Goal: Task Accomplishment & Management: Use online tool/utility

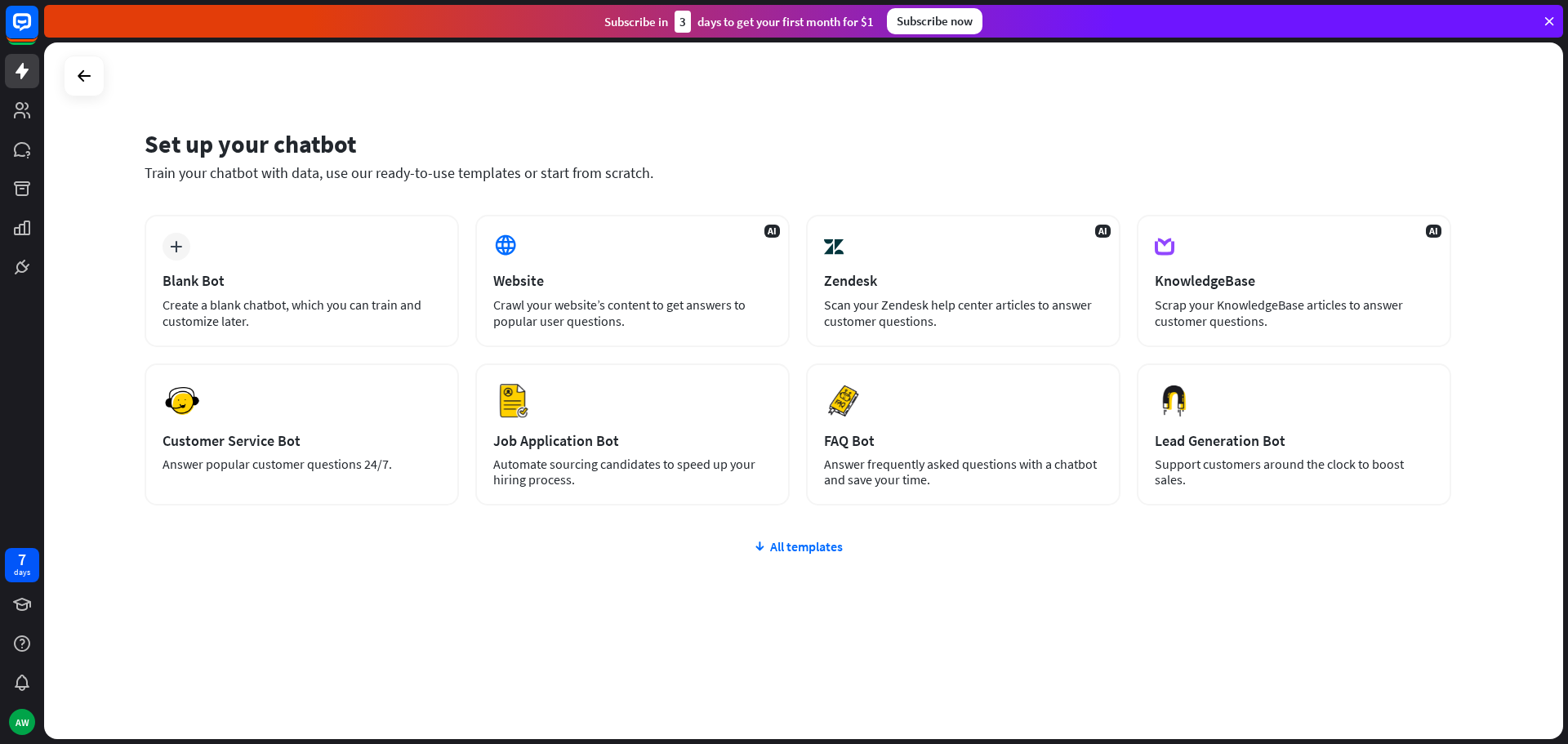
click at [933, 23] on div "Subscribe now" at bounding box center [934, 22] width 95 height 26
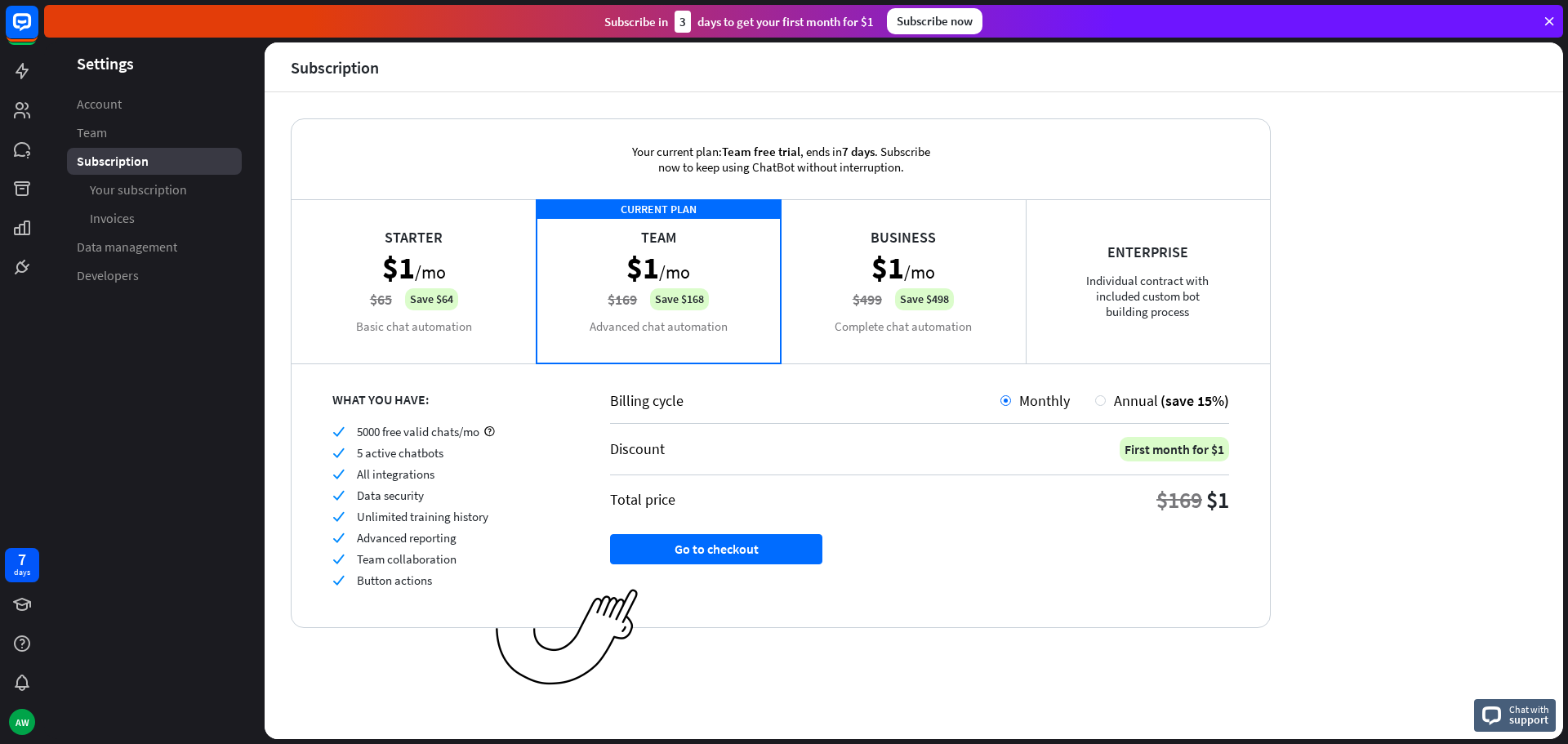
click at [825, 287] on div "Business $1 /mo $499 Save $498 Complete chat automation" at bounding box center [903, 281] width 245 height 163
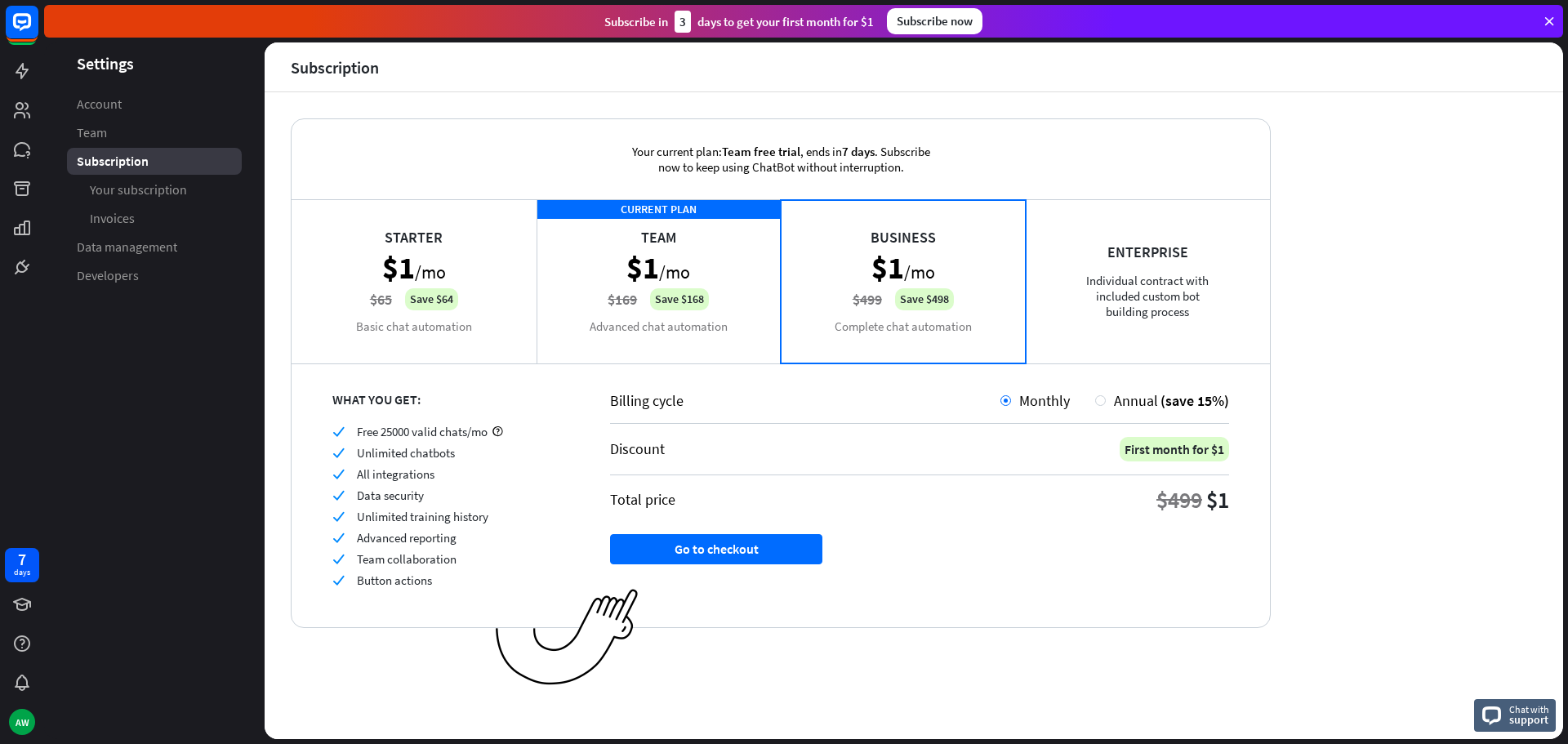
click at [704, 305] on div "CURRENT PLAN Team $1 /mo $169 Save $168 Advanced chat automation" at bounding box center [659, 281] width 245 height 163
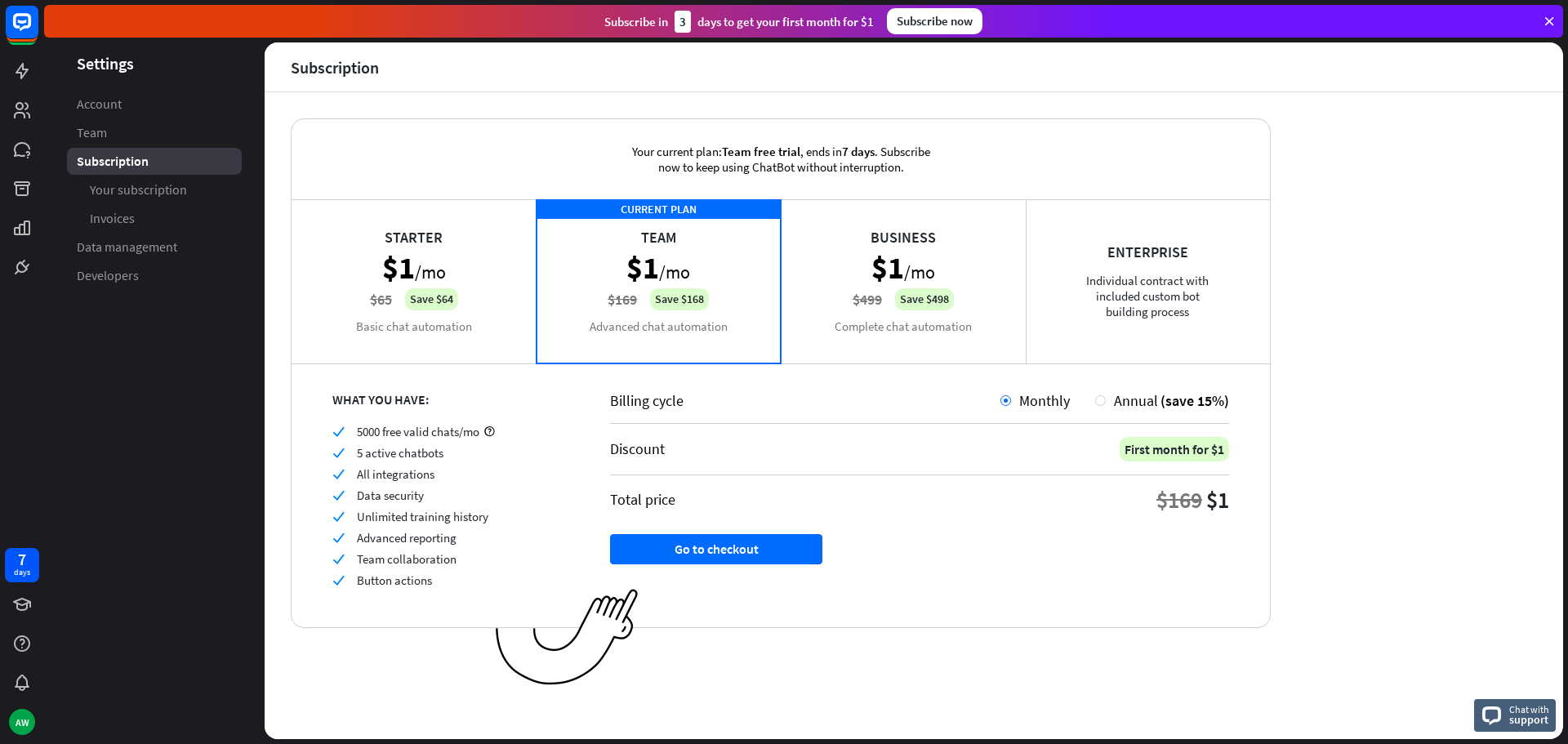
click at [897, 329] on div "Business $1 /mo $499 Save $498 Complete chat automation" at bounding box center [903, 281] width 245 height 163
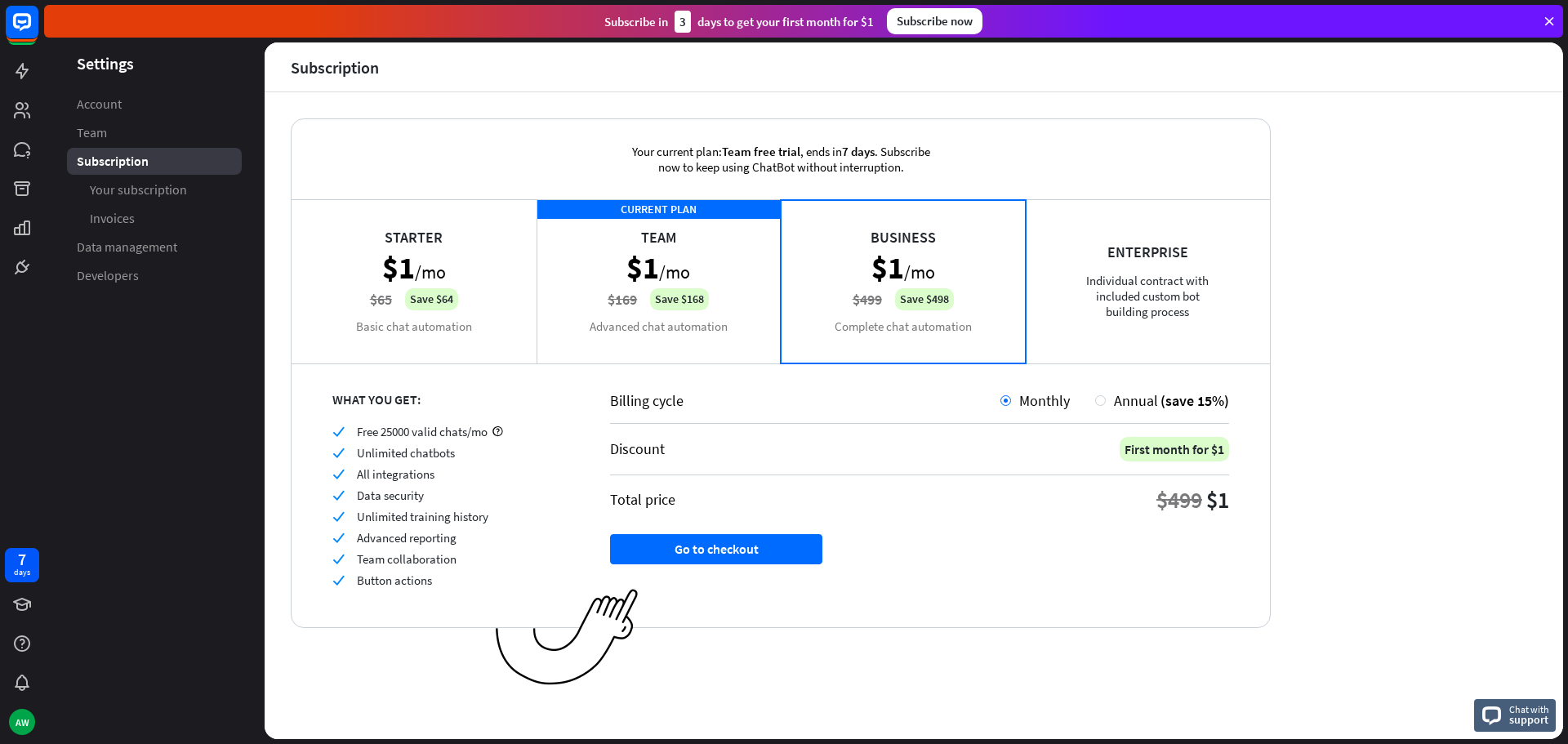
click at [719, 319] on div "CURRENT PLAN Team $1 /mo $169 Save $168 Advanced chat automation" at bounding box center [659, 281] width 245 height 163
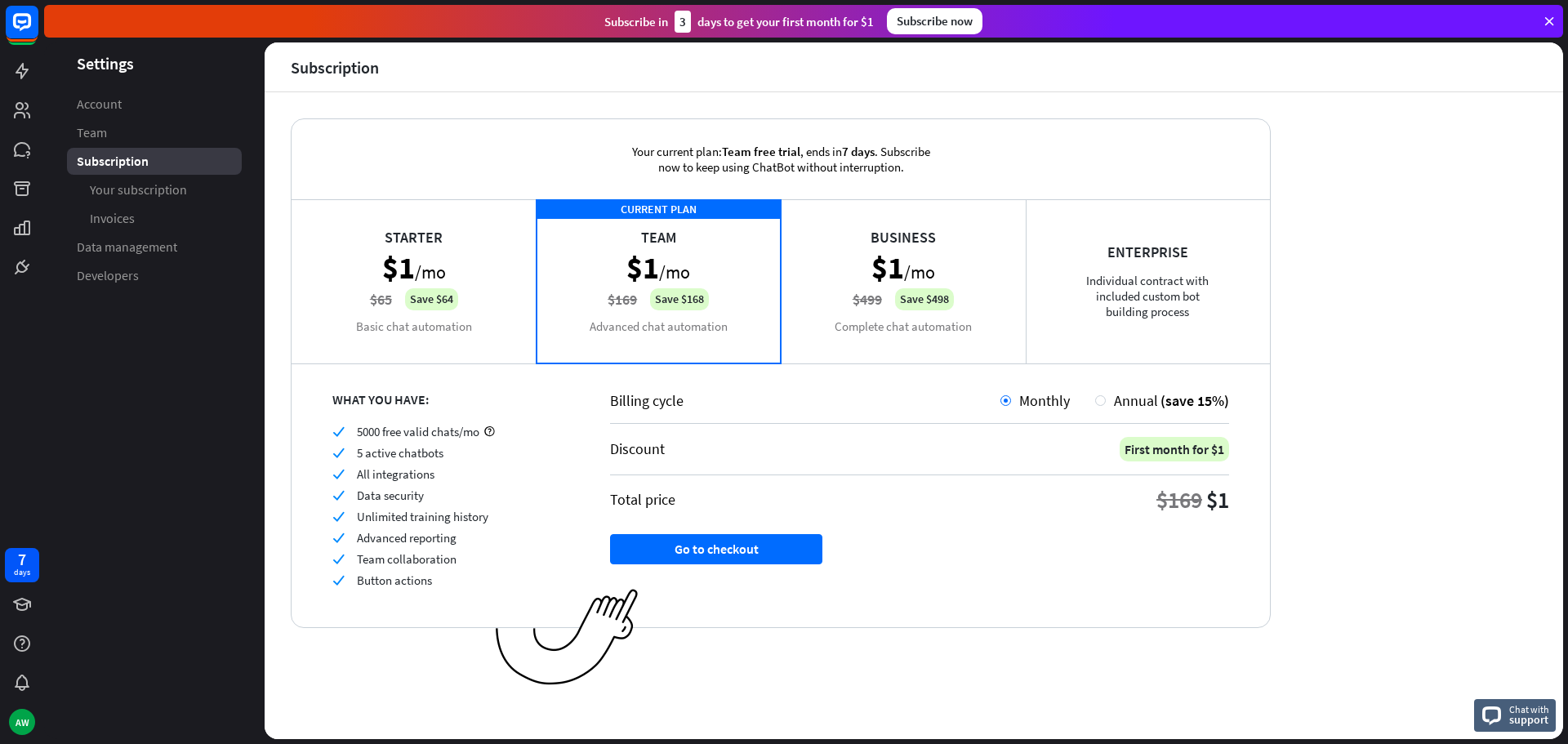
click at [912, 318] on div "Business $1 /mo $499 Save $498 Complete chat automation" at bounding box center [903, 281] width 245 height 163
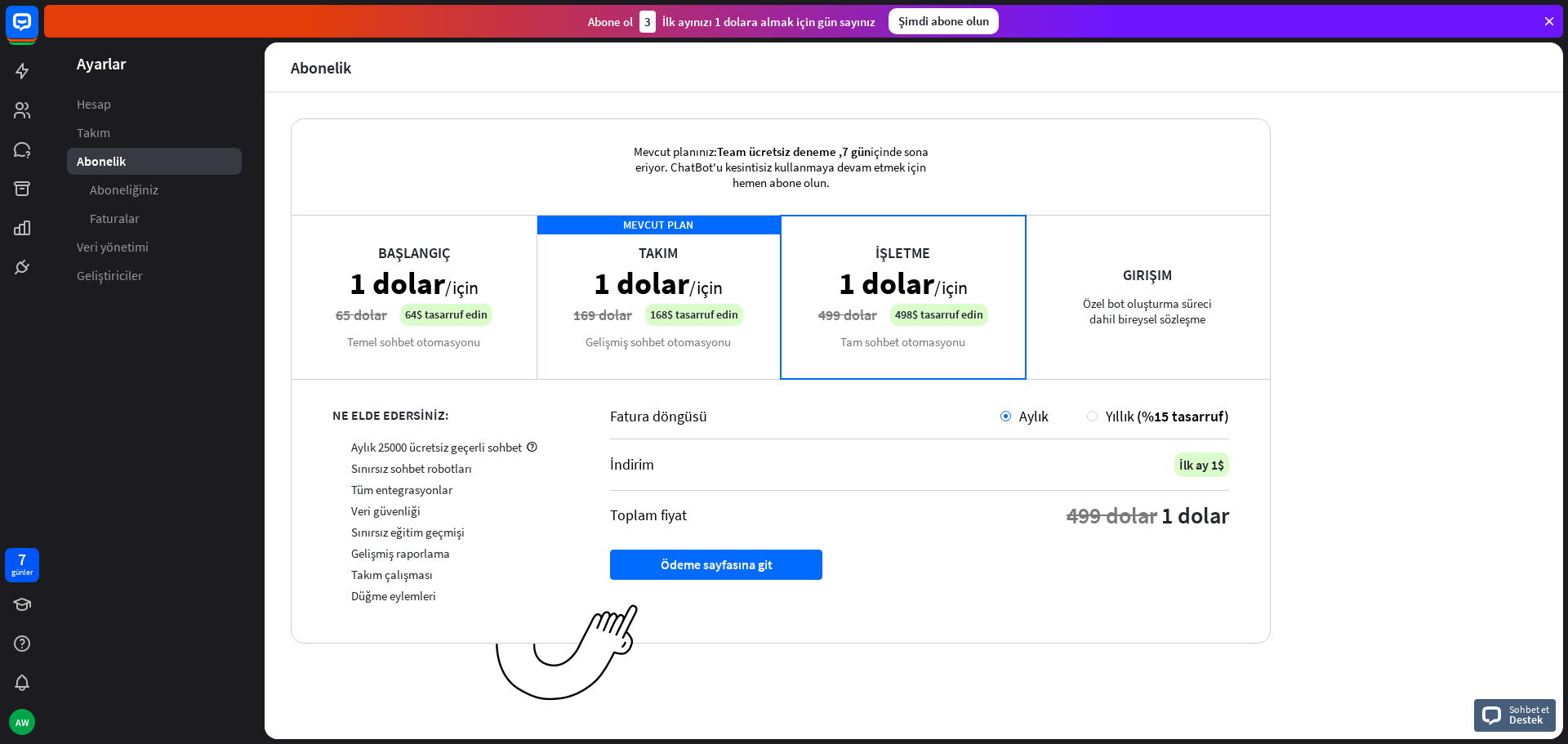
click at [670, 274] on div "MEVCUT PLAN Takım 1 dolar /için 169 dolar 168$ tasarruf edin Gelişmiş sohbet ot…" at bounding box center [659, 295] width 245 height 163
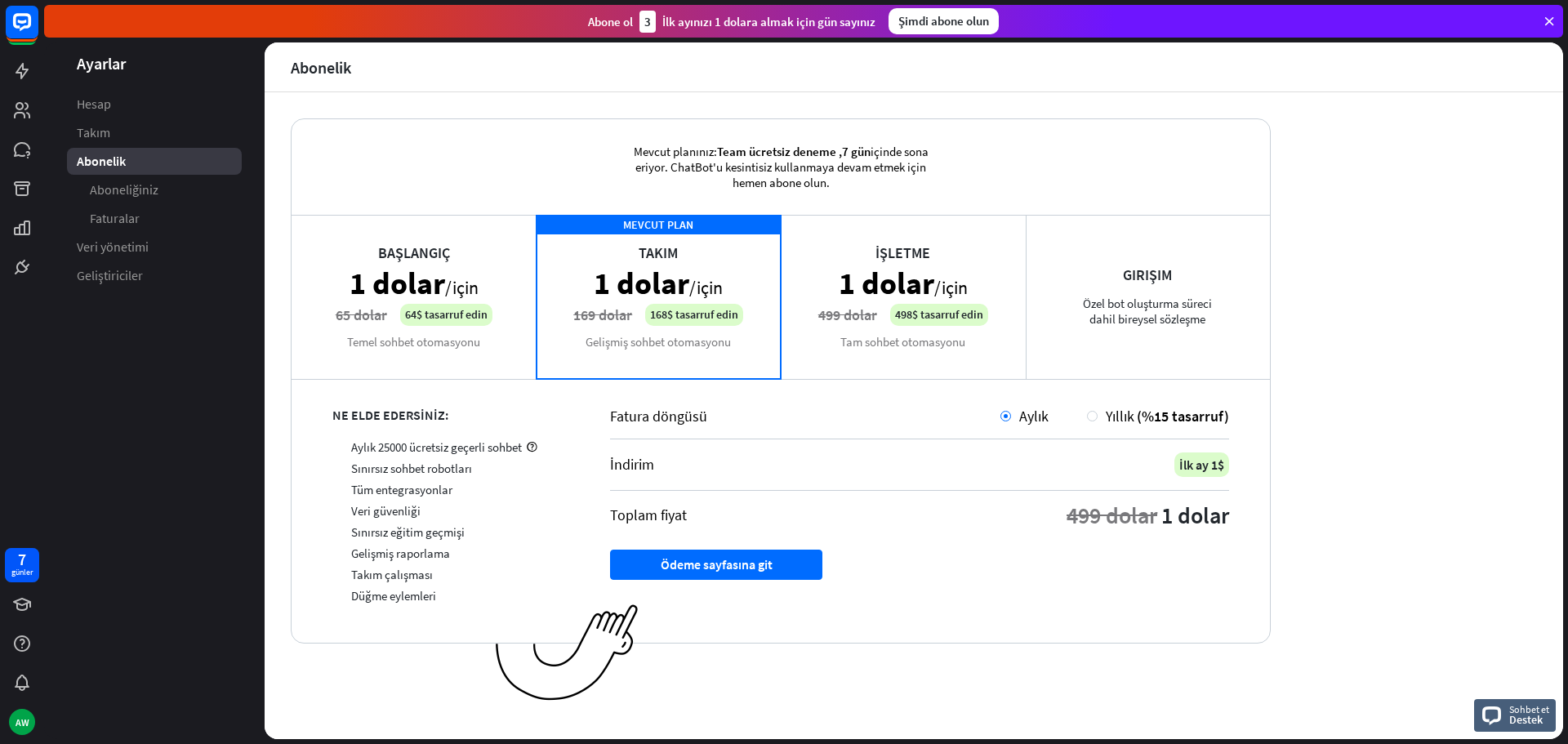
click at [699, 328] on div "MEVCUT PLAN Takım 1 dolar /için 169 dolar 168$ tasarruf edin Gelişmiş sohbet ot…" at bounding box center [659, 295] width 245 height 163
click at [844, 324] on div "İşletme 1 dolar /için 499 dolar 498$ tasarruf [PERSON_NAME] sohbet otomasyonu" at bounding box center [903, 295] width 245 height 163
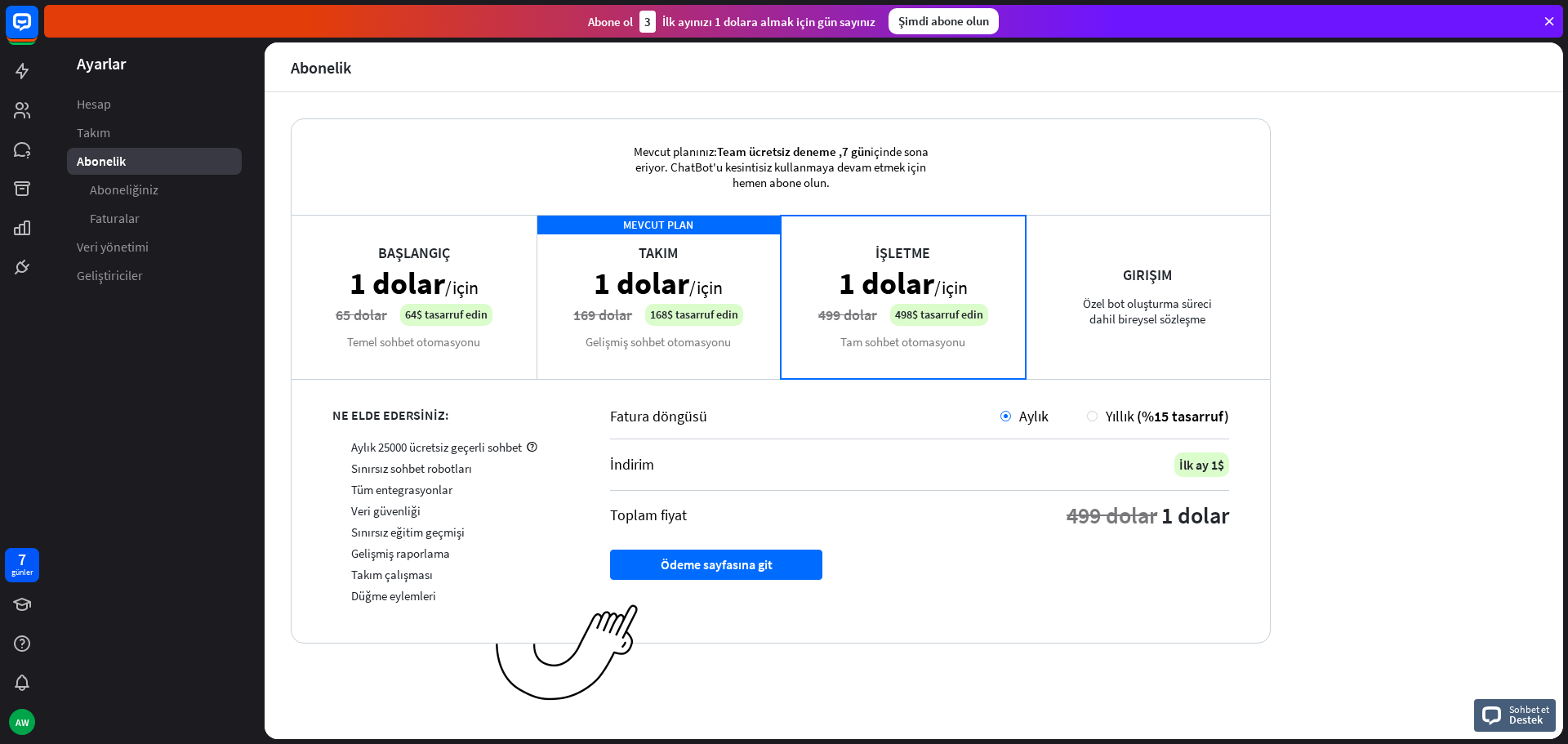
click at [721, 329] on div "MEVCUT PLAN Takım 1 dolar /için 169 dolar 168$ tasarruf edin Gelişmiş sohbet ot…" at bounding box center [659, 295] width 245 height 163
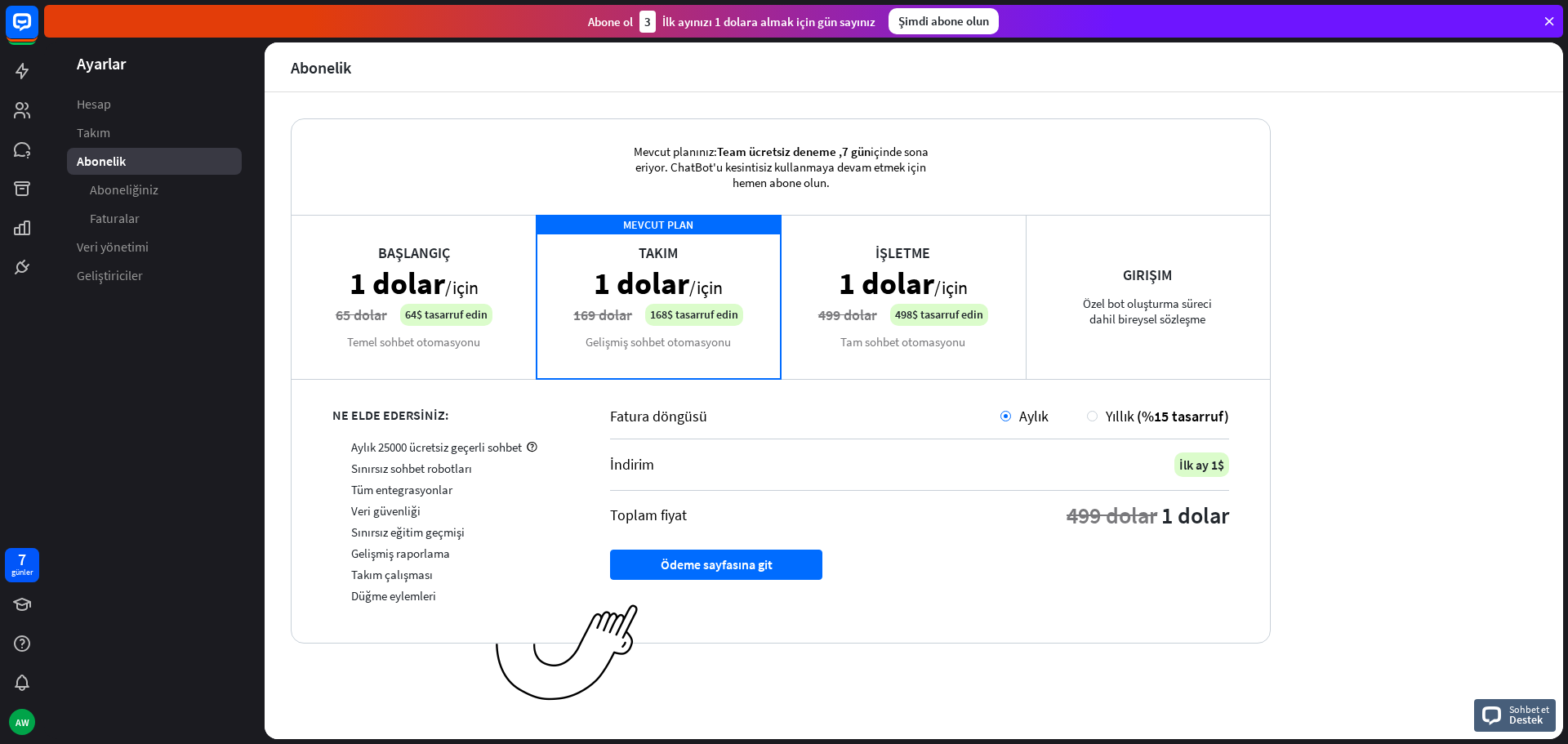
click at [863, 324] on div "İşletme 1 dolar /için 499 dolar 498$ tasarruf [PERSON_NAME] sohbet otomasyonu" at bounding box center [903, 295] width 245 height 163
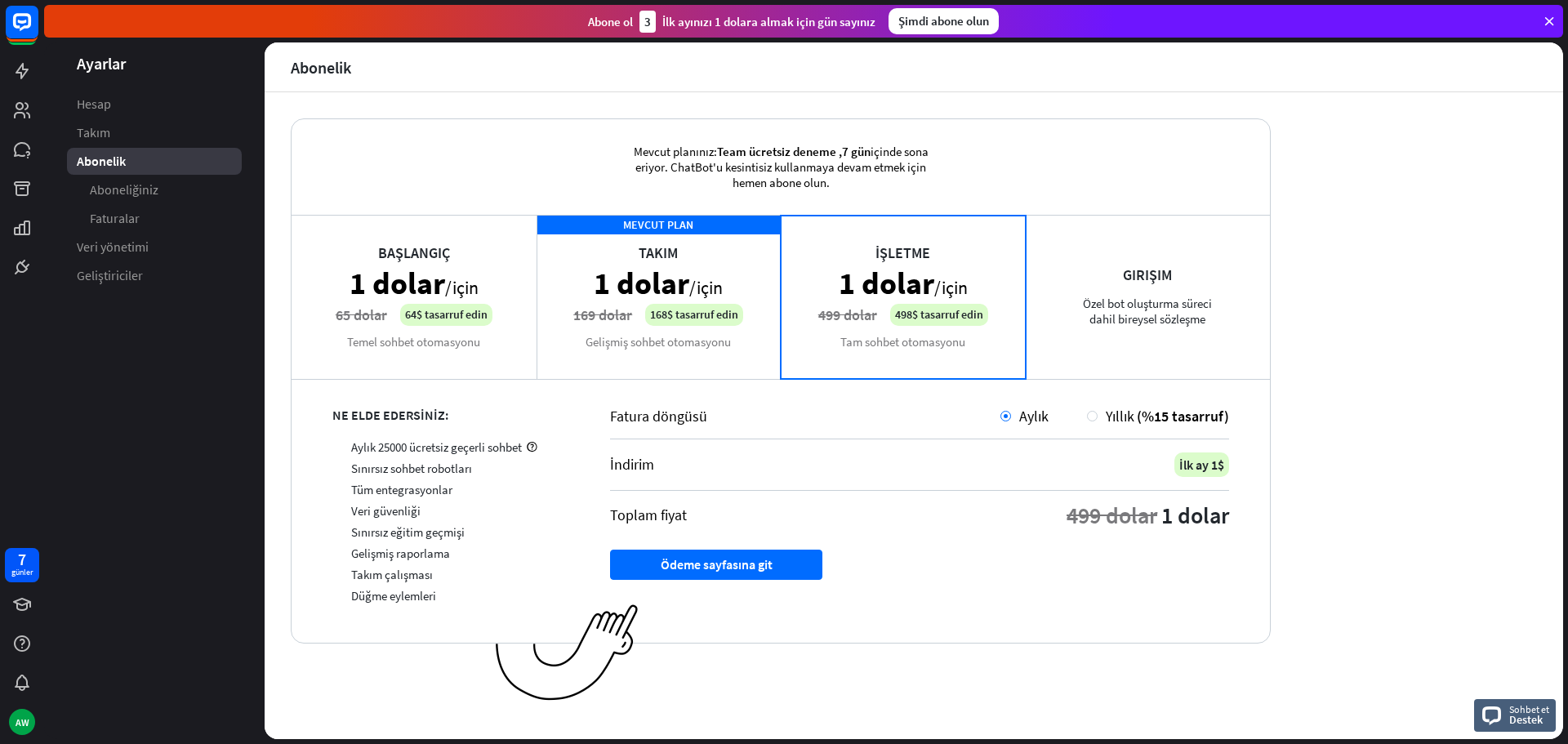
click at [761, 328] on div "MEVCUT PLAN Takım 1 dolar /için 169 dolar 168$ tasarruf edin Gelişmiş sohbet ot…" at bounding box center [659, 295] width 245 height 163
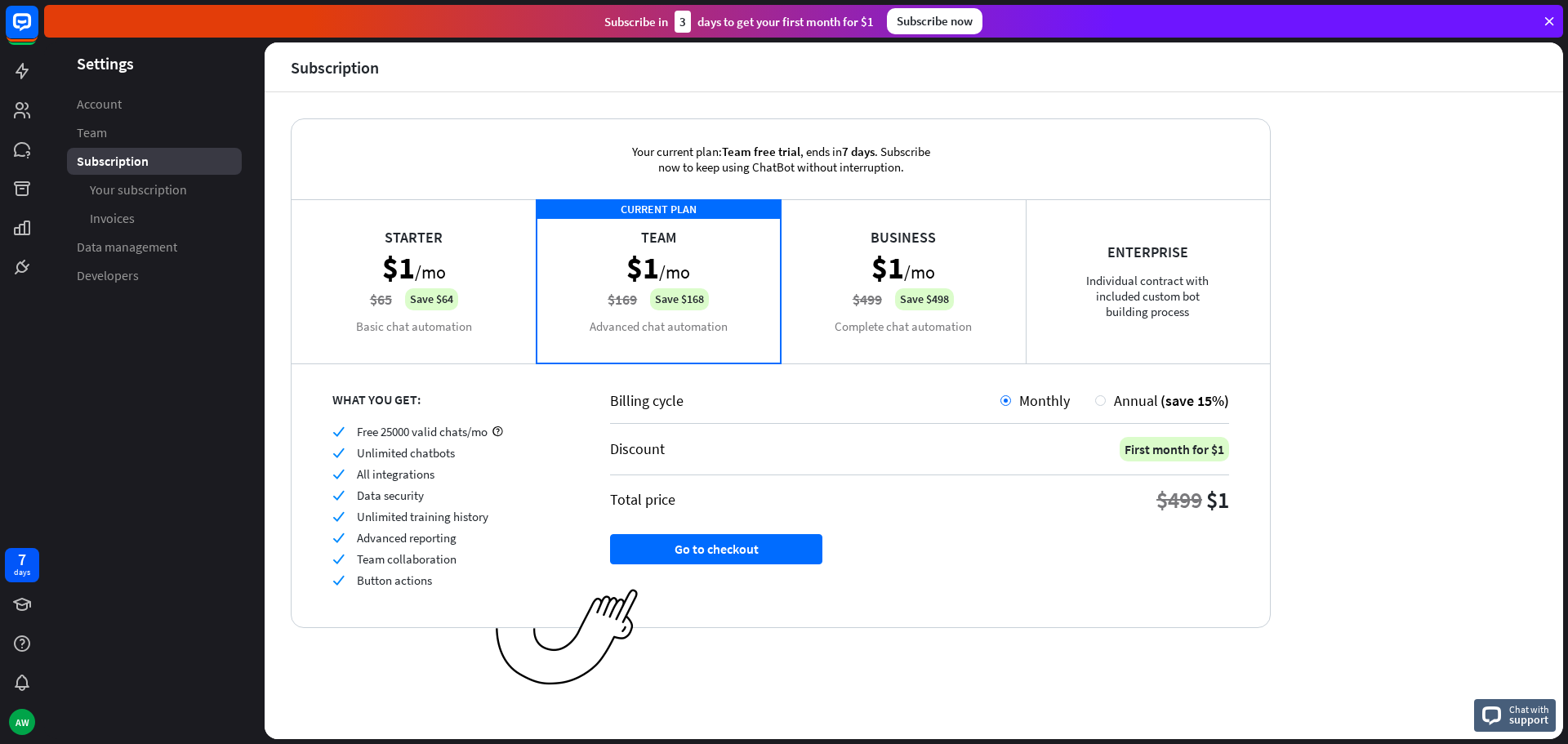
click at [831, 303] on div "Business $1 /mo $499 Save $498 Complete chat automation" at bounding box center [903, 281] width 245 height 163
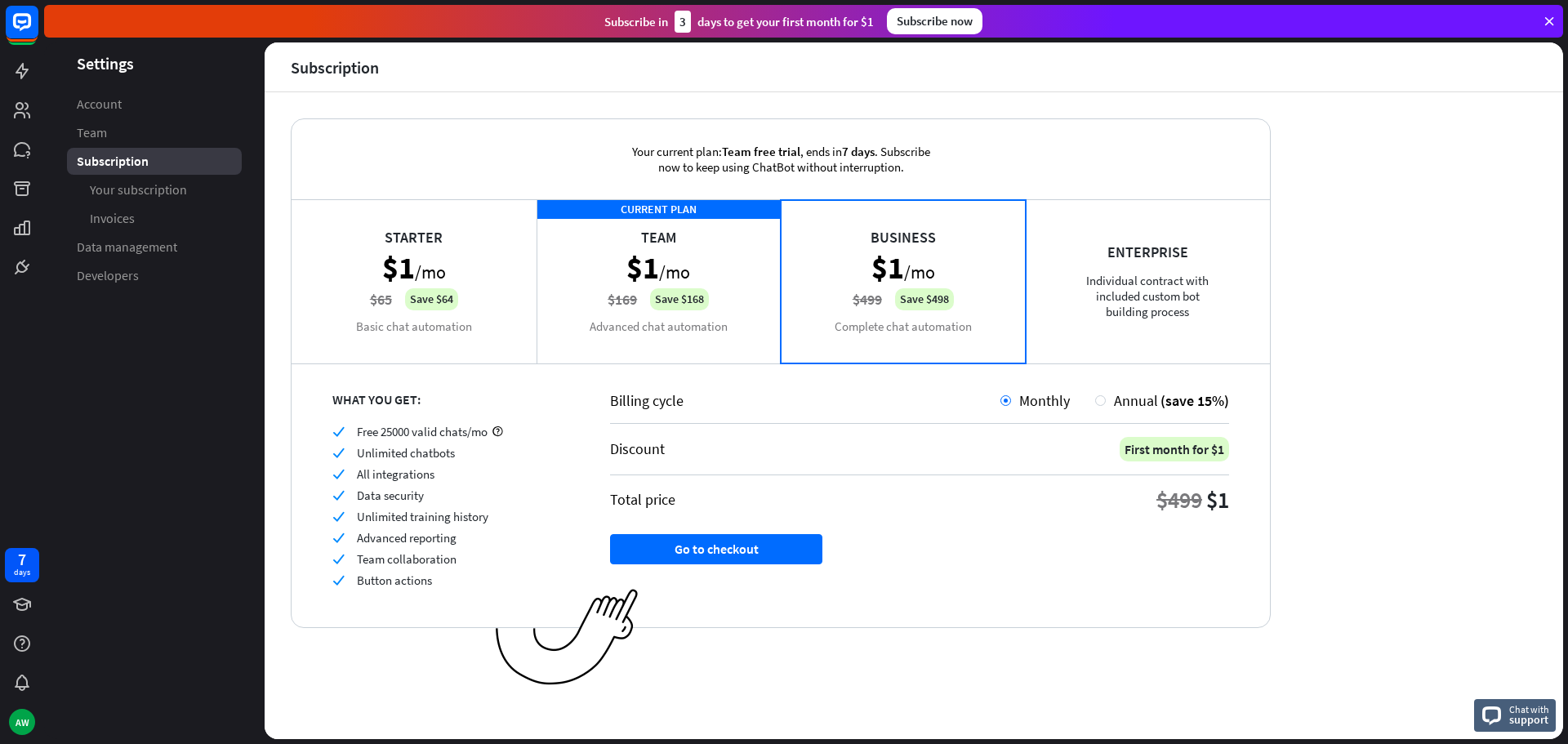
click at [707, 310] on div "CURRENT PLAN Team $1 /mo $169 Save $168 Advanced chat automation" at bounding box center [659, 281] width 245 height 163
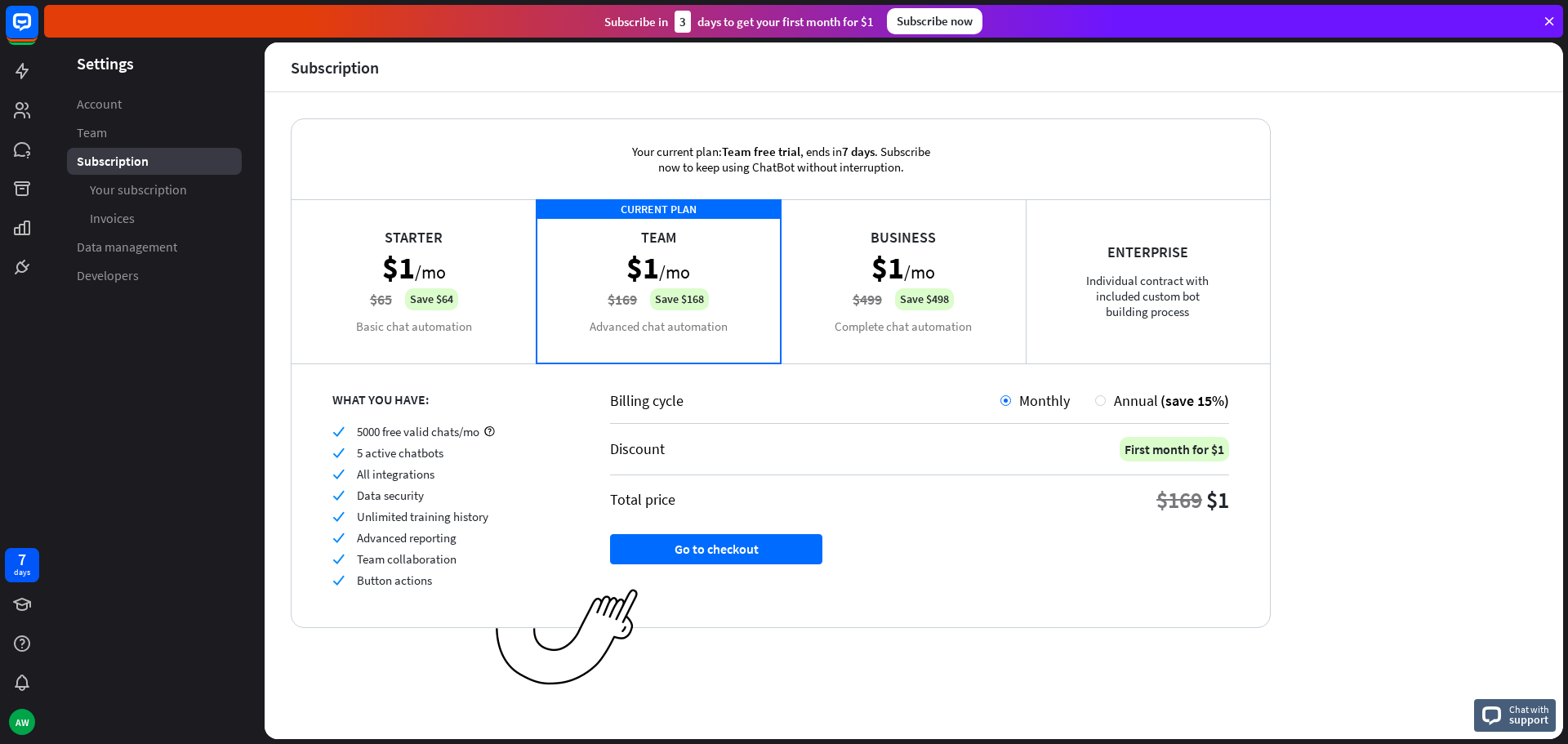
click at [835, 312] on div "Business $1 /mo $499 Save $498 Complete chat automation" at bounding box center [903, 281] width 245 height 163
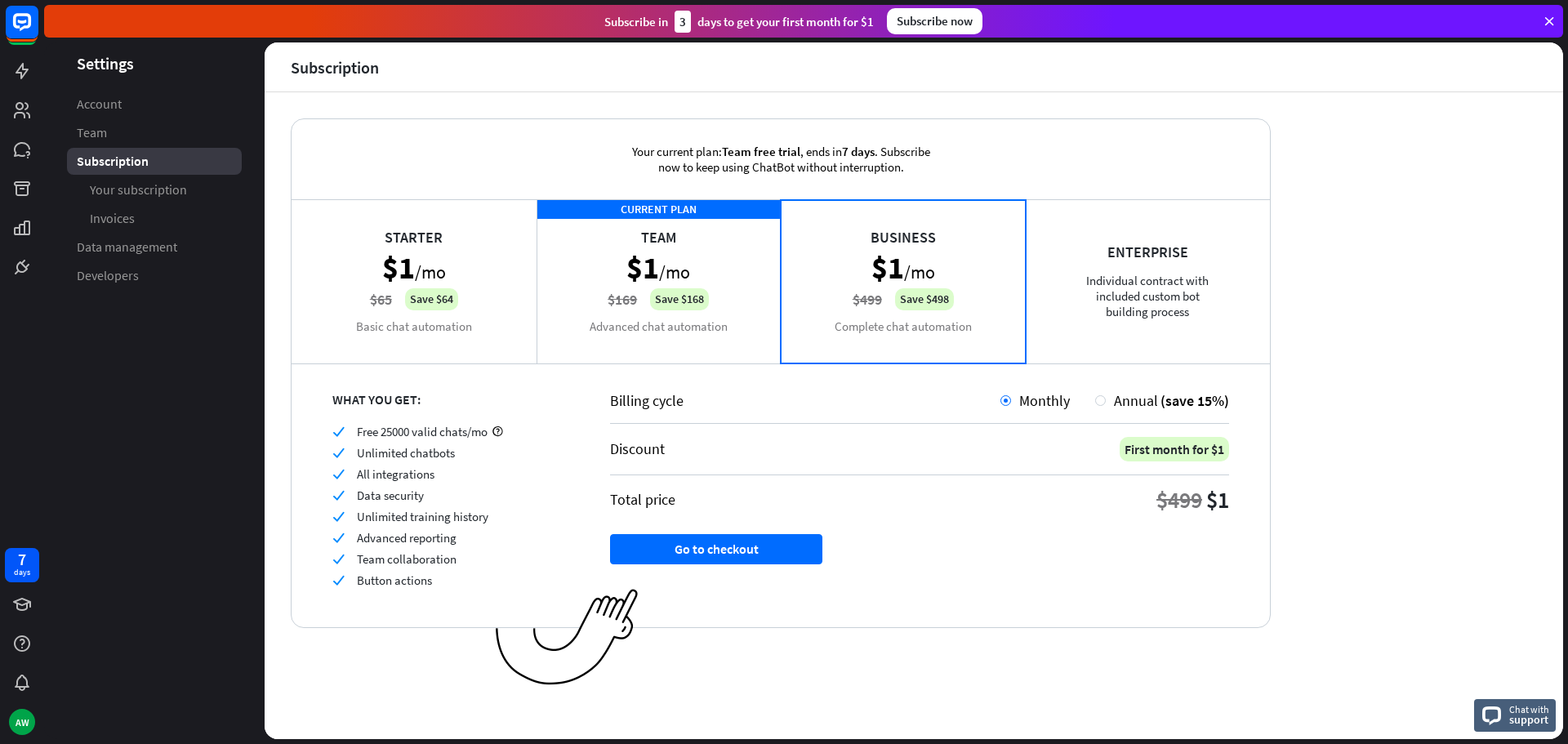
click at [700, 315] on div "CURRENT PLAN Team $1 /mo $169 Save $168 Advanced chat automation" at bounding box center [659, 281] width 245 height 163
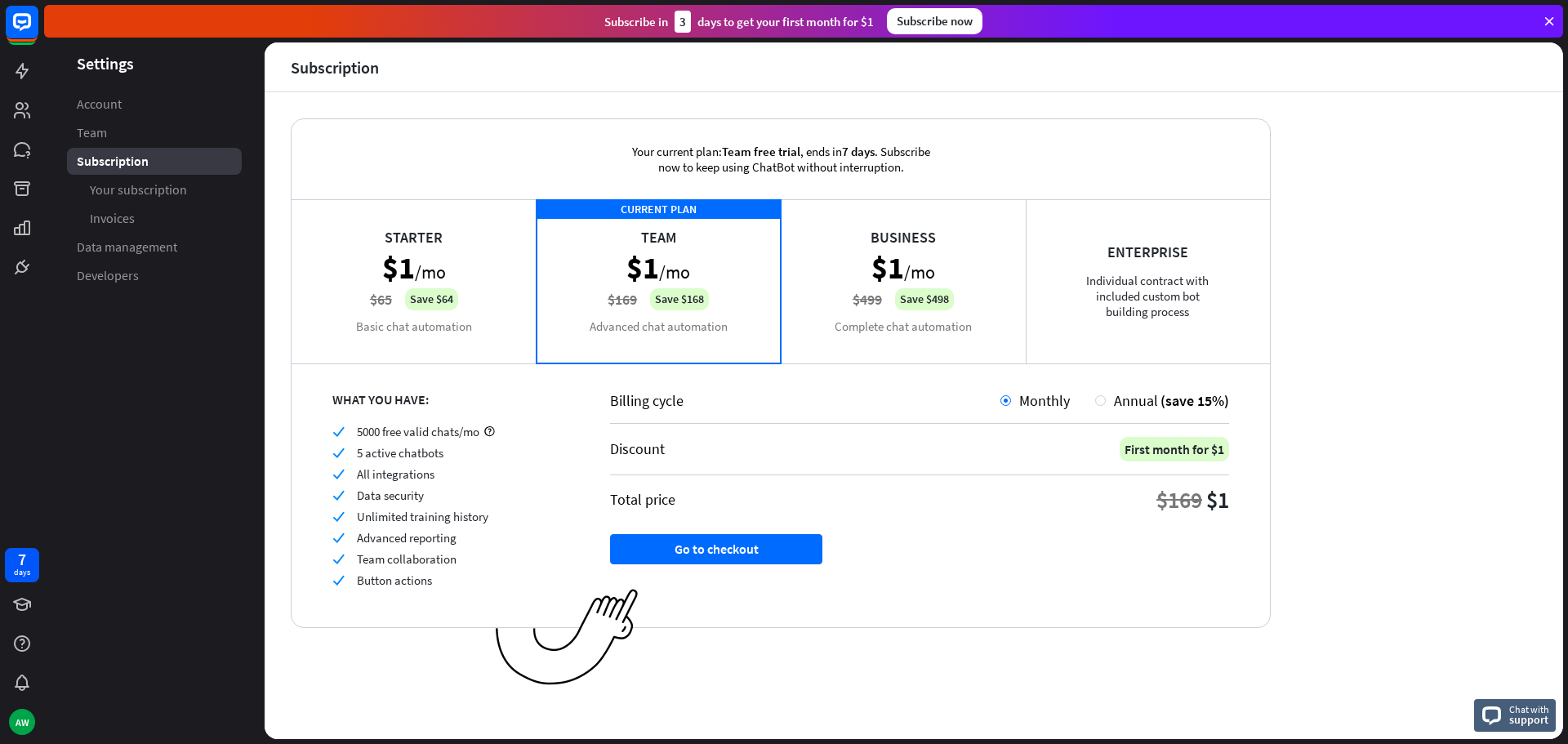
click at [921, 290] on div "Business $1 /mo $499 Save $498 Complete chat automation" at bounding box center [903, 281] width 245 height 163
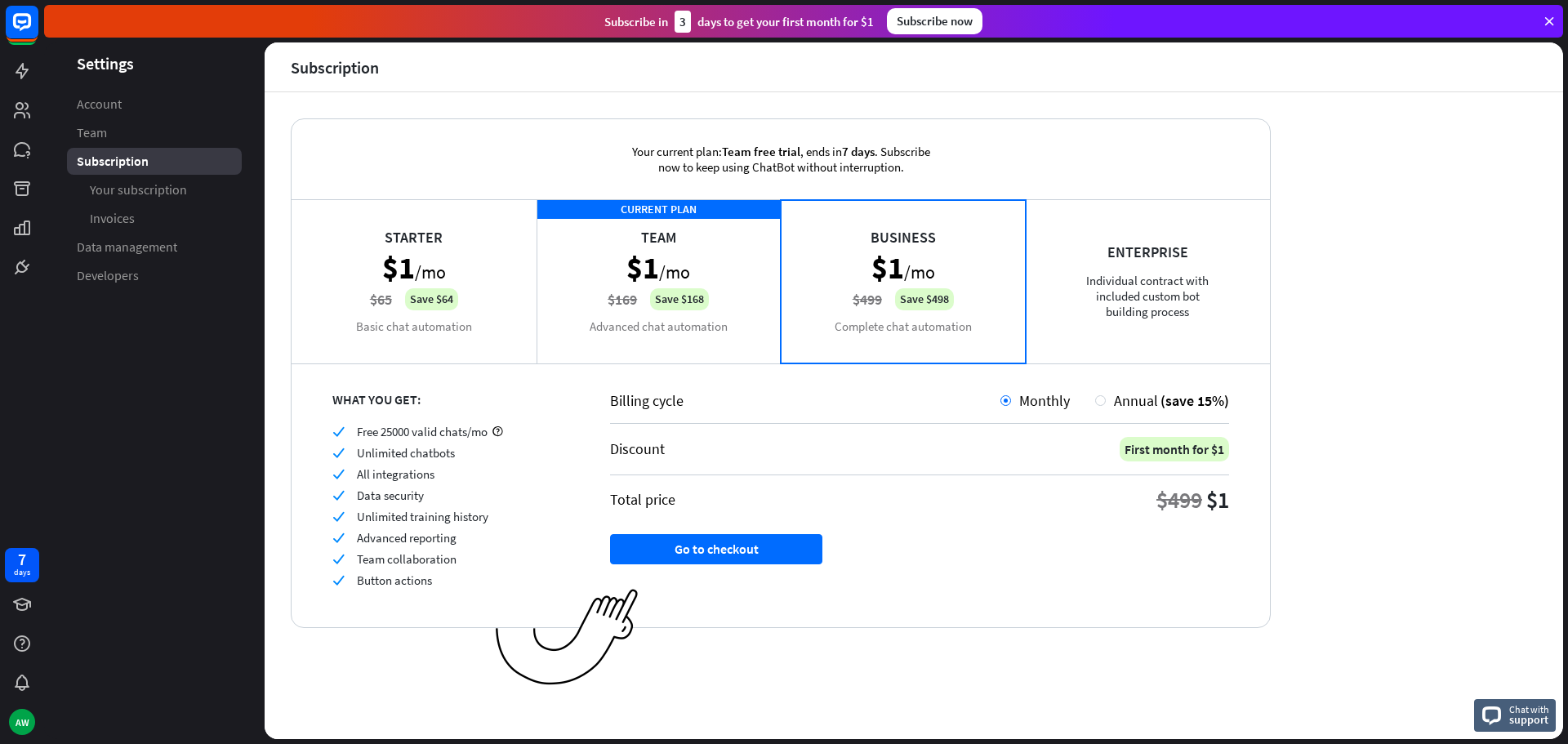
click at [722, 289] on div "CURRENT PLAN Team $1 /mo $169 Save $168 Advanced chat automation" at bounding box center [659, 281] width 245 height 163
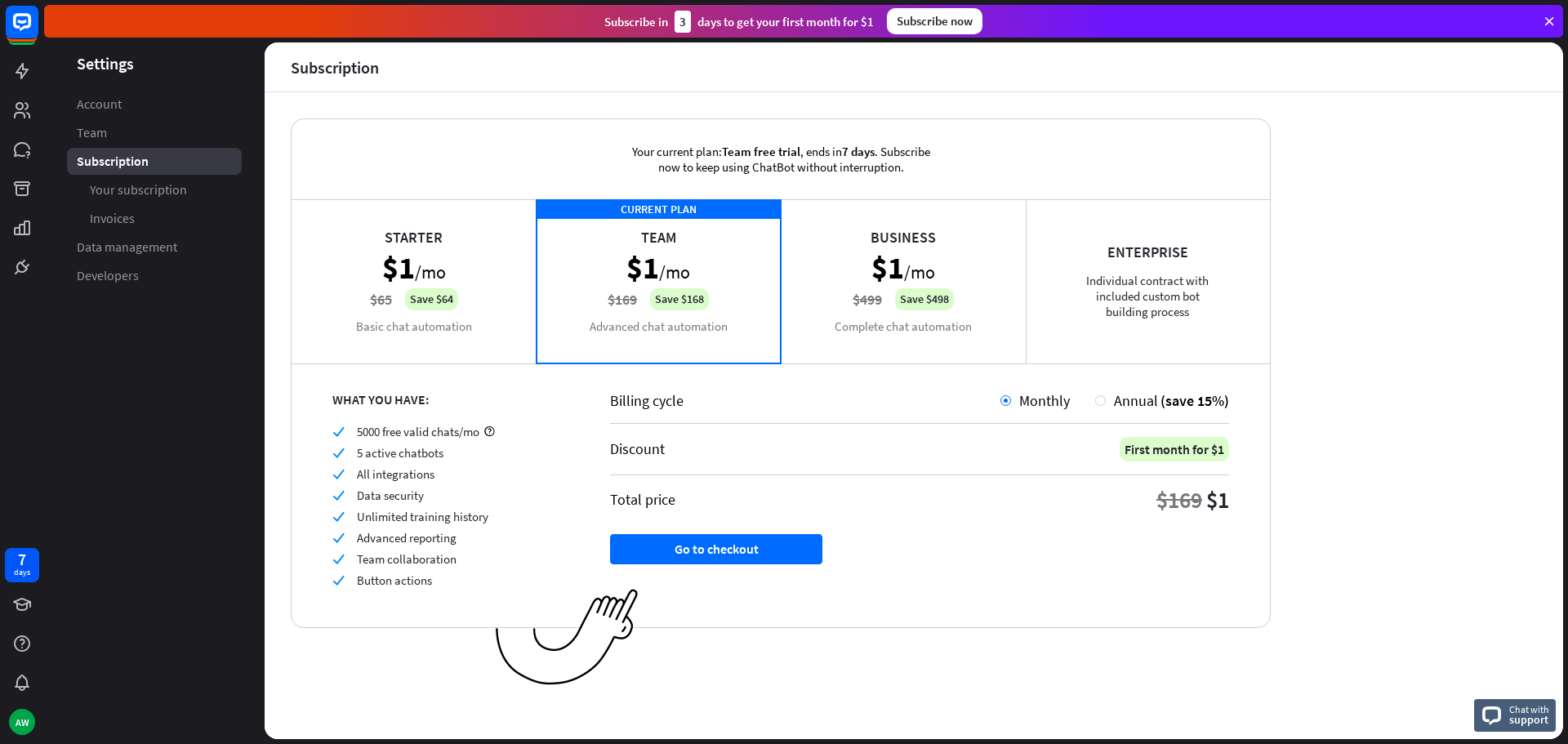
click at [914, 295] on div "Business $1 /mo $499 Save $498 Complete chat automation" at bounding box center [903, 281] width 245 height 163
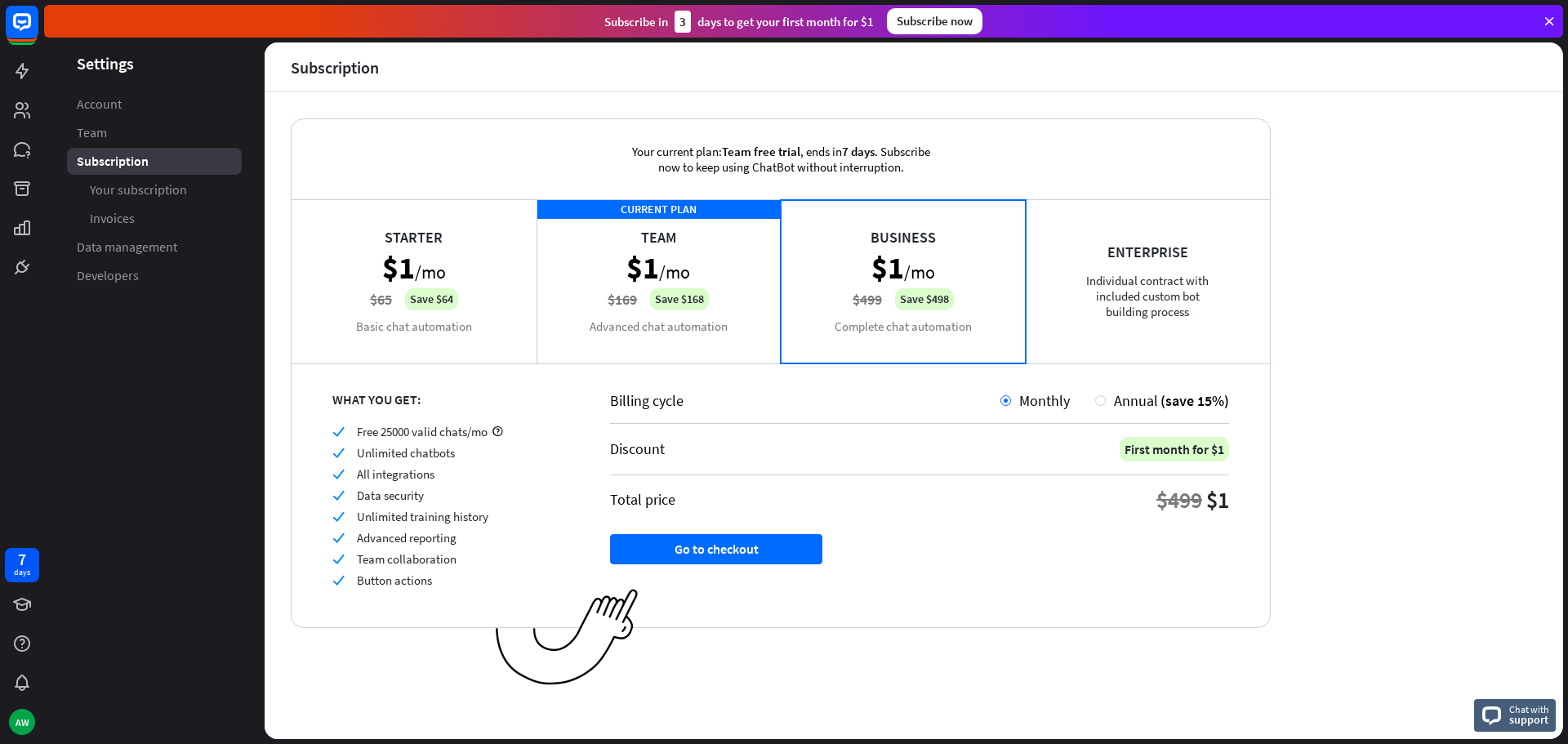
click at [730, 289] on div "CURRENT PLAN Team $1 /mo $169 Save $168 Advanced chat automation" at bounding box center [659, 281] width 245 height 163
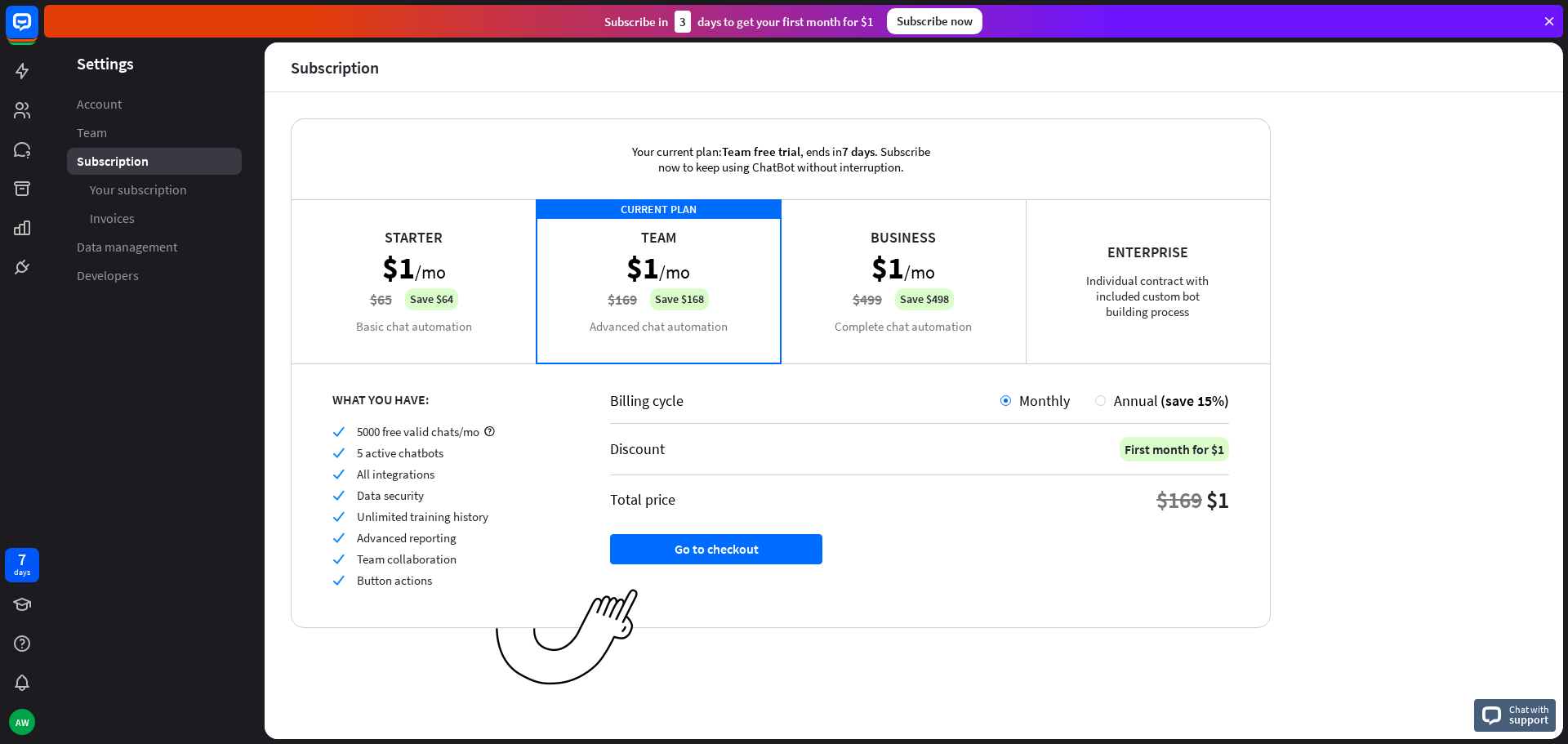
click at [860, 290] on div "Business $1 /mo $499 Save $498 Complete chat automation" at bounding box center [903, 281] width 245 height 163
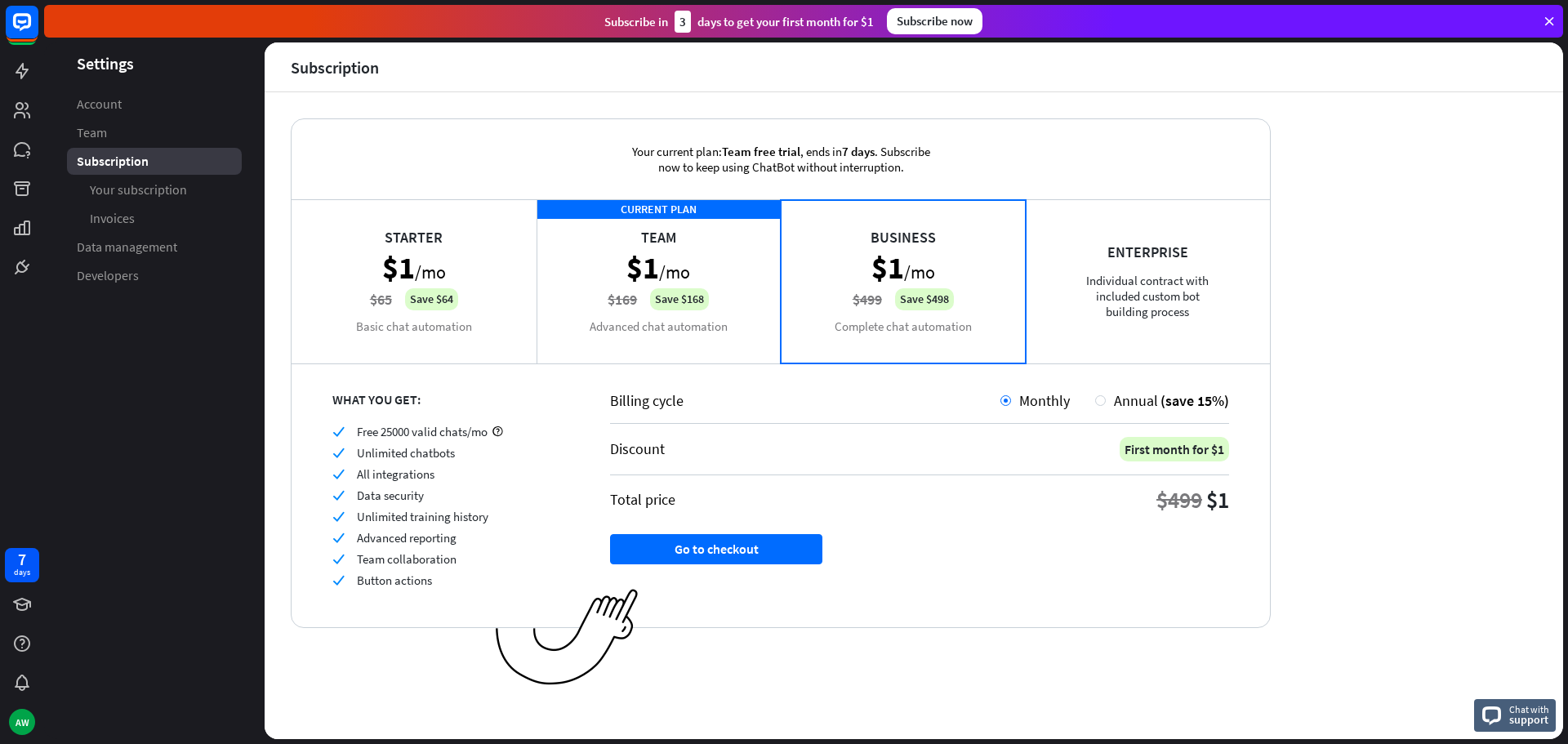
click at [474, 286] on div "Starter $1 /mo $65 Save $64 Basic chat automation" at bounding box center [414, 281] width 245 height 163
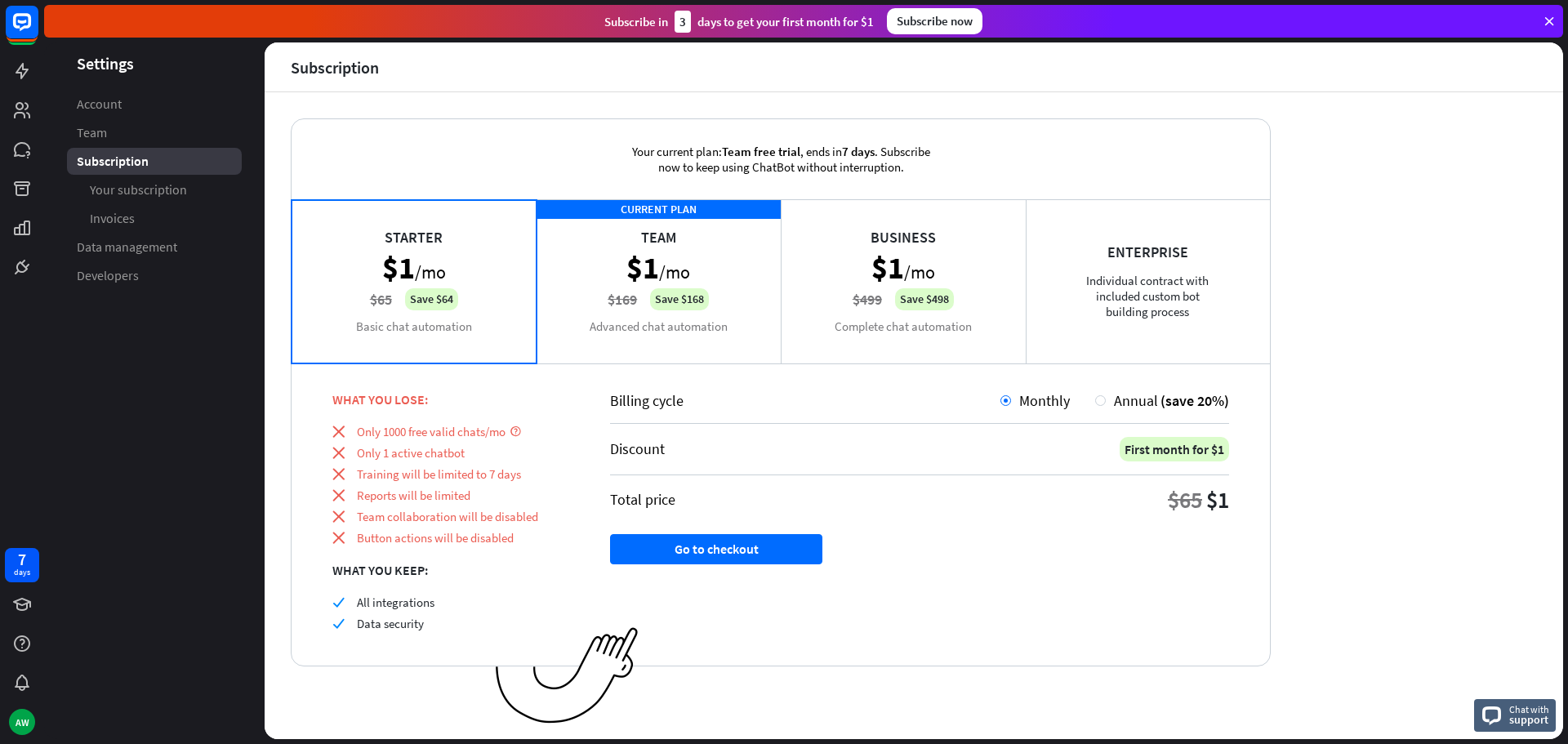
click at [1547, 19] on icon at bounding box center [1549, 22] width 15 height 15
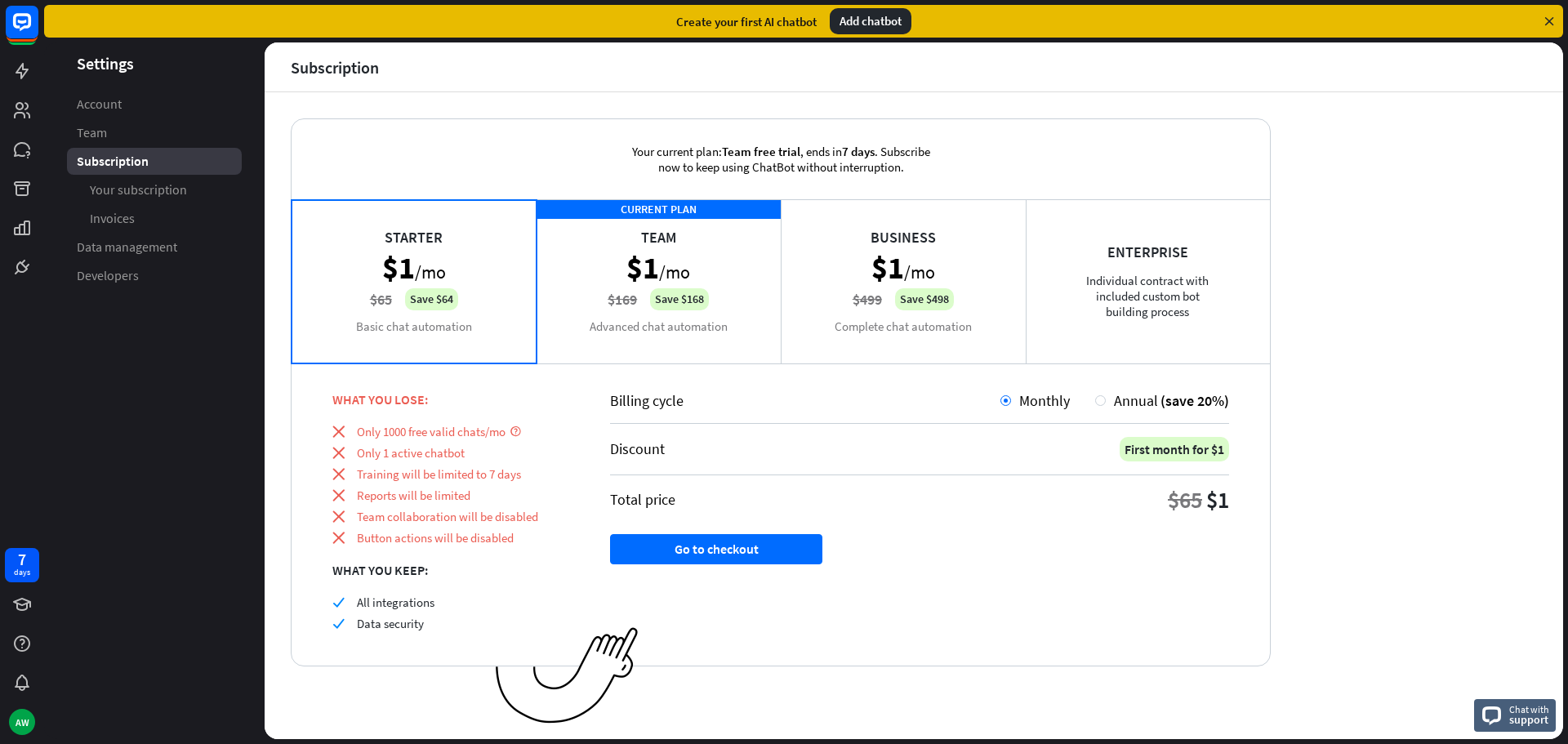
click at [1543, 21] on icon at bounding box center [1549, 22] width 15 height 15
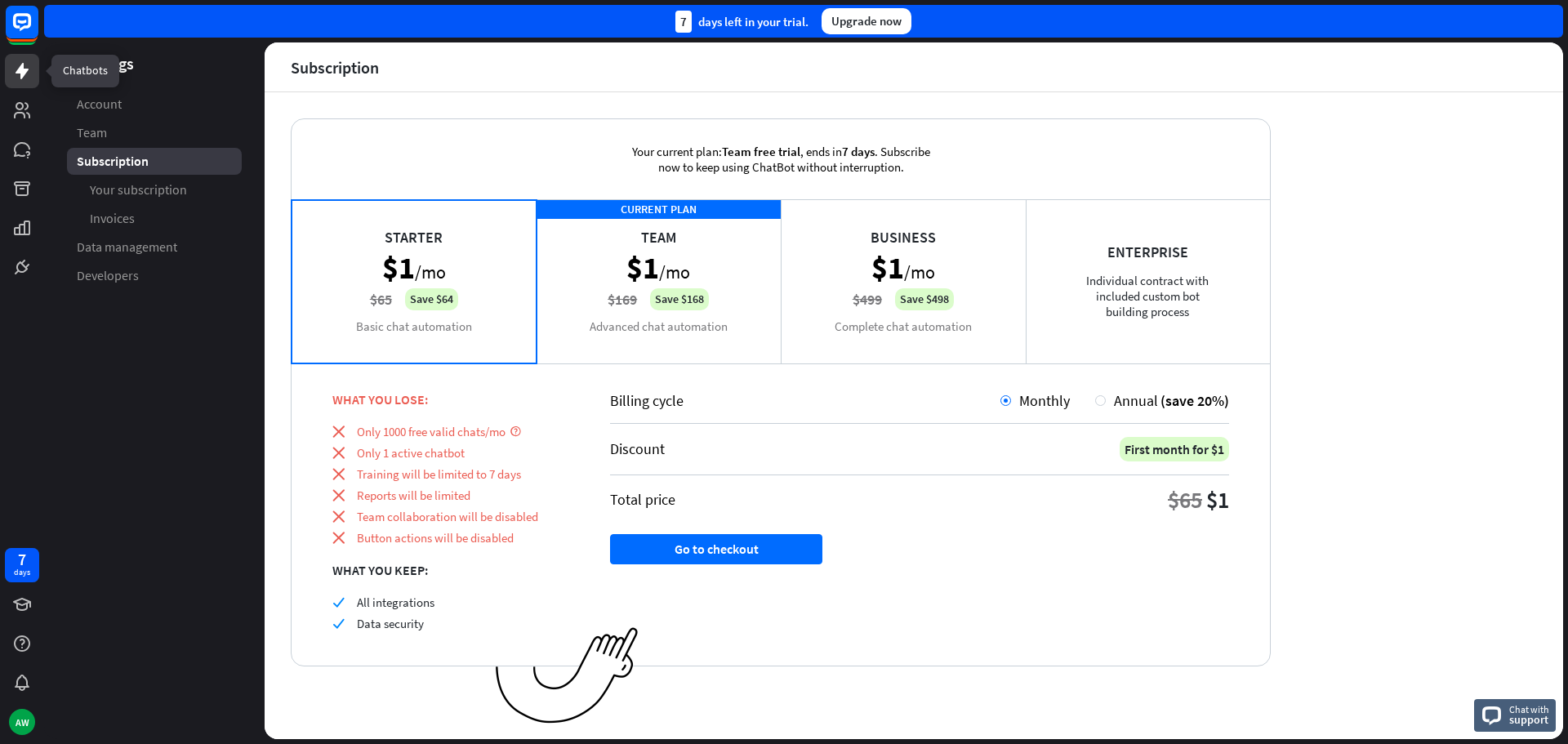
click at [11, 71] on link at bounding box center [22, 70] width 34 height 34
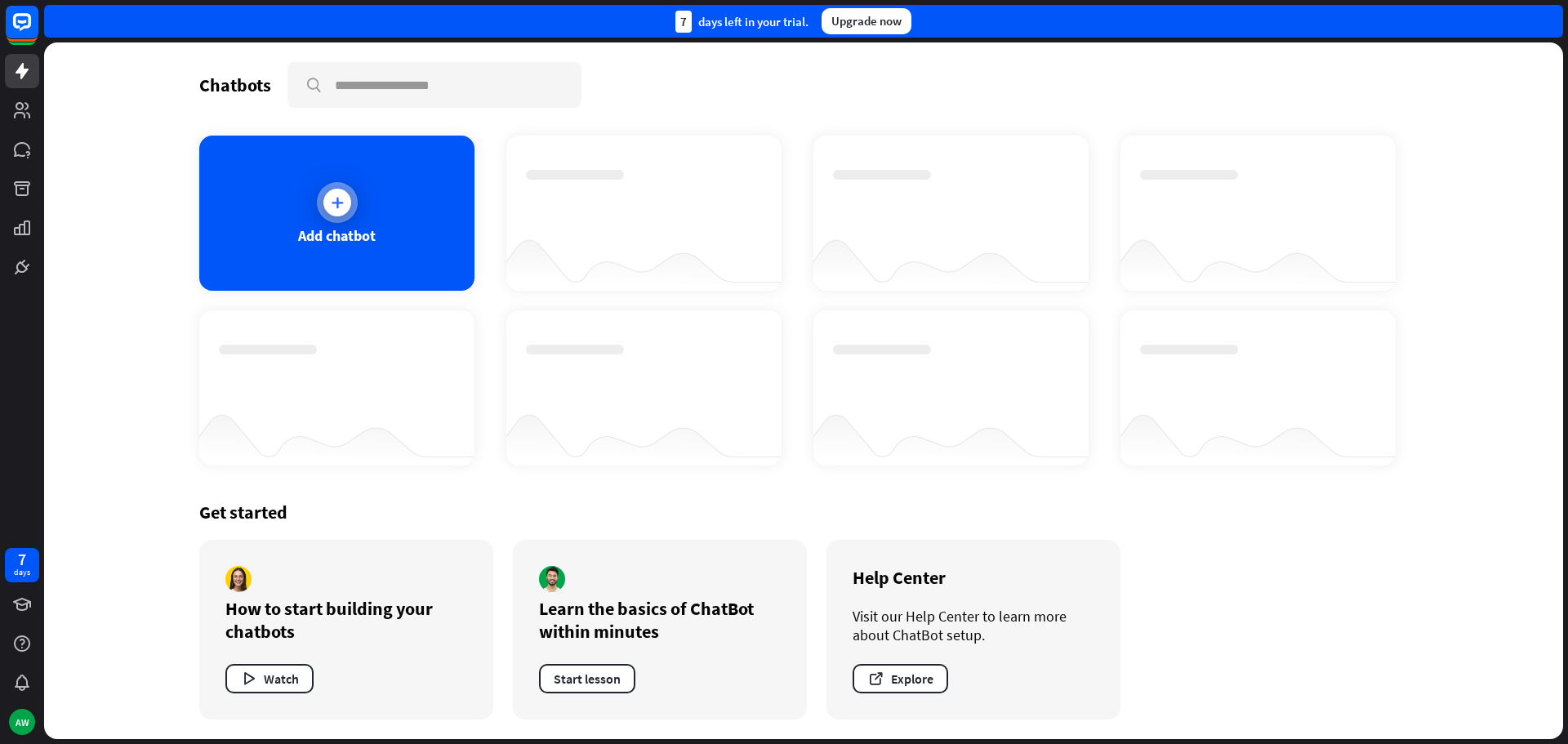
click at [310, 199] on div "Add chatbot" at bounding box center [337, 213] width 275 height 155
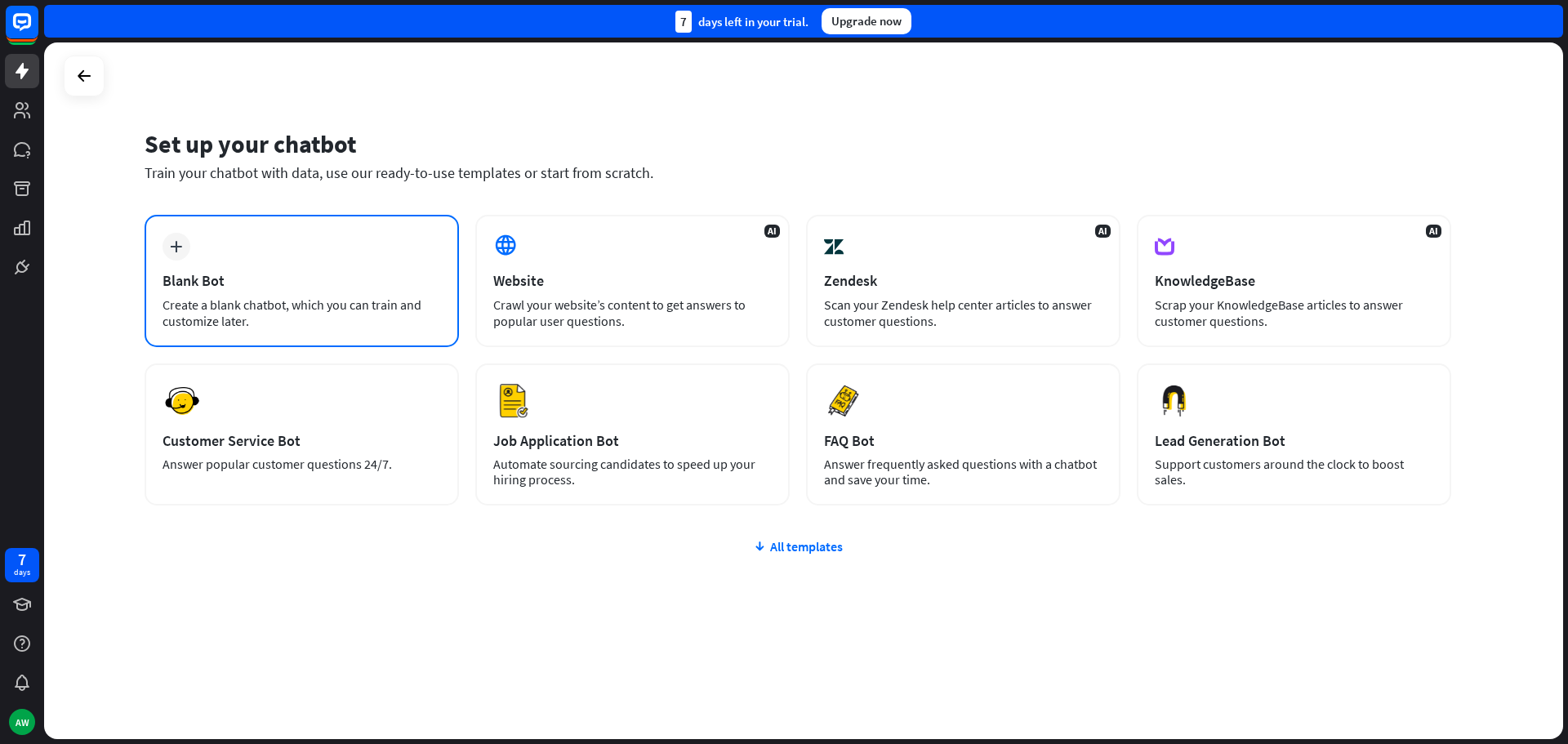
click at [288, 291] on div "plus Blank Bot Create a blank chatbot, which you can train and customize later." at bounding box center [302, 281] width 315 height 132
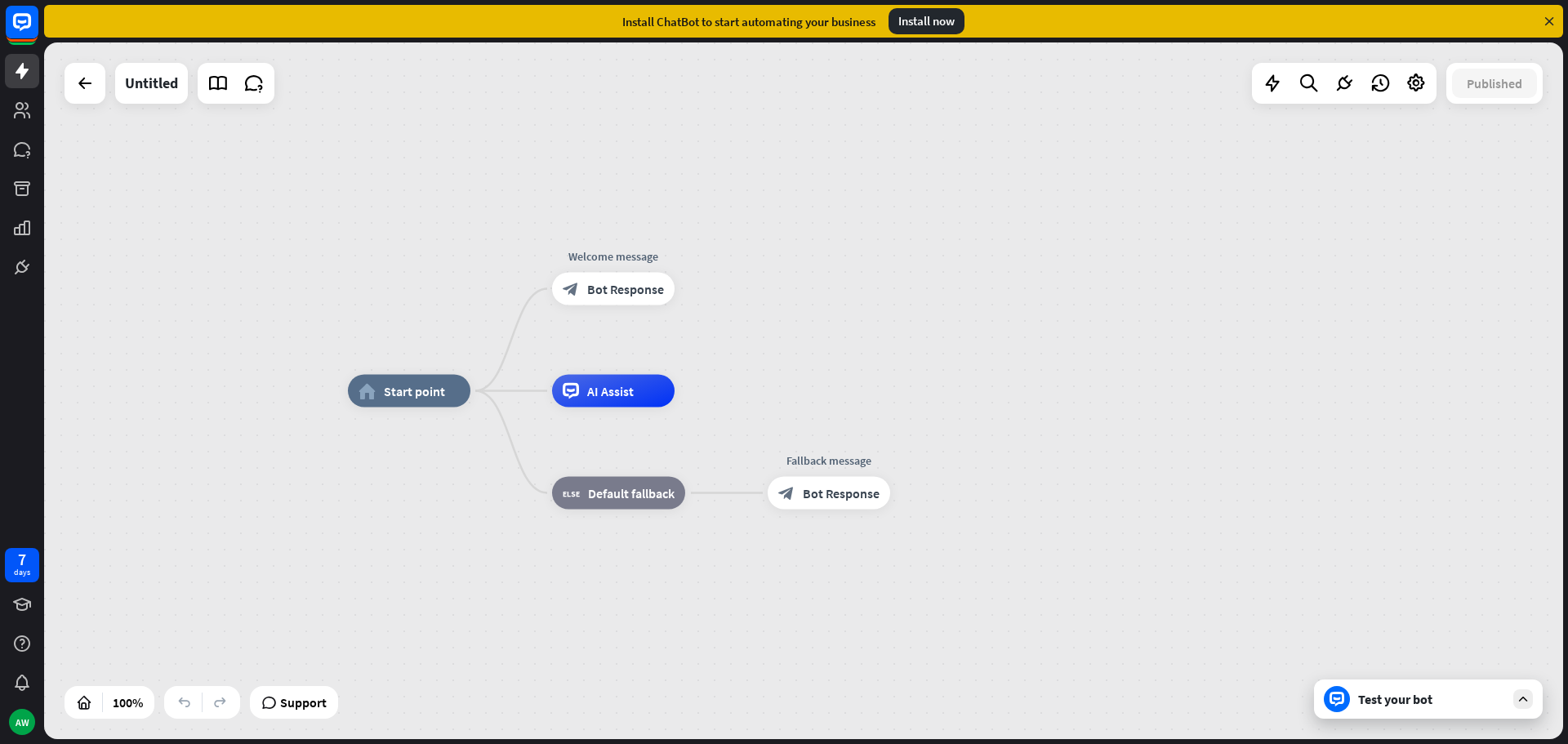
drag, startPoint x: 605, startPoint y: 394, endPoint x: 903, endPoint y: 395, distance: 298.0
click at [903, 395] on div "home_2 Start point Welcome message block_bot_response Bot Response AI Assist bl…" at bounding box center [1107, 738] width 1519 height 696
drag, startPoint x: 641, startPoint y: 391, endPoint x: 739, endPoint y: 388, distance: 98.0
click at [739, 388] on div "home_2 Start point Welcome message block_bot_response Bot Response Edit name mo…" at bounding box center [803, 390] width 1519 height 696
click at [1413, 714] on div "Test your bot" at bounding box center [1428, 698] width 228 height 39
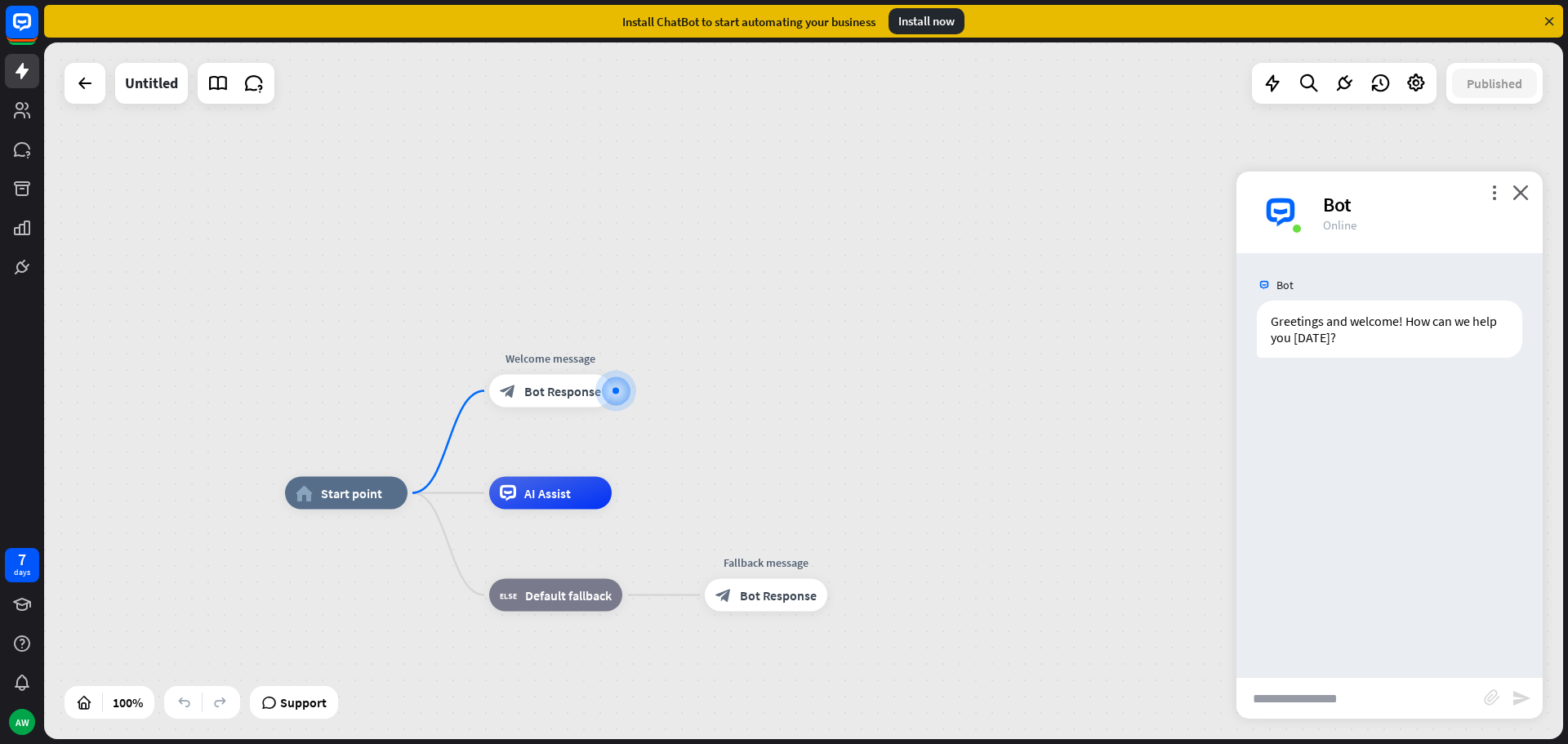
click at [1316, 697] on input "text" at bounding box center [1359, 698] width 248 height 41
type input "*"
type input "*****"
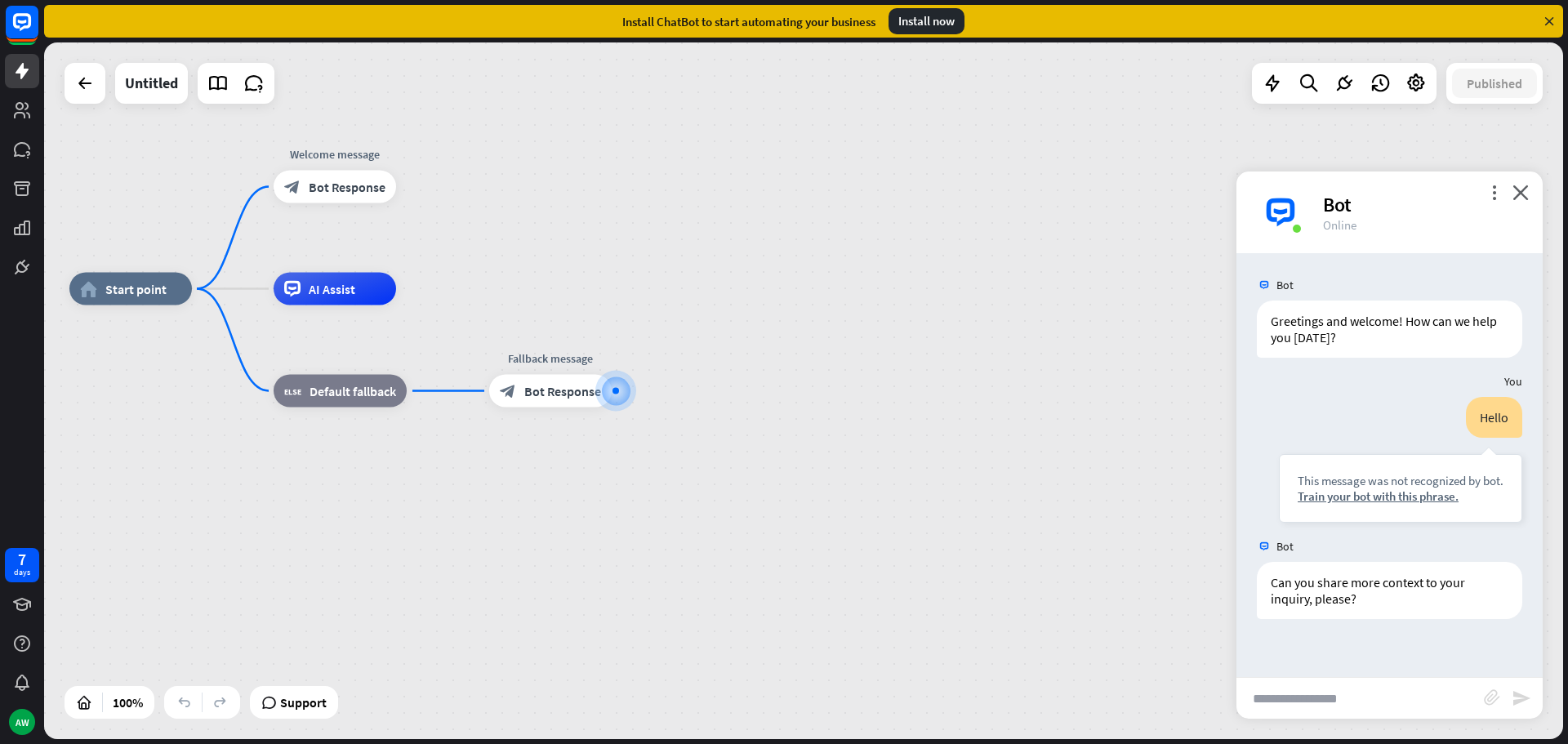
drag, startPoint x: 556, startPoint y: 395, endPoint x: 565, endPoint y: 472, distance: 77.5
click at [565, 472] on div "home_2 Start point Welcome message block_bot_response Bot Response AI Assist bl…" at bounding box center [829, 636] width 1519 height 696
click at [1337, 710] on input "text" at bounding box center [1359, 698] width 248 height 41
type input "**********"
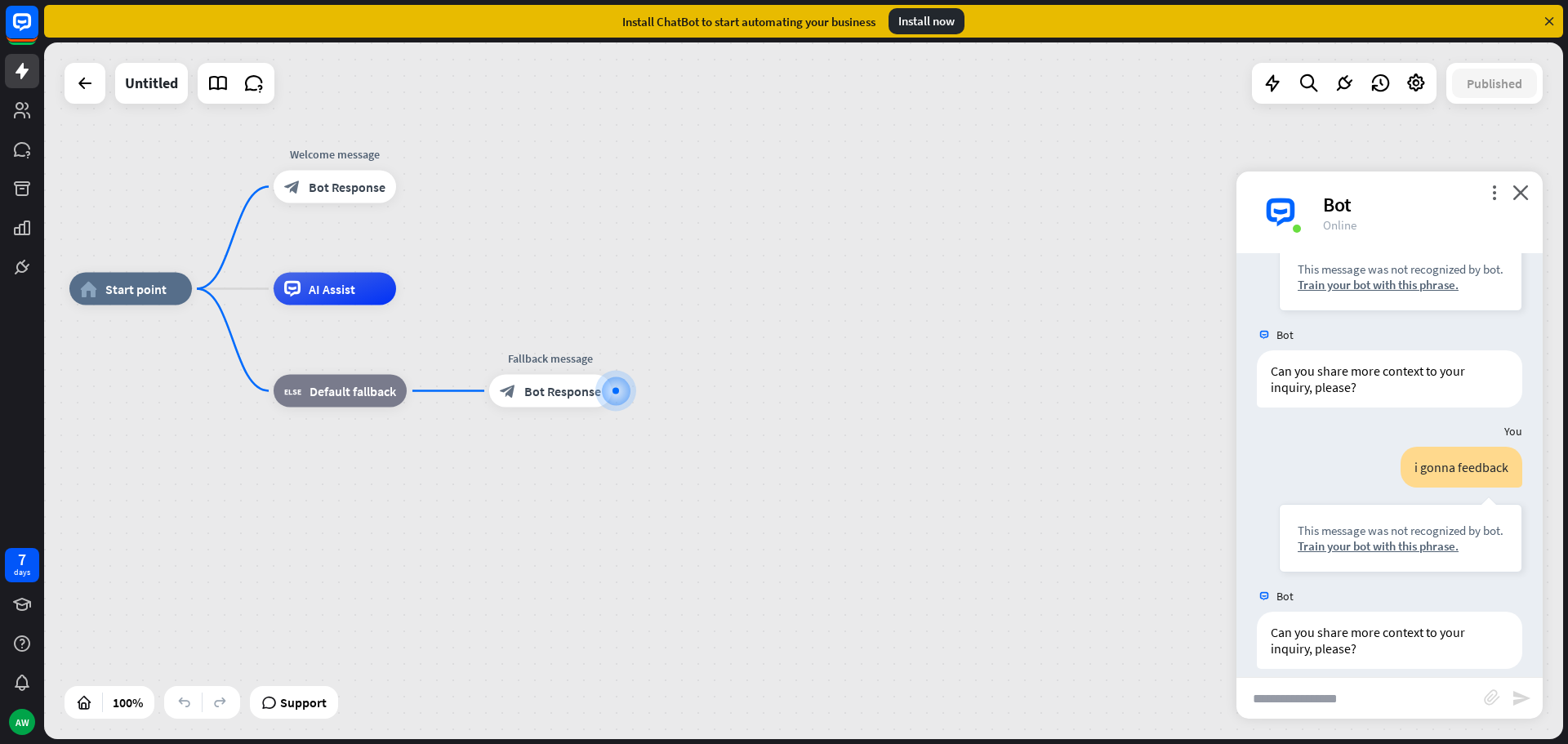
scroll to position [228, 0]
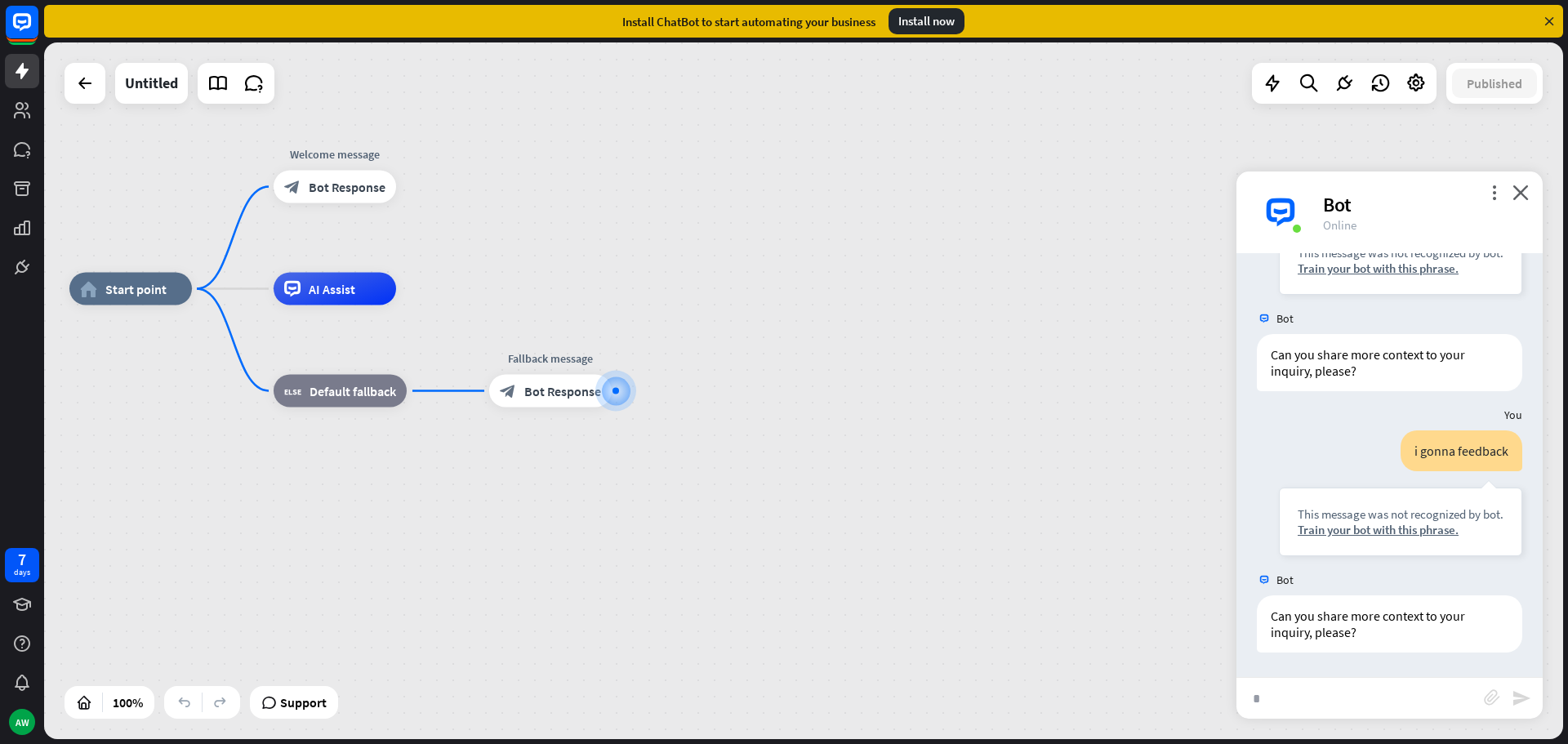
type input "**"
click at [548, 405] on div "block_bot_response Bot Response" at bounding box center [551, 391] width 123 height 32
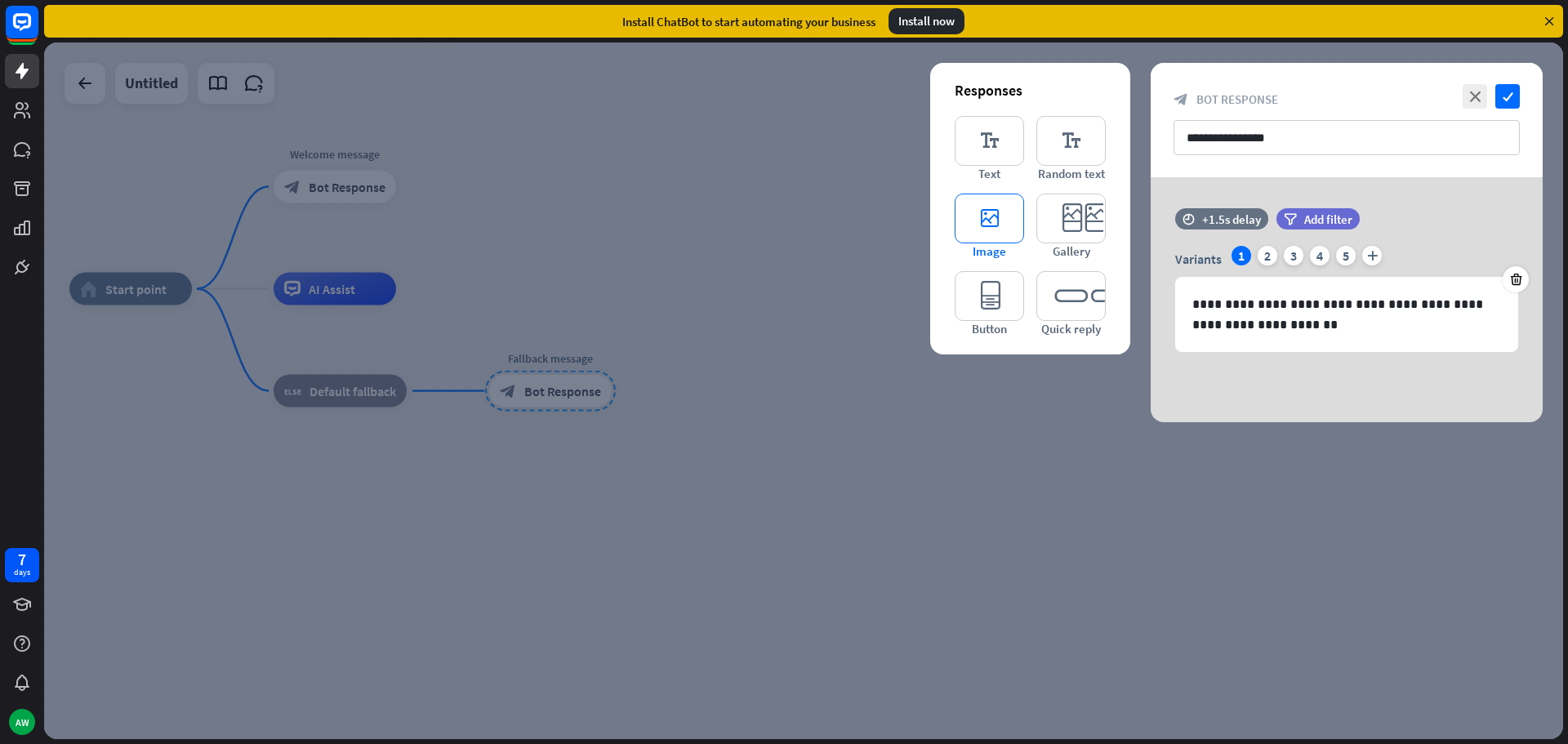
click at [998, 213] on icon "editor_image" at bounding box center [989, 218] width 70 height 50
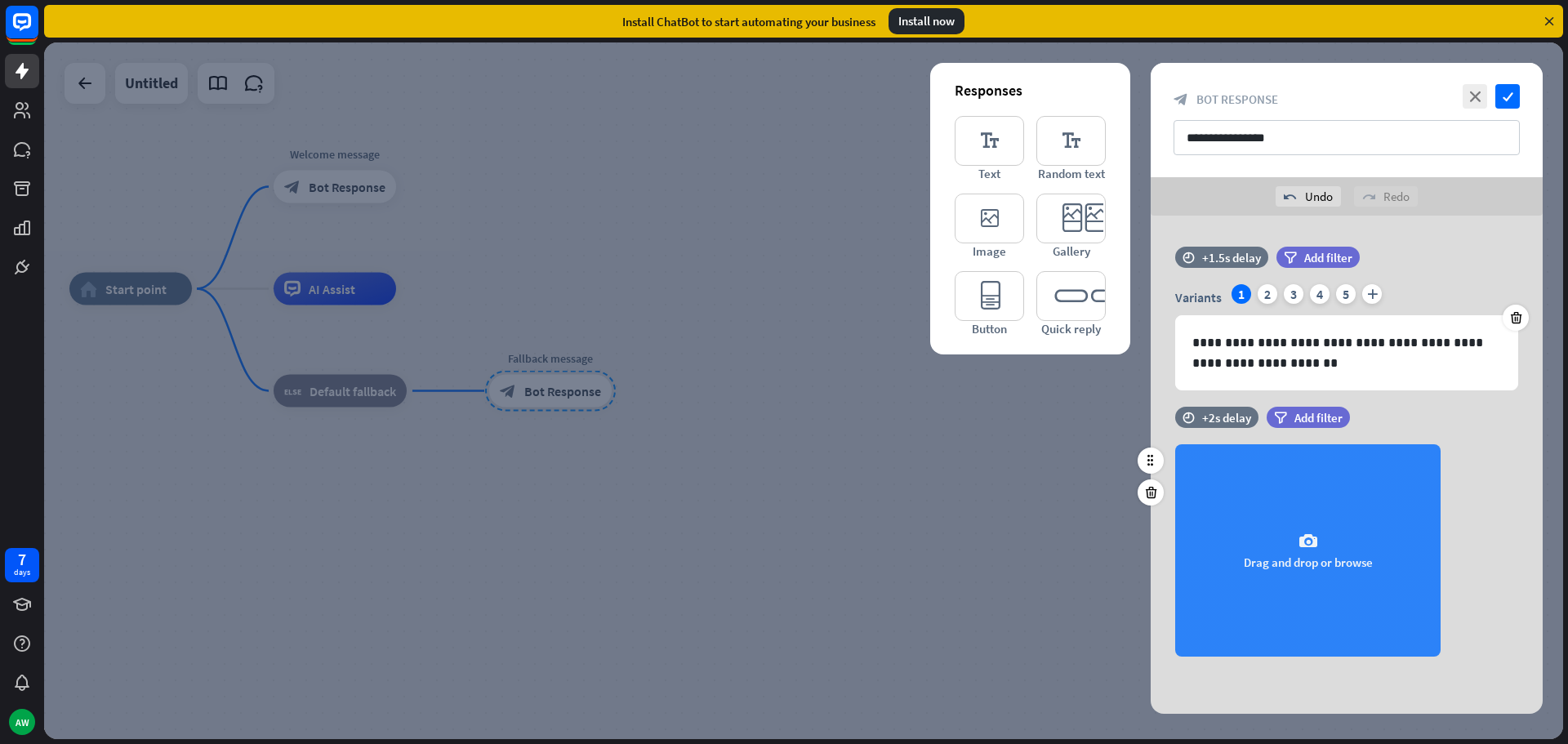
click at [1269, 514] on div "camera Drag and drop or browse" at bounding box center [1307, 550] width 266 height 212
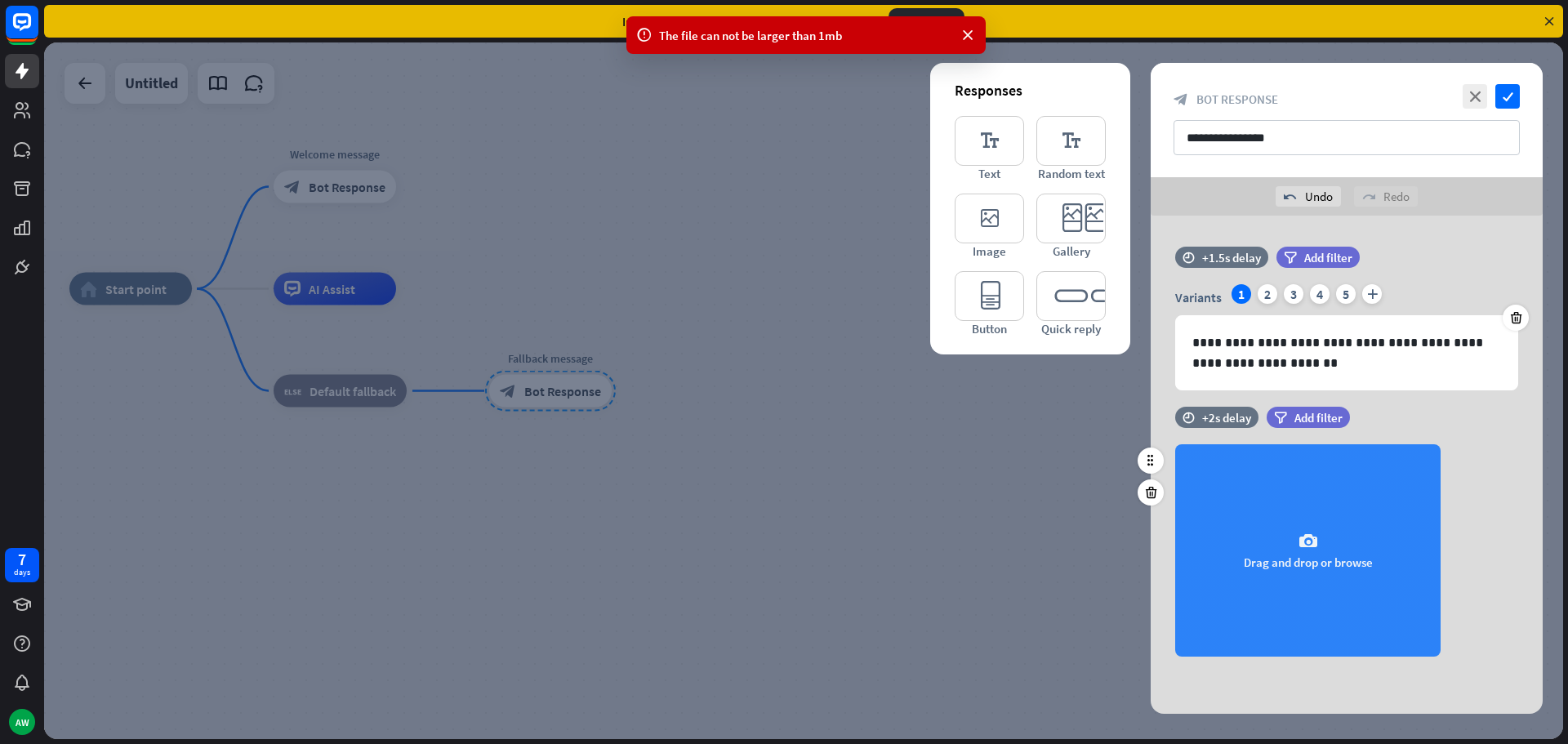
click at [1311, 511] on div "camera Drag and drop or browse" at bounding box center [1307, 550] width 266 height 212
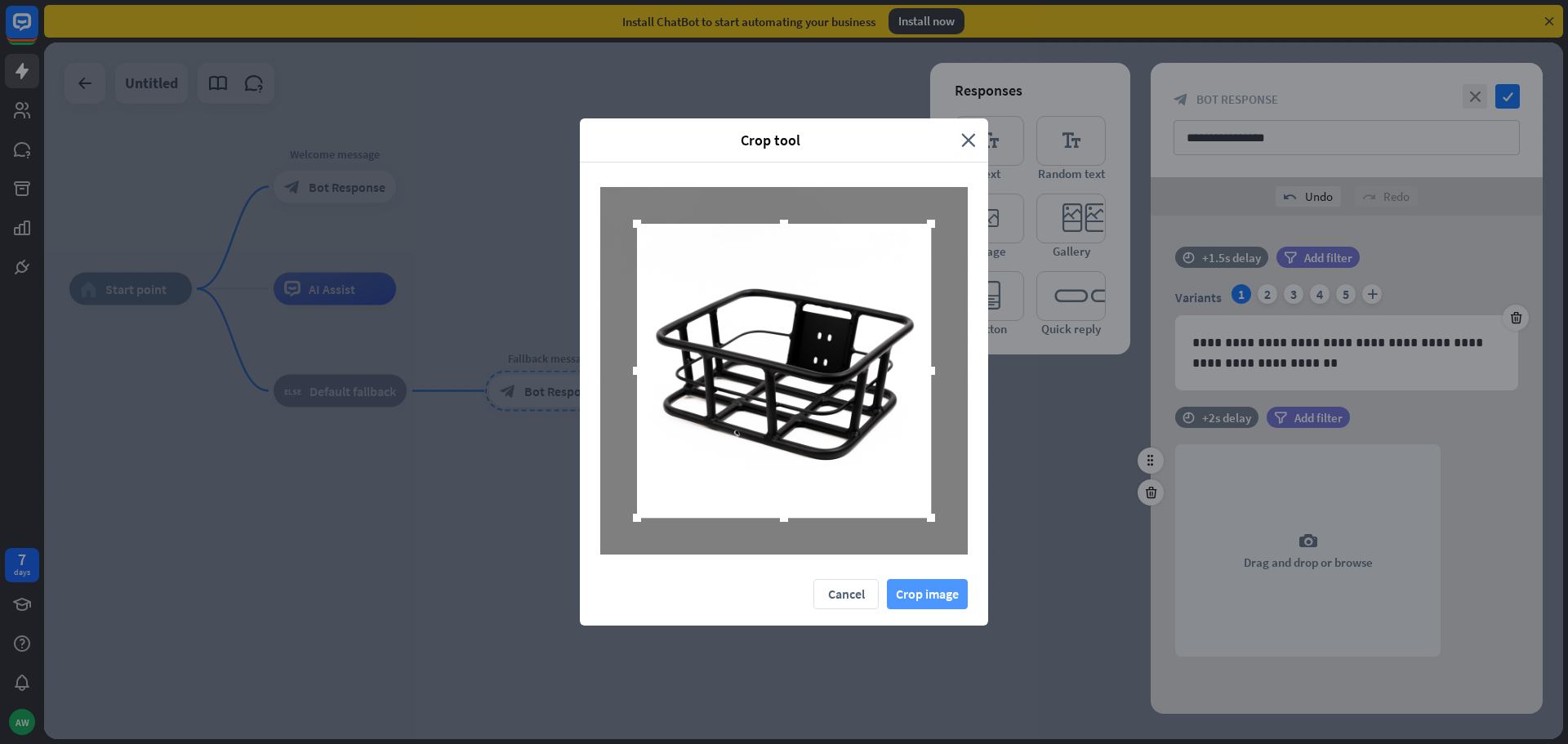
click at [922, 596] on button "Crop image" at bounding box center [927, 593] width 81 height 30
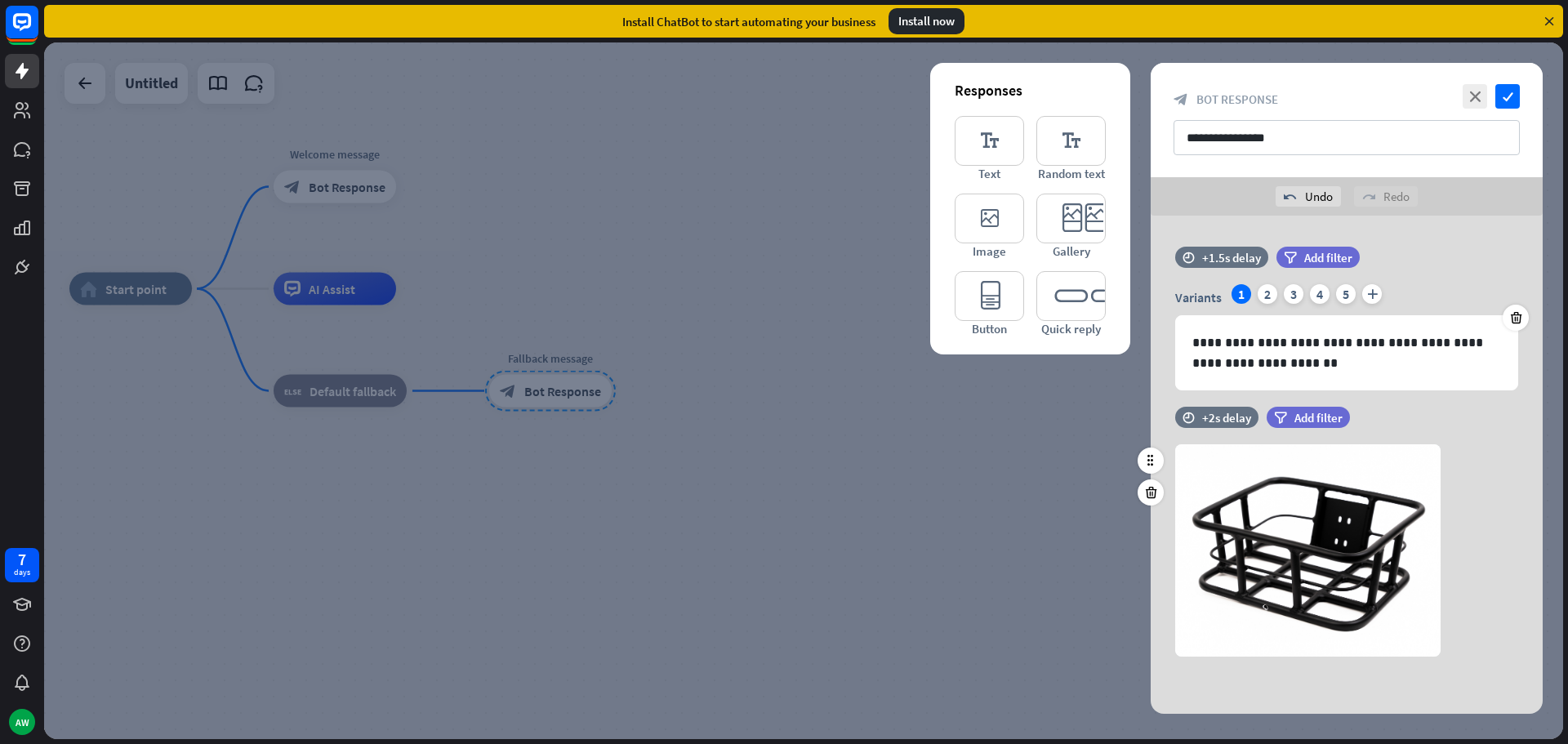
click at [969, 505] on div at bounding box center [803, 390] width 1519 height 696
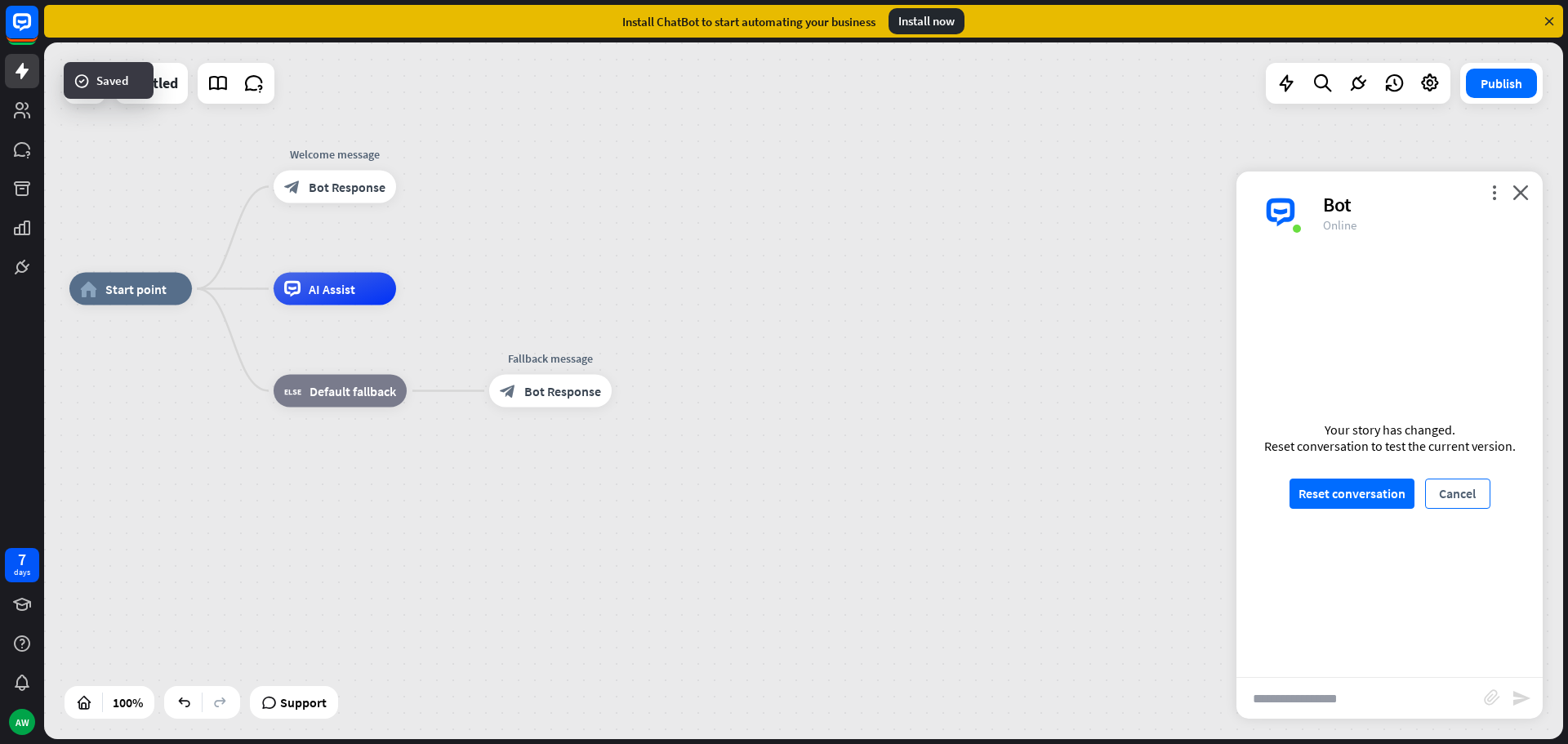
click at [1455, 500] on button "Cancel" at bounding box center [1457, 493] width 65 height 30
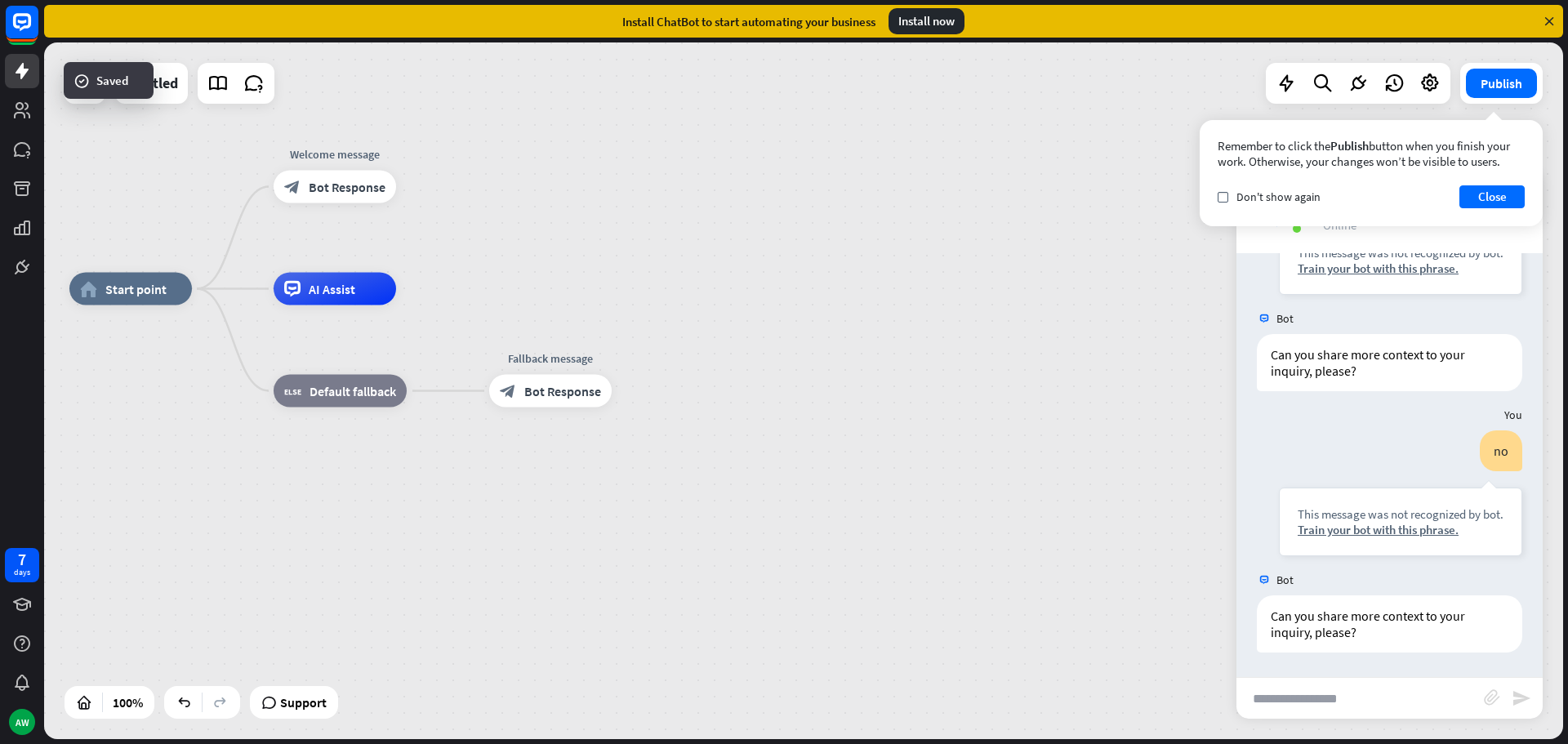
click at [1301, 703] on input "text" at bounding box center [1359, 698] width 248 height 41
type input "**"
drag, startPoint x: 632, startPoint y: 396, endPoint x: 693, endPoint y: 376, distance: 64.2
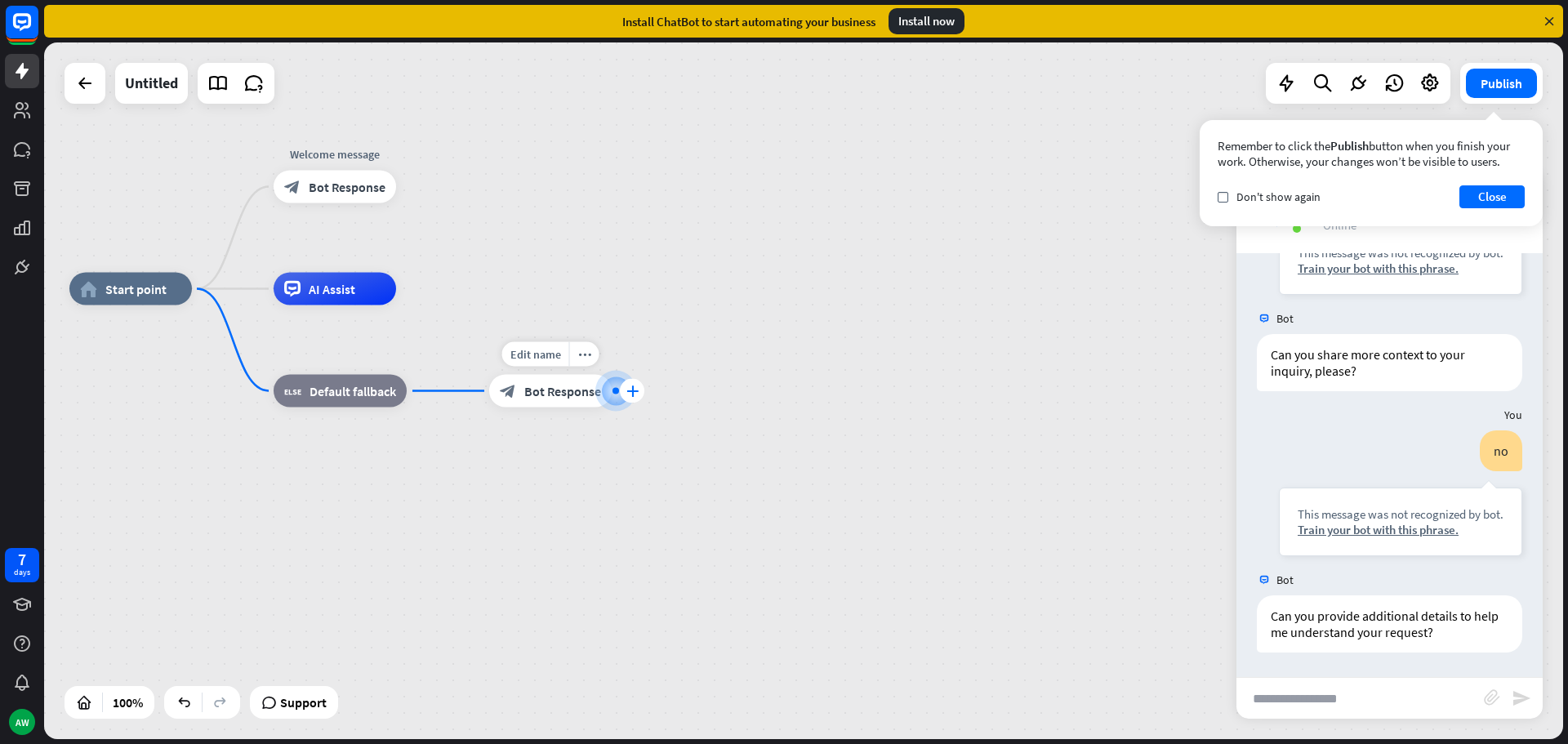
click at [628, 396] on icon "plus" at bounding box center [632, 391] width 12 height 12
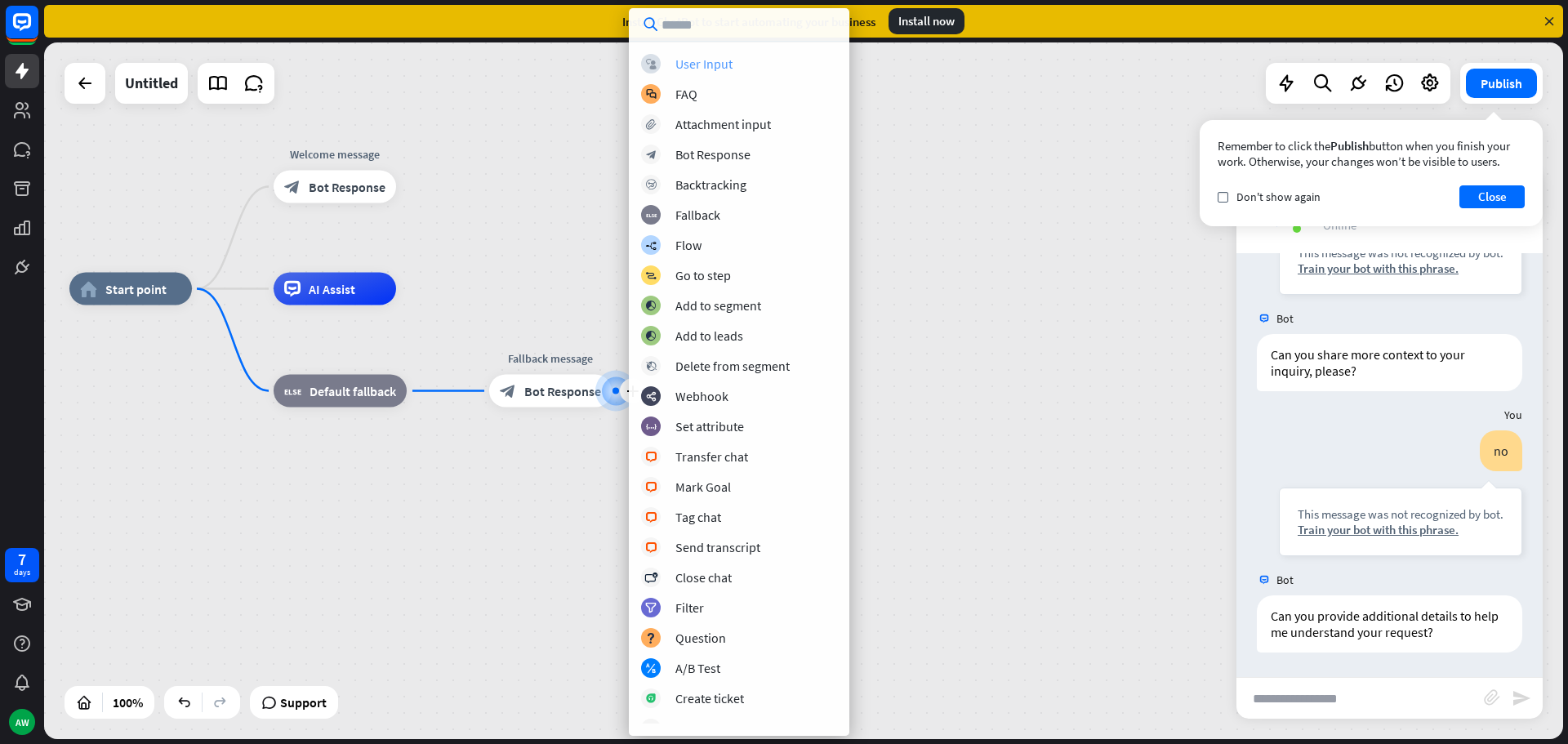
click at [723, 64] on div "User Input" at bounding box center [704, 64] width 57 height 17
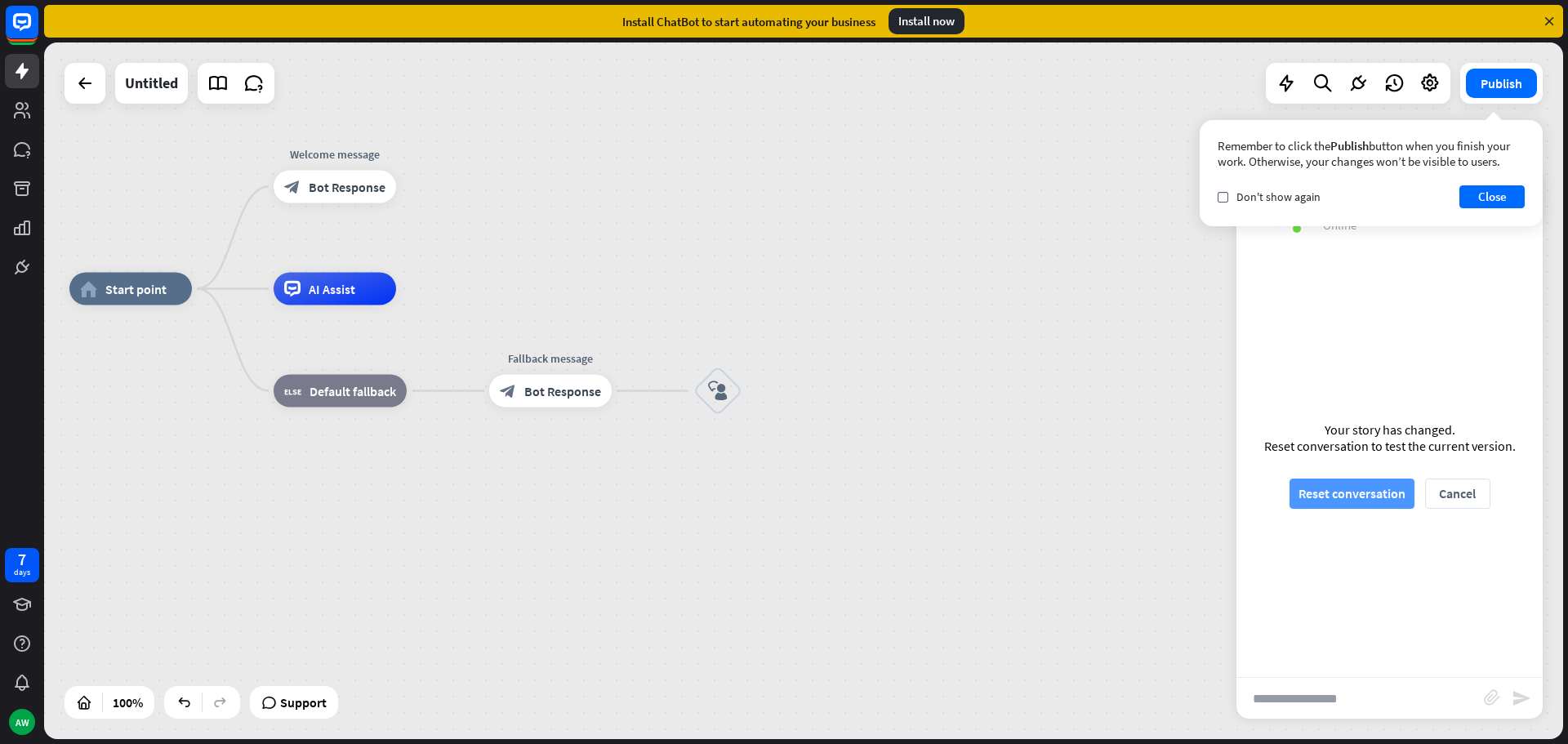
click at [1343, 490] on button "Reset conversation" at bounding box center [1351, 493] width 125 height 30
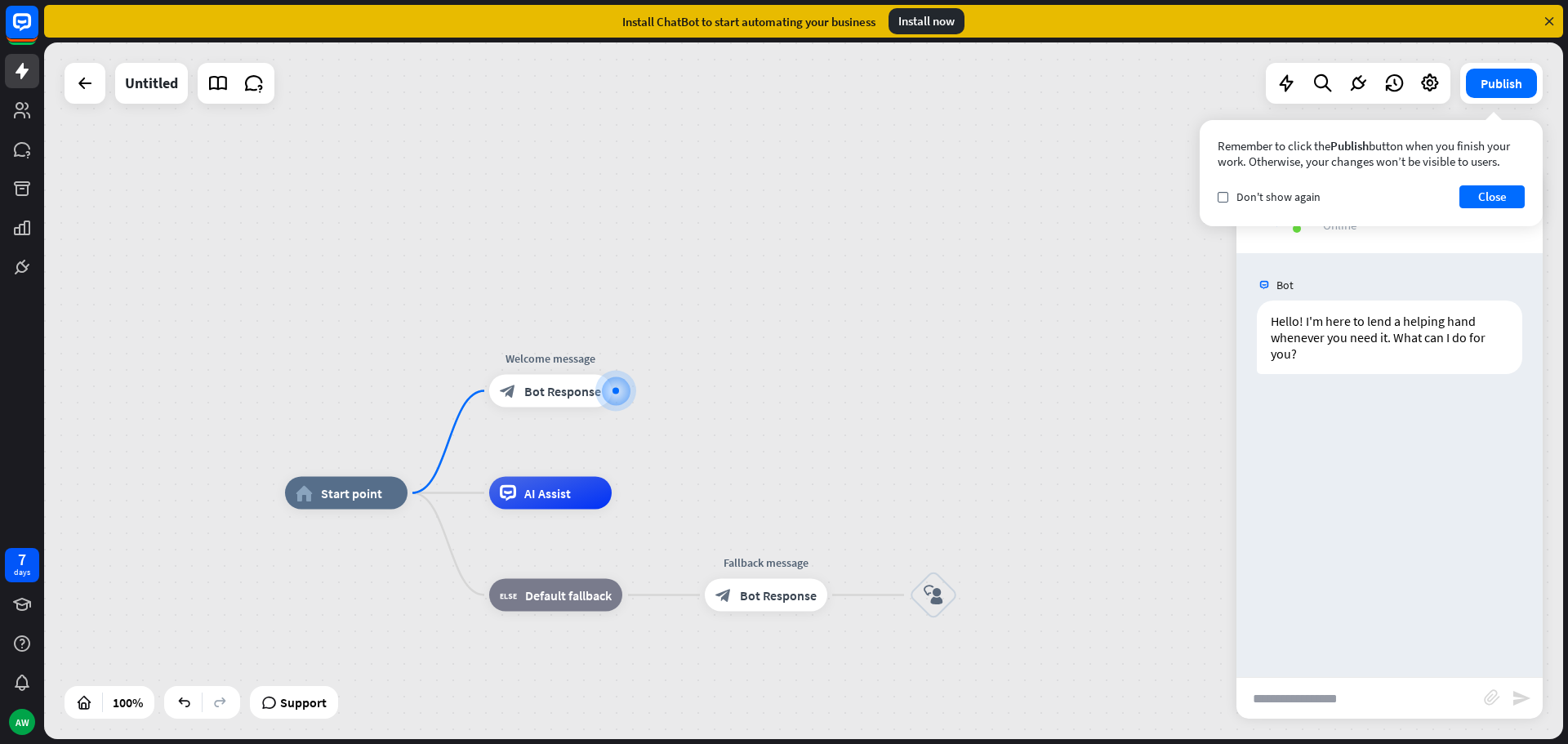
click at [1330, 701] on input "text" at bounding box center [1359, 698] width 248 height 41
type input "*****"
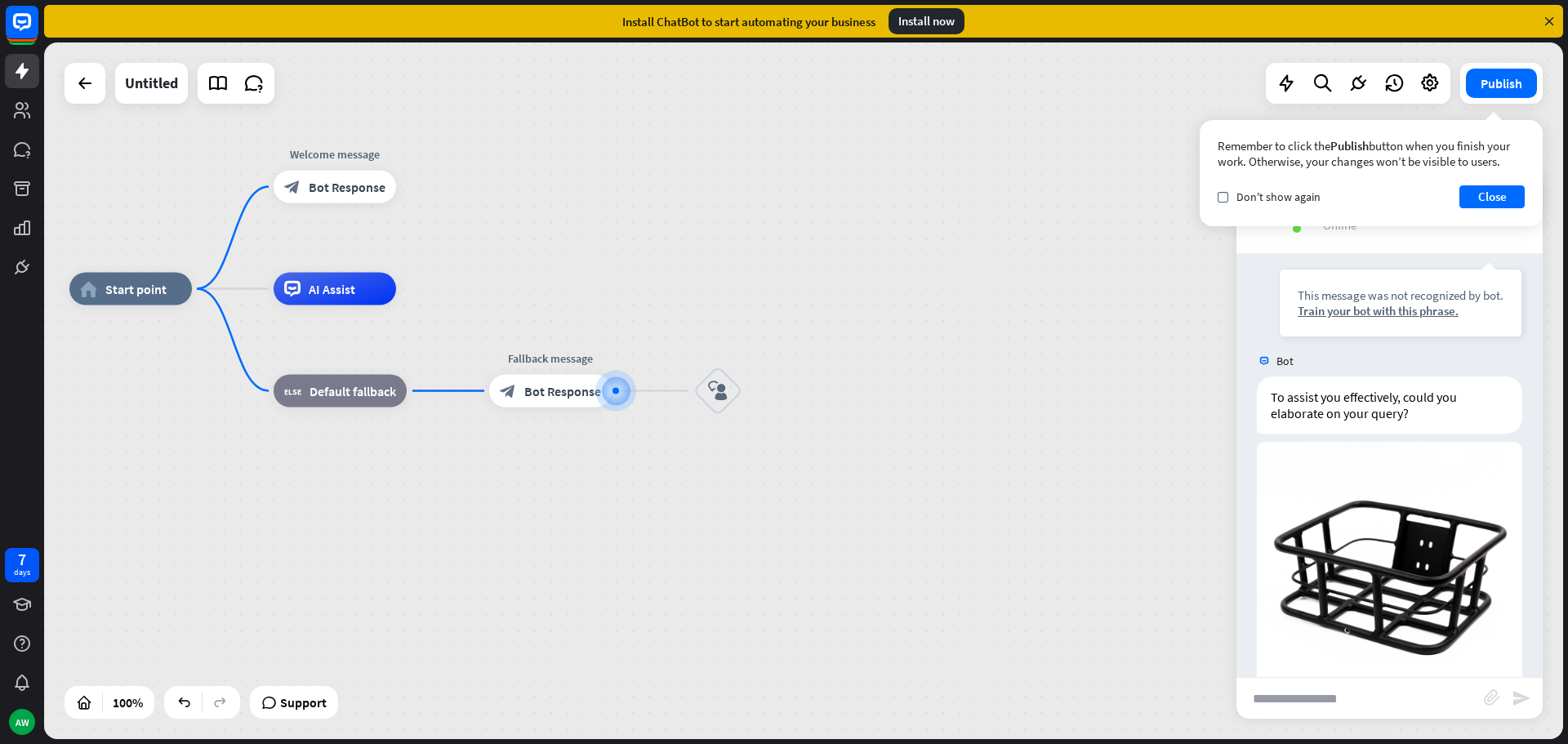
scroll to position [244, 0]
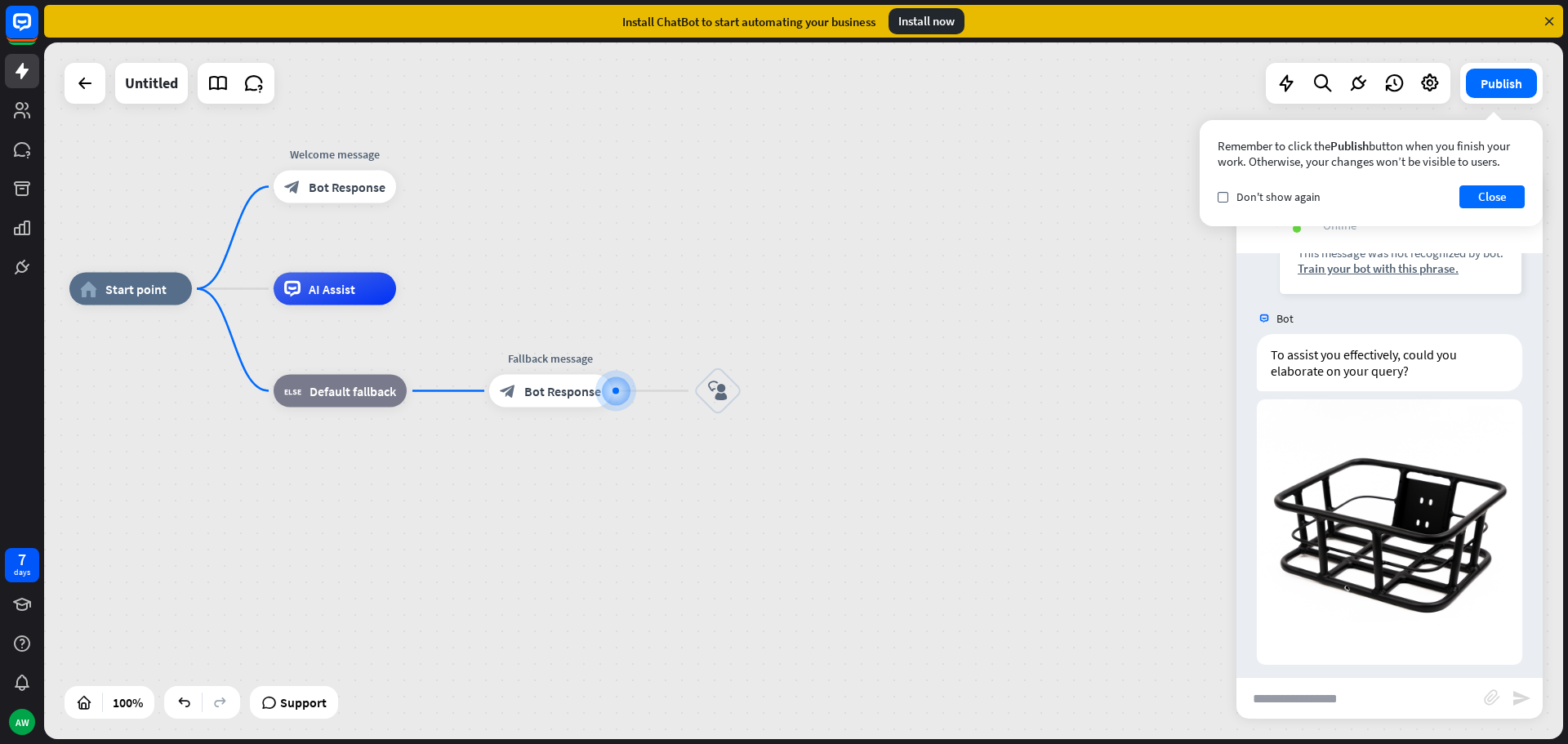
click at [1325, 699] on input "text" at bounding box center [1359, 698] width 248 height 41
type input "**"
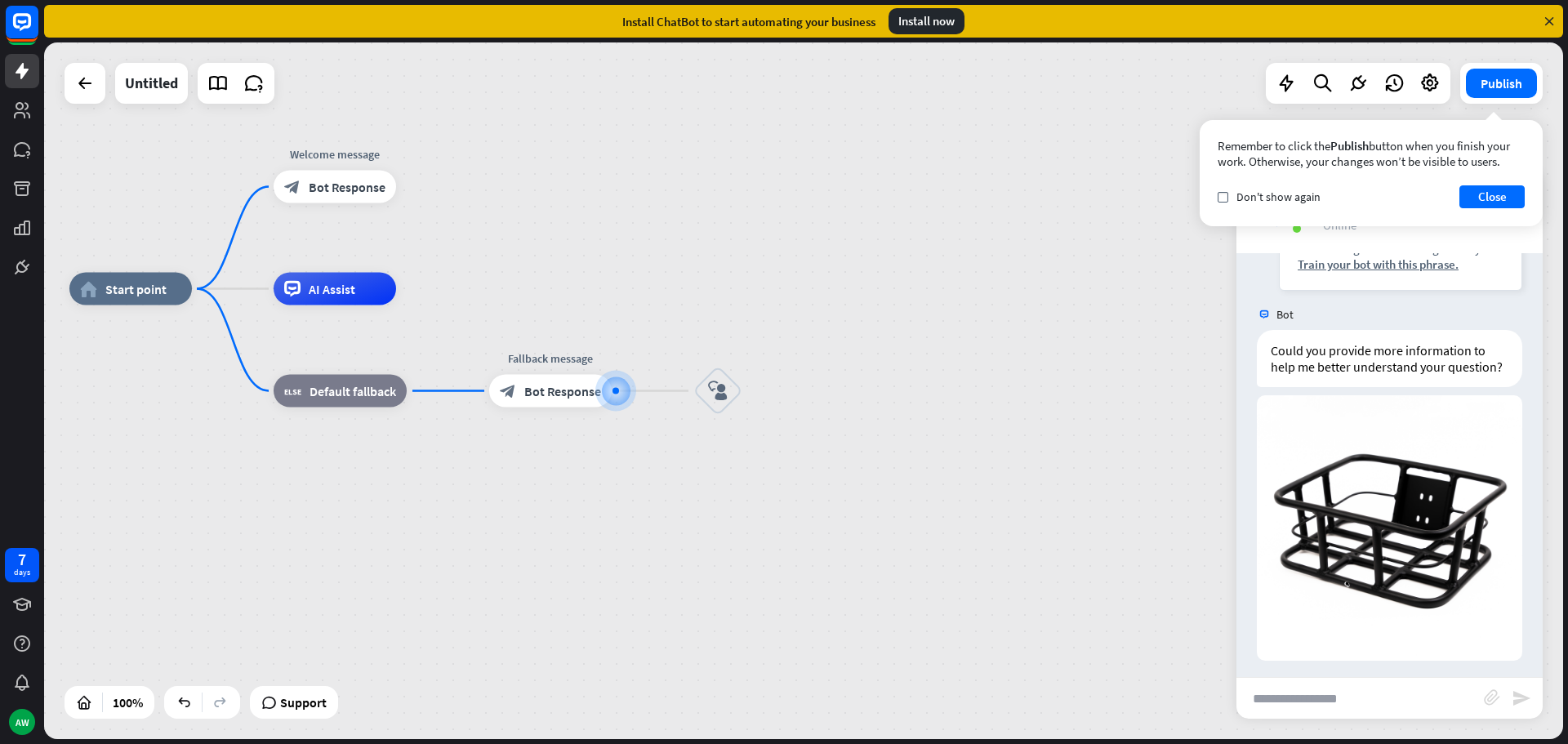
scroll to position [783, 0]
type input "****"
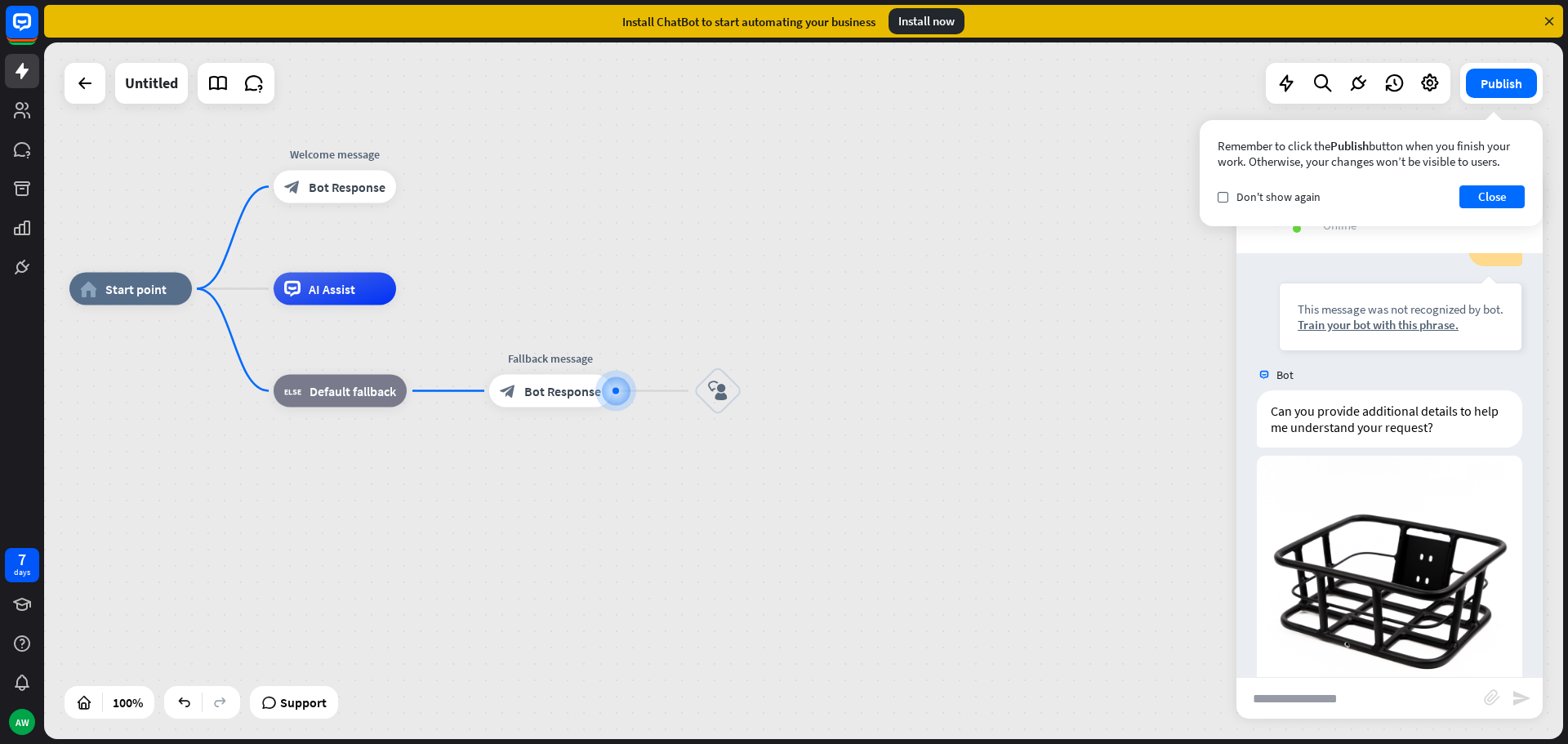
scroll to position [1305, 0]
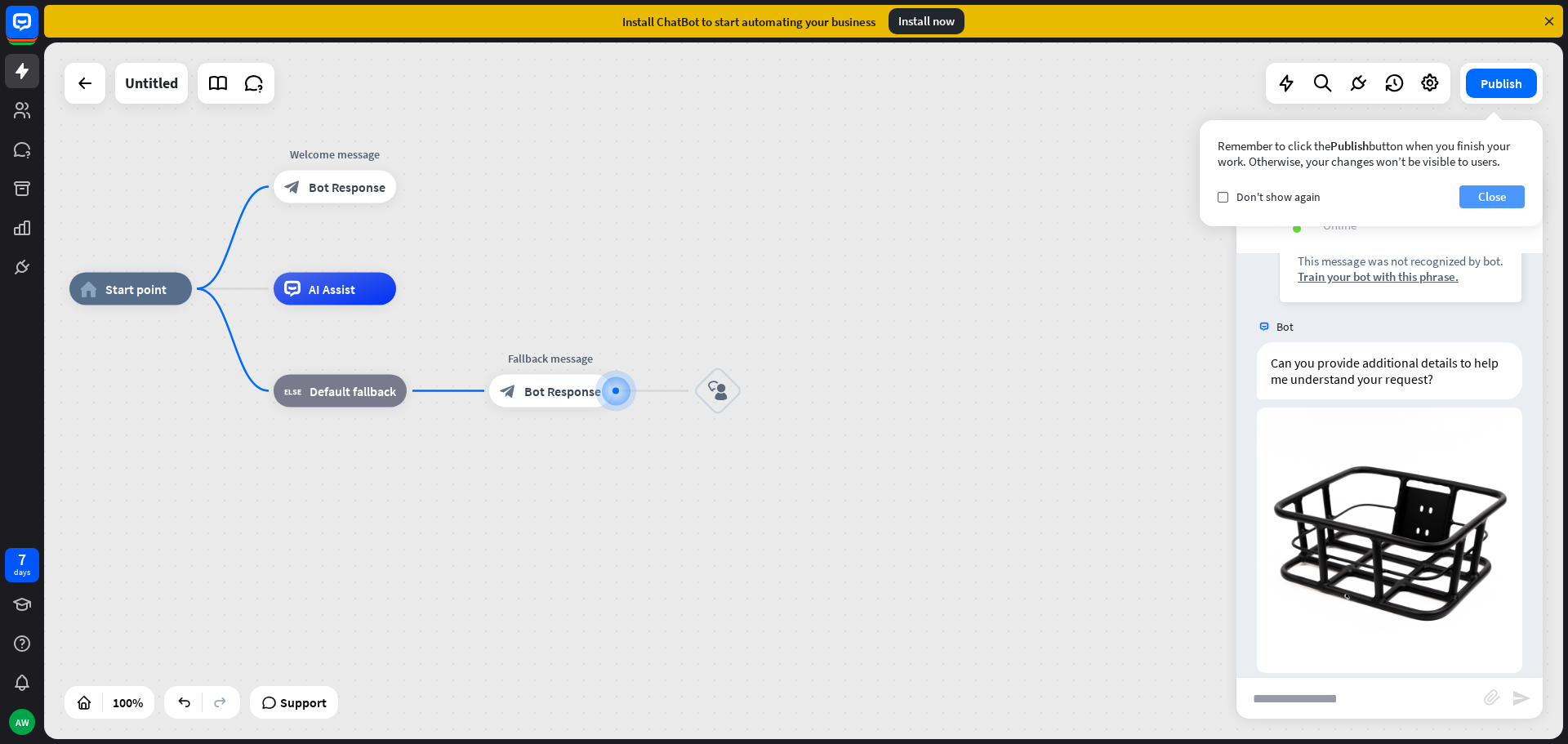
click at [1476, 194] on button "Close" at bounding box center [1492, 197] width 65 height 23
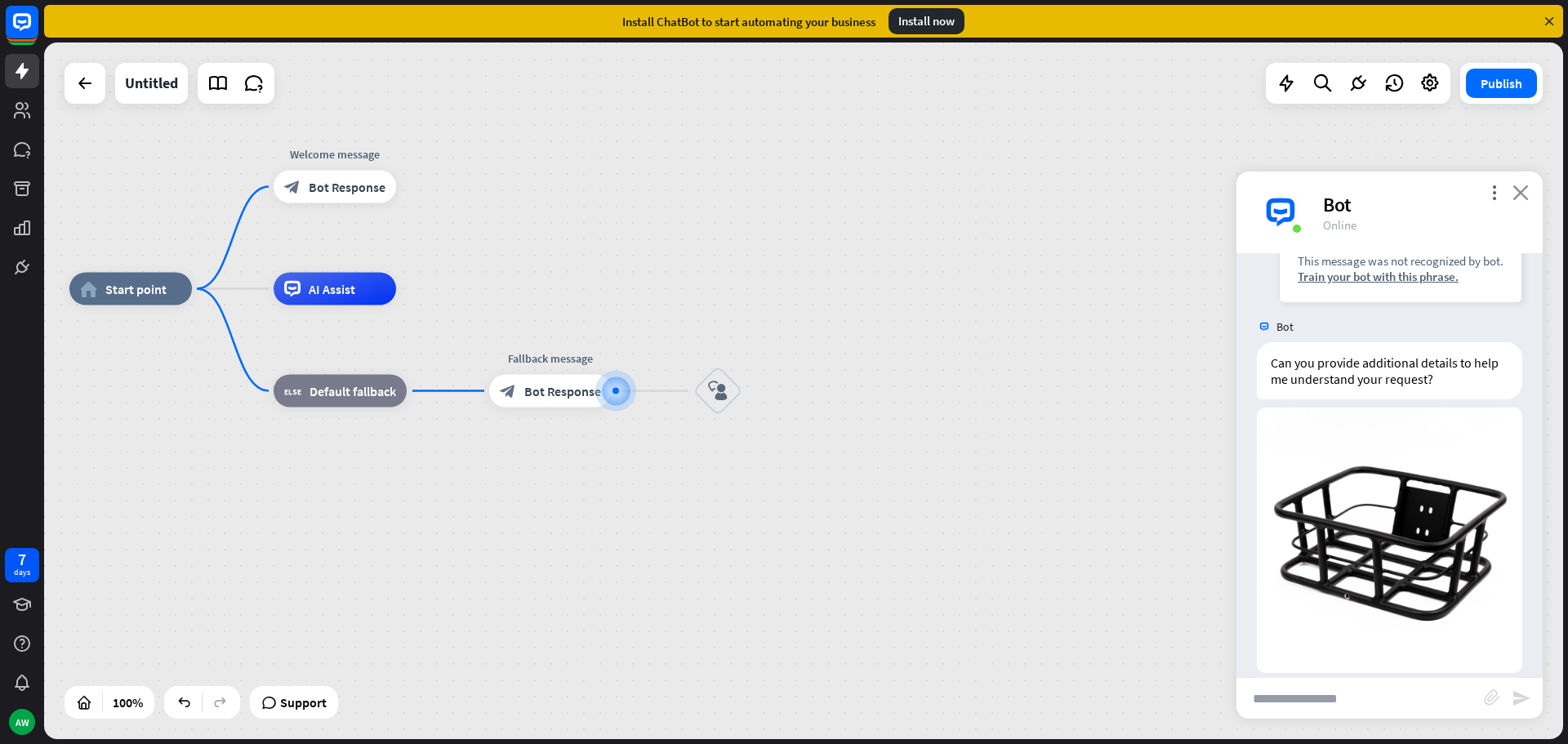
click at [1522, 197] on icon "close" at bounding box center [1521, 192] width 17 height 16
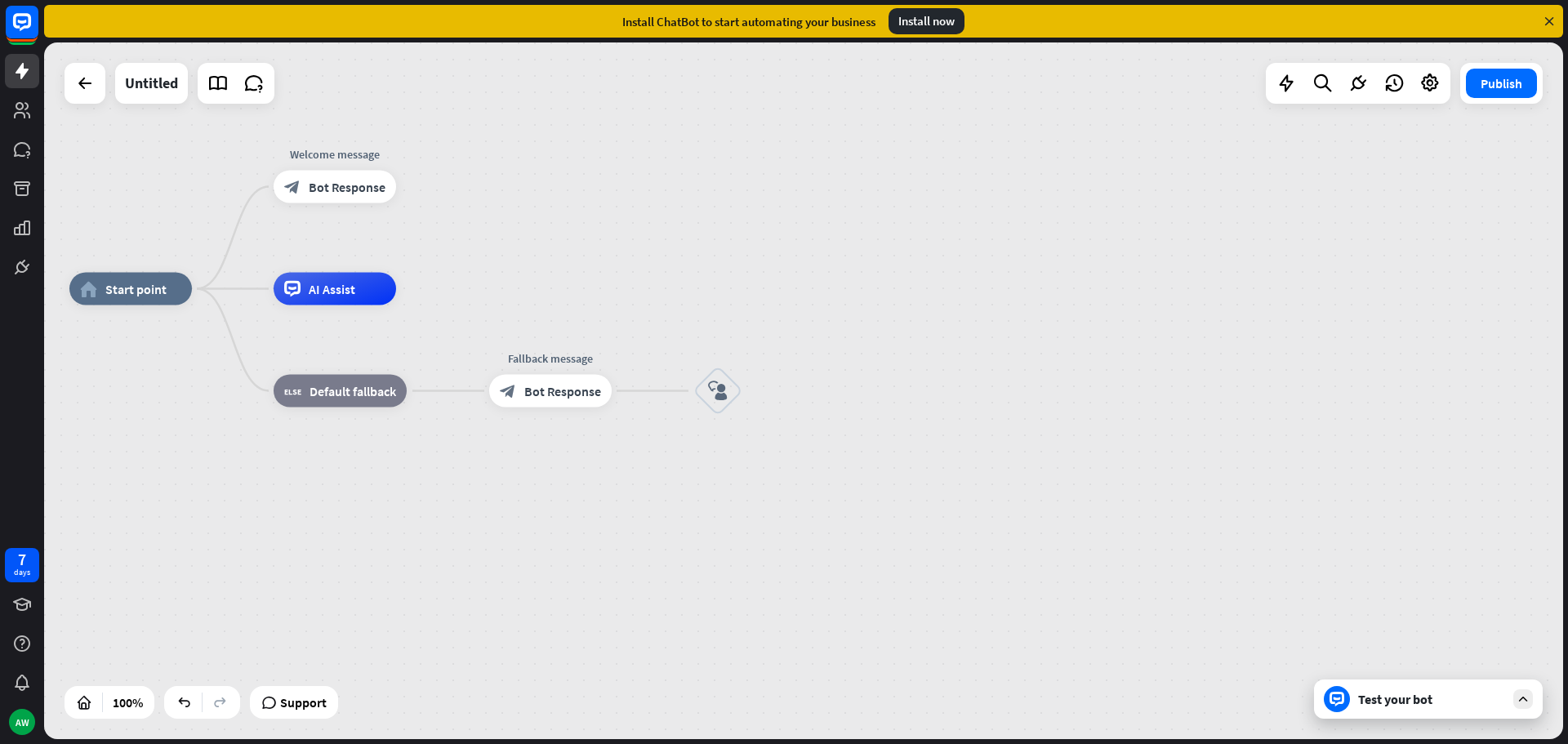
drag, startPoint x: 306, startPoint y: 300, endPoint x: 465, endPoint y: 304, distance: 159.1
click at [465, 304] on div "home_2 Start point Welcome message block_bot_response Bot Response Edit name mo…" at bounding box center [829, 636] width 1519 height 696
click at [414, 296] on div "plus" at bounding box center [416, 289] width 25 height 25
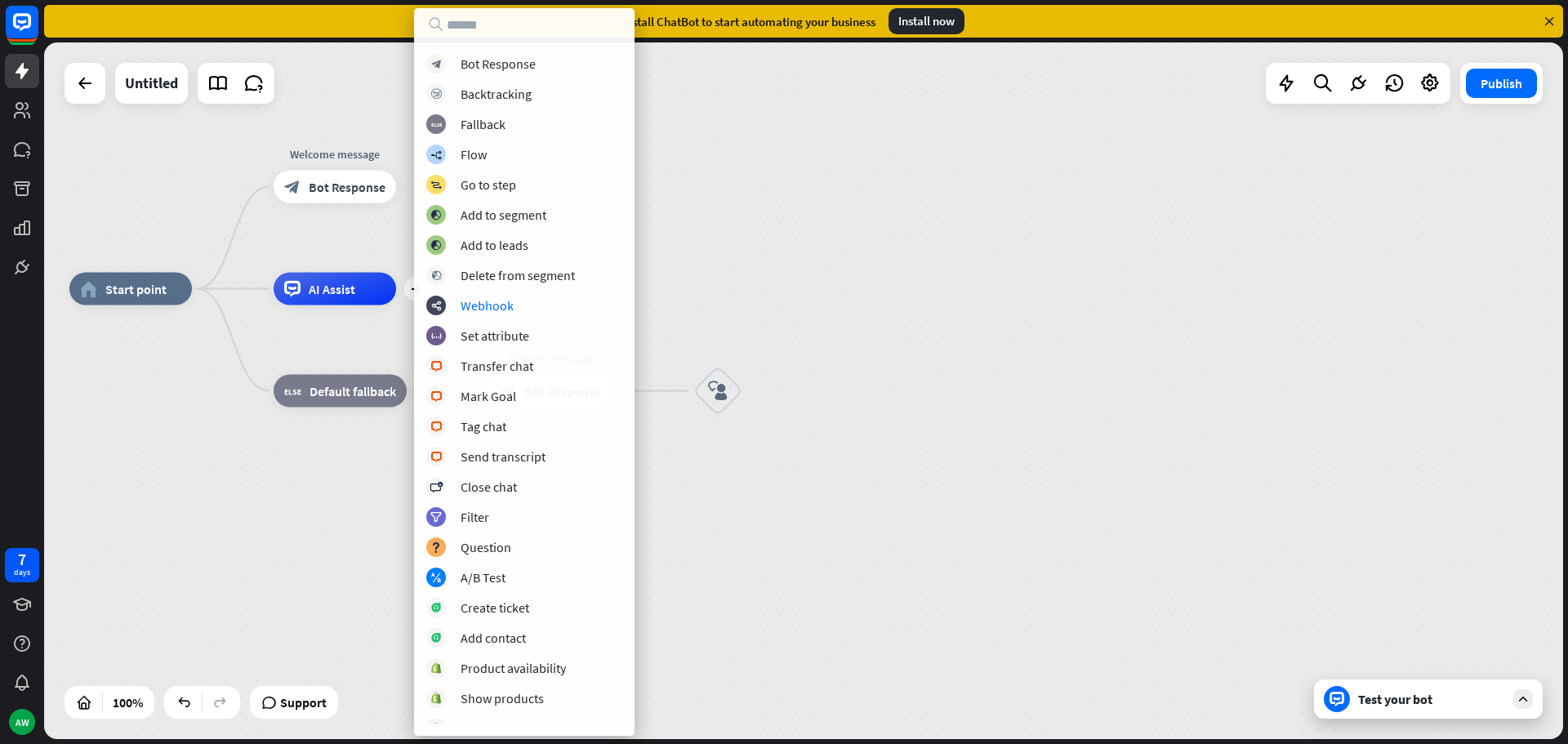
click at [816, 284] on div "home_2 Start point Welcome message block_bot_response Bot Response plus AI Assi…" at bounding box center [803, 390] width 1519 height 696
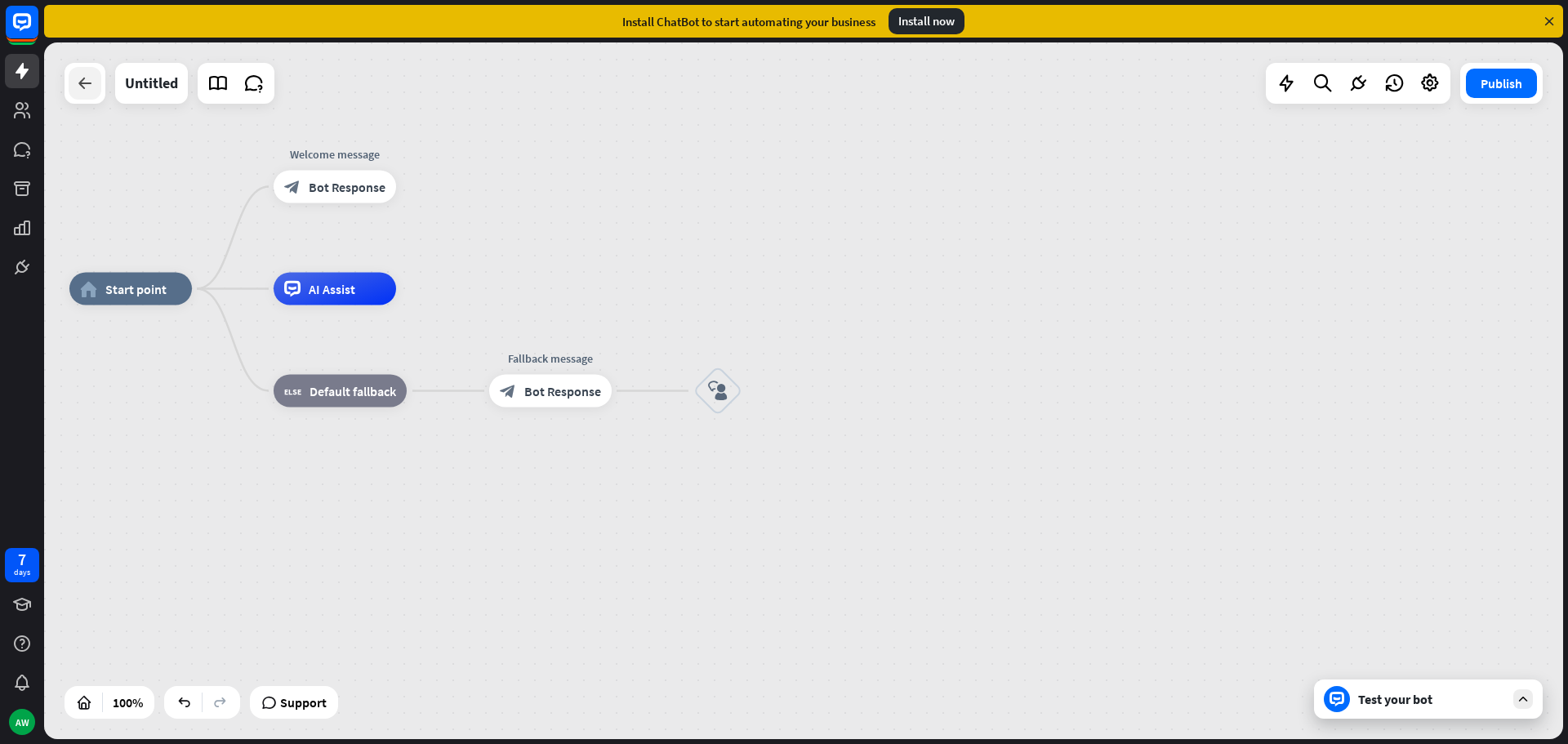
click at [82, 89] on icon at bounding box center [85, 84] width 20 height 20
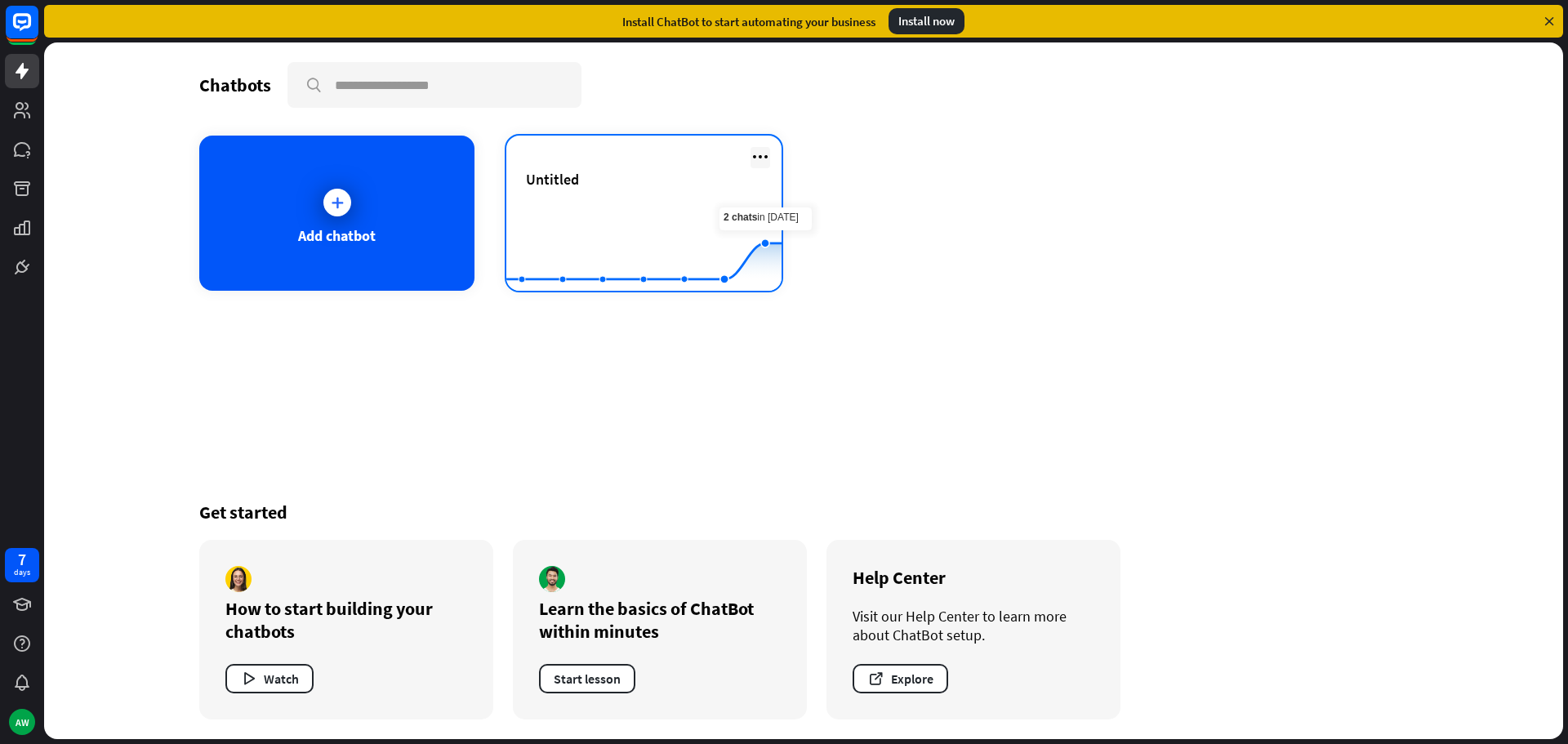
click at [752, 152] on icon at bounding box center [760, 157] width 20 height 20
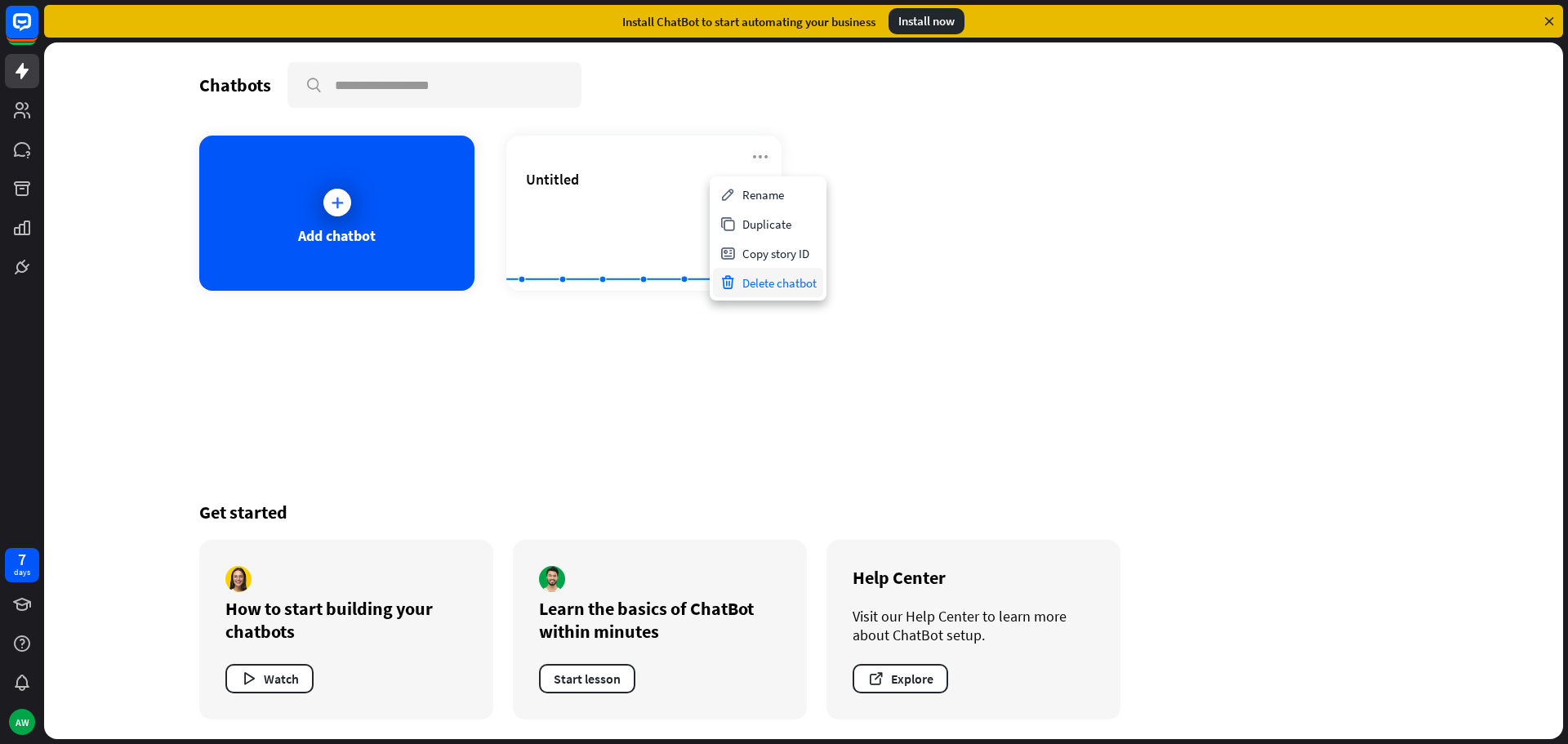
click at [783, 284] on div "Delete chatbot" at bounding box center [767, 283] width 110 height 30
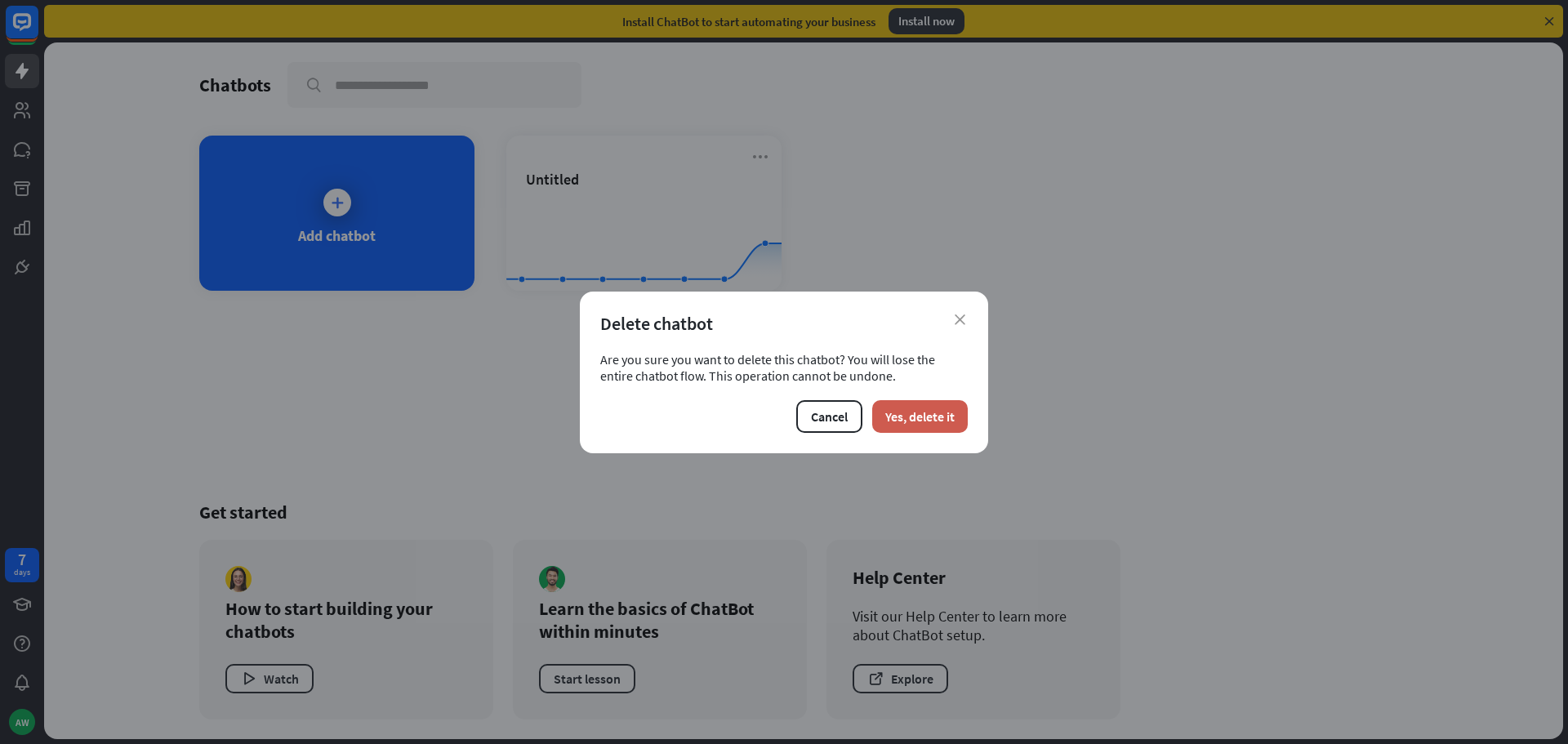
click at [916, 417] on button "Yes, delete it" at bounding box center [919, 415] width 95 height 32
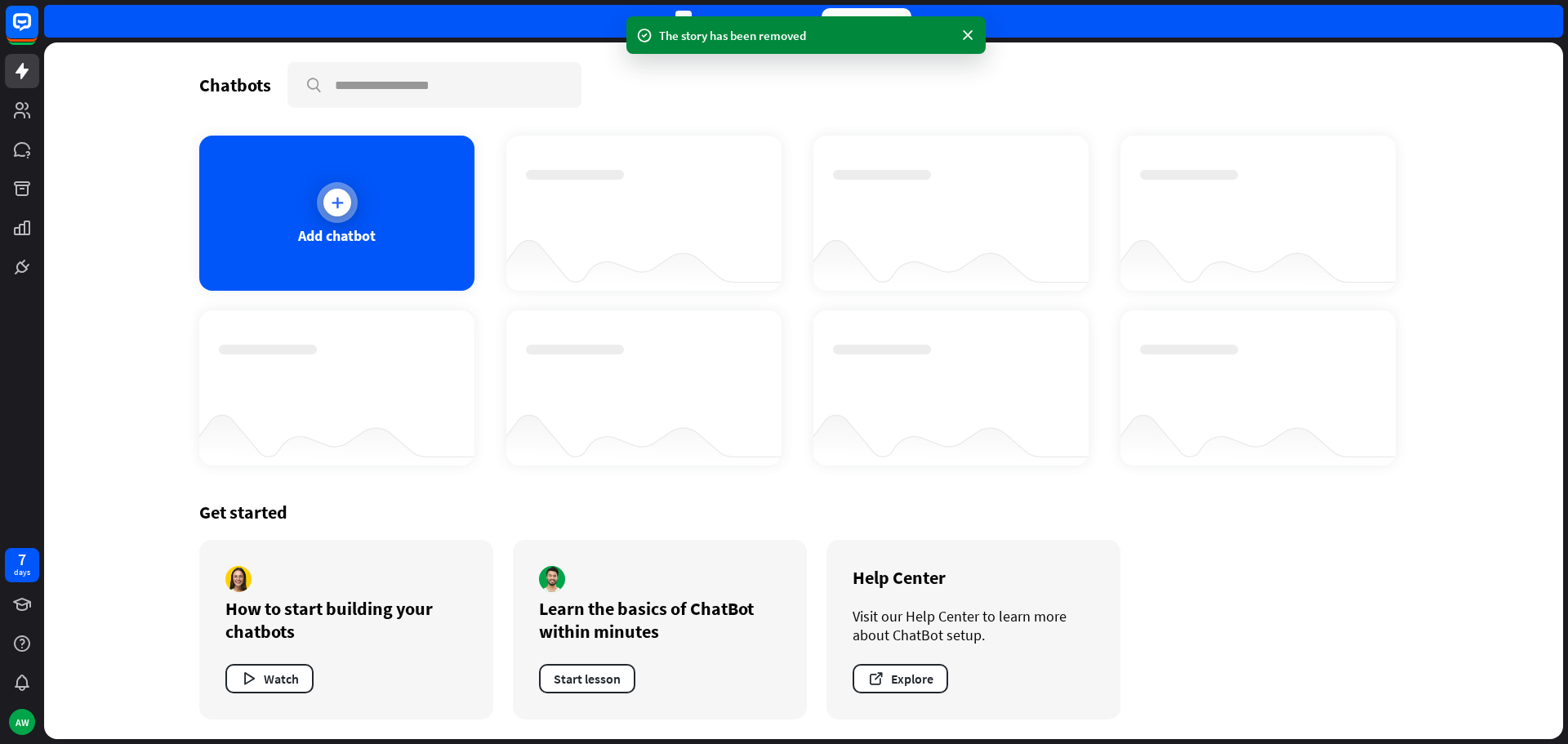
click at [320, 203] on div at bounding box center [337, 202] width 41 height 41
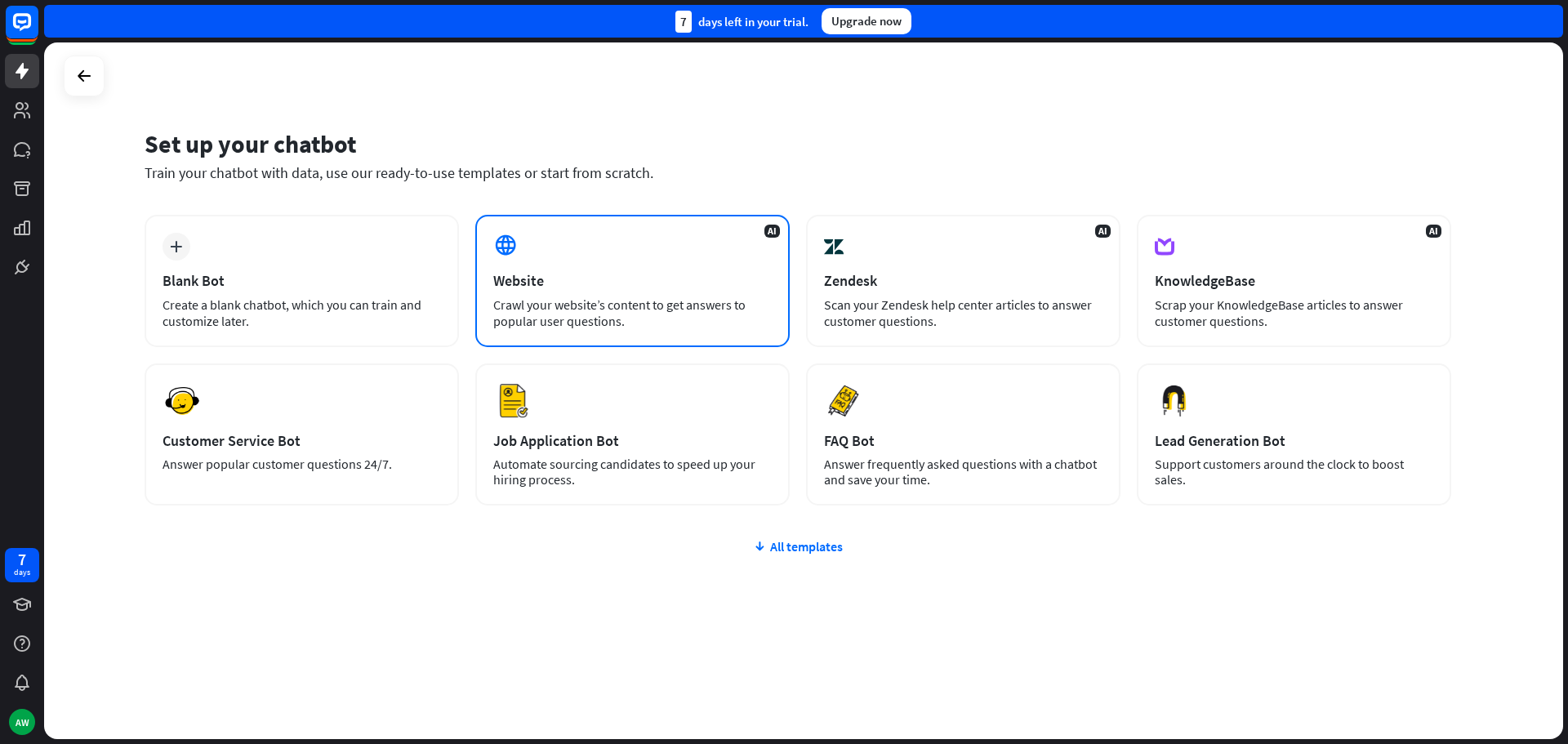
click at [580, 285] on div "Website" at bounding box center [632, 280] width 278 height 19
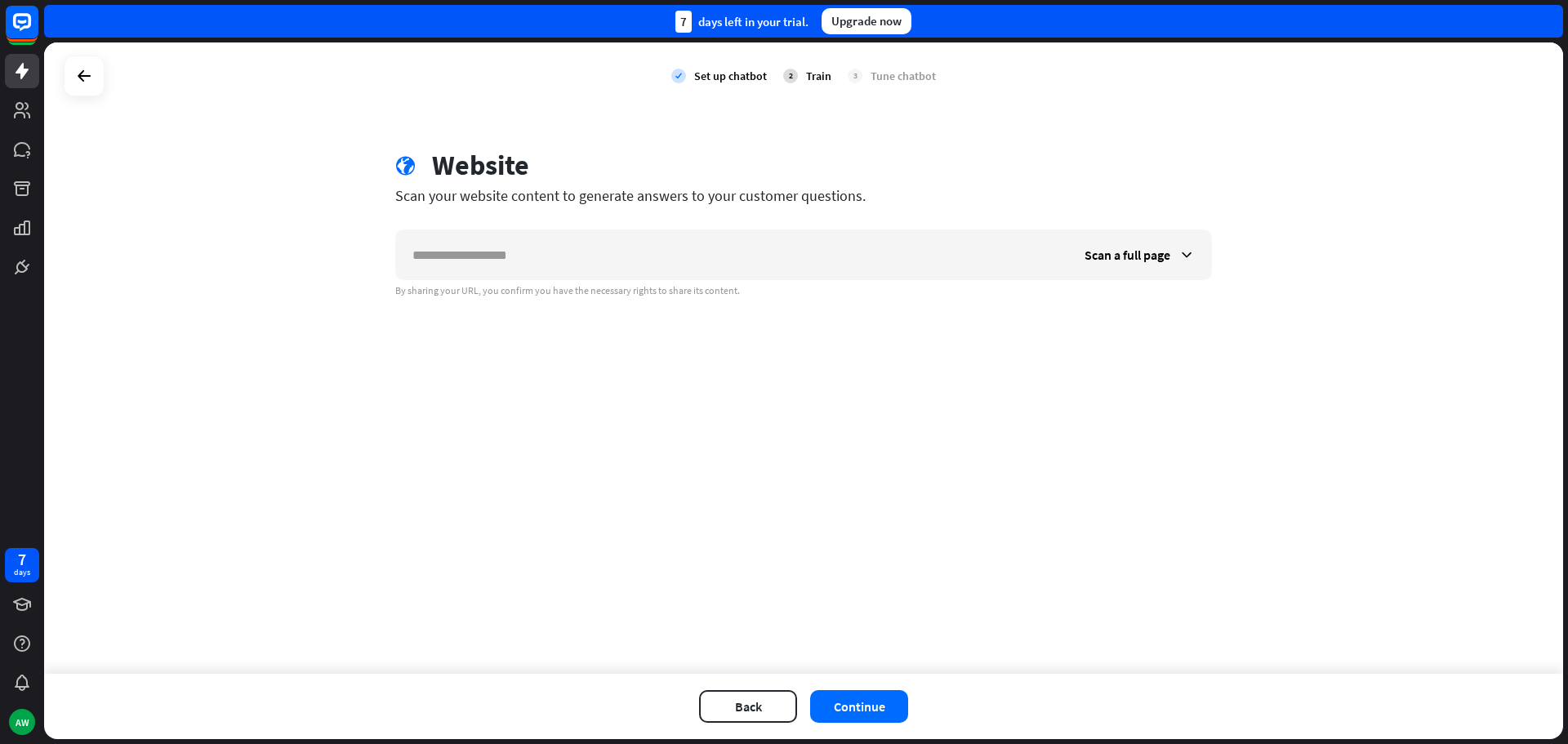
click at [580, 285] on div "By sharing your URL, you confirm you have the necessary rights to share its con…" at bounding box center [803, 290] width 816 height 13
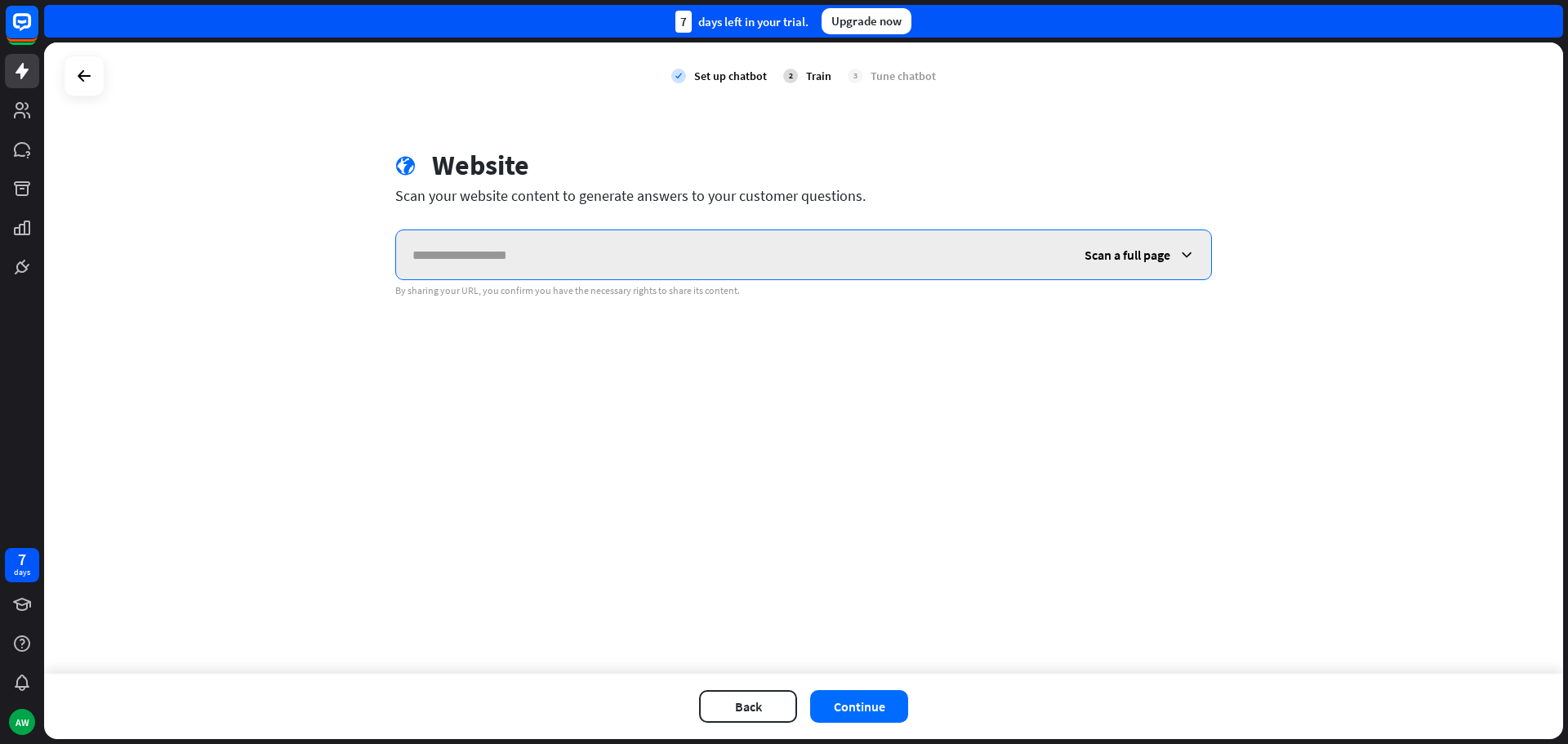
click at [560, 276] on input "text" at bounding box center [732, 254] width 672 height 49
type input "**********"
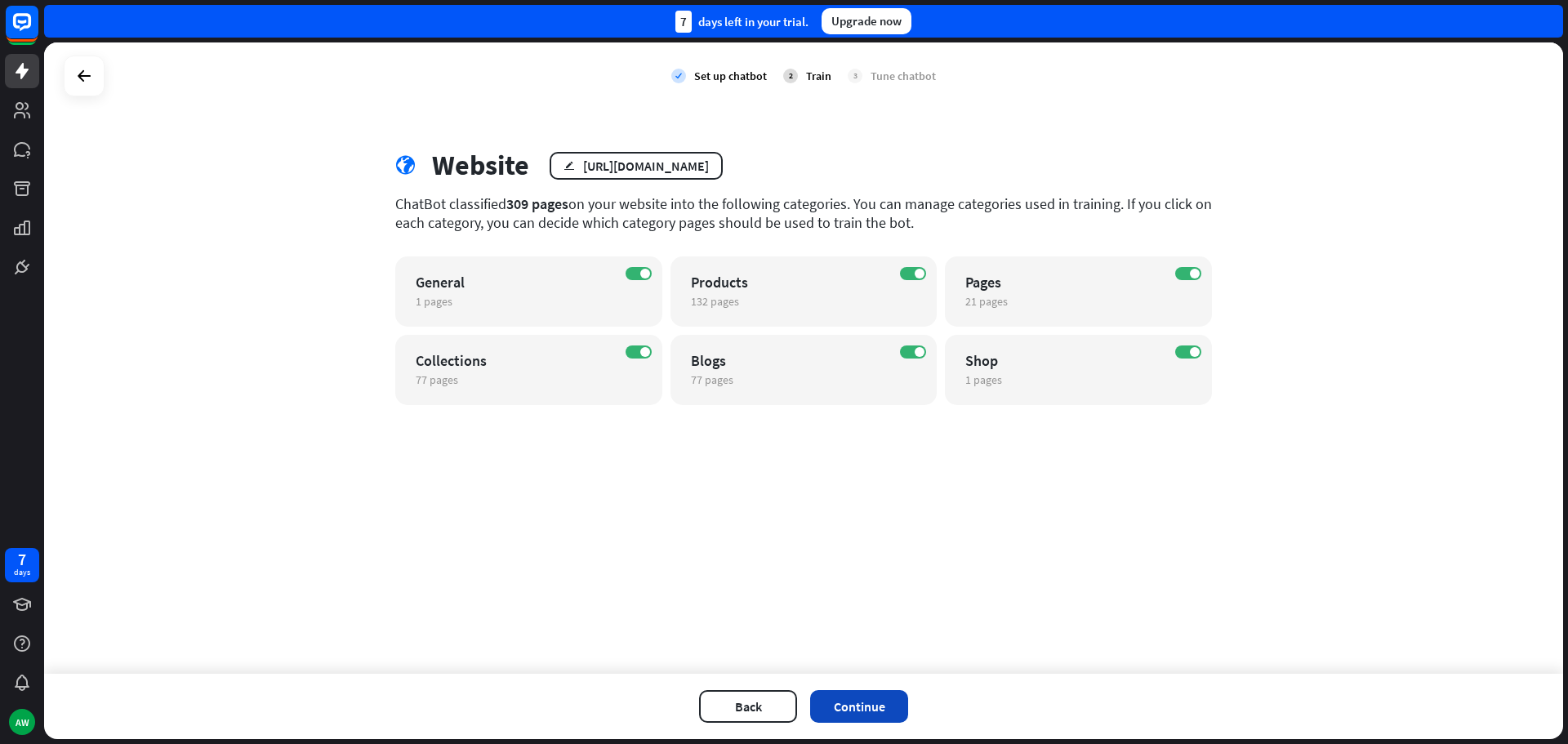
click at [843, 713] on button "Continue" at bounding box center [859, 705] width 98 height 32
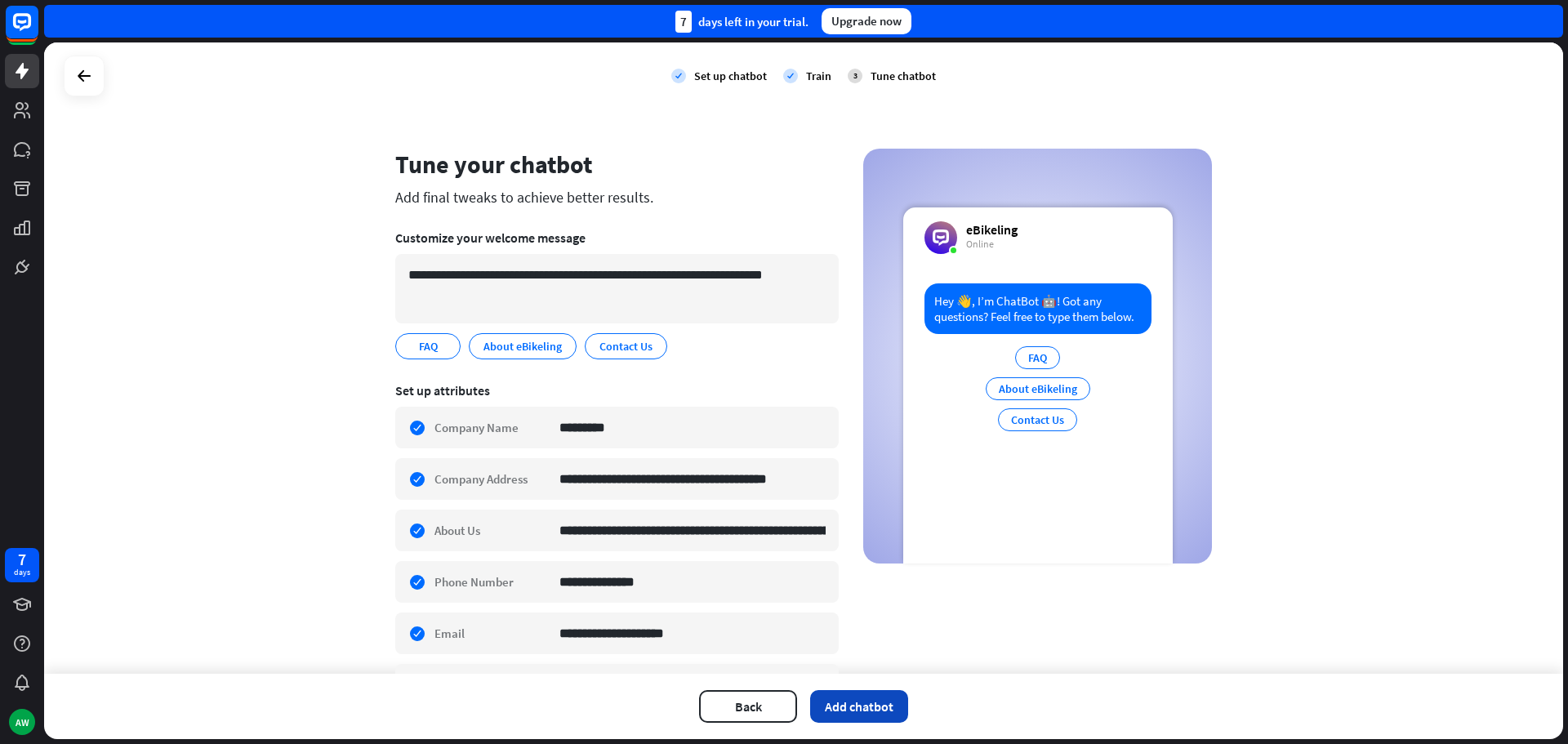
click at [870, 704] on button "Add chatbot" at bounding box center [859, 705] width 98 height 32
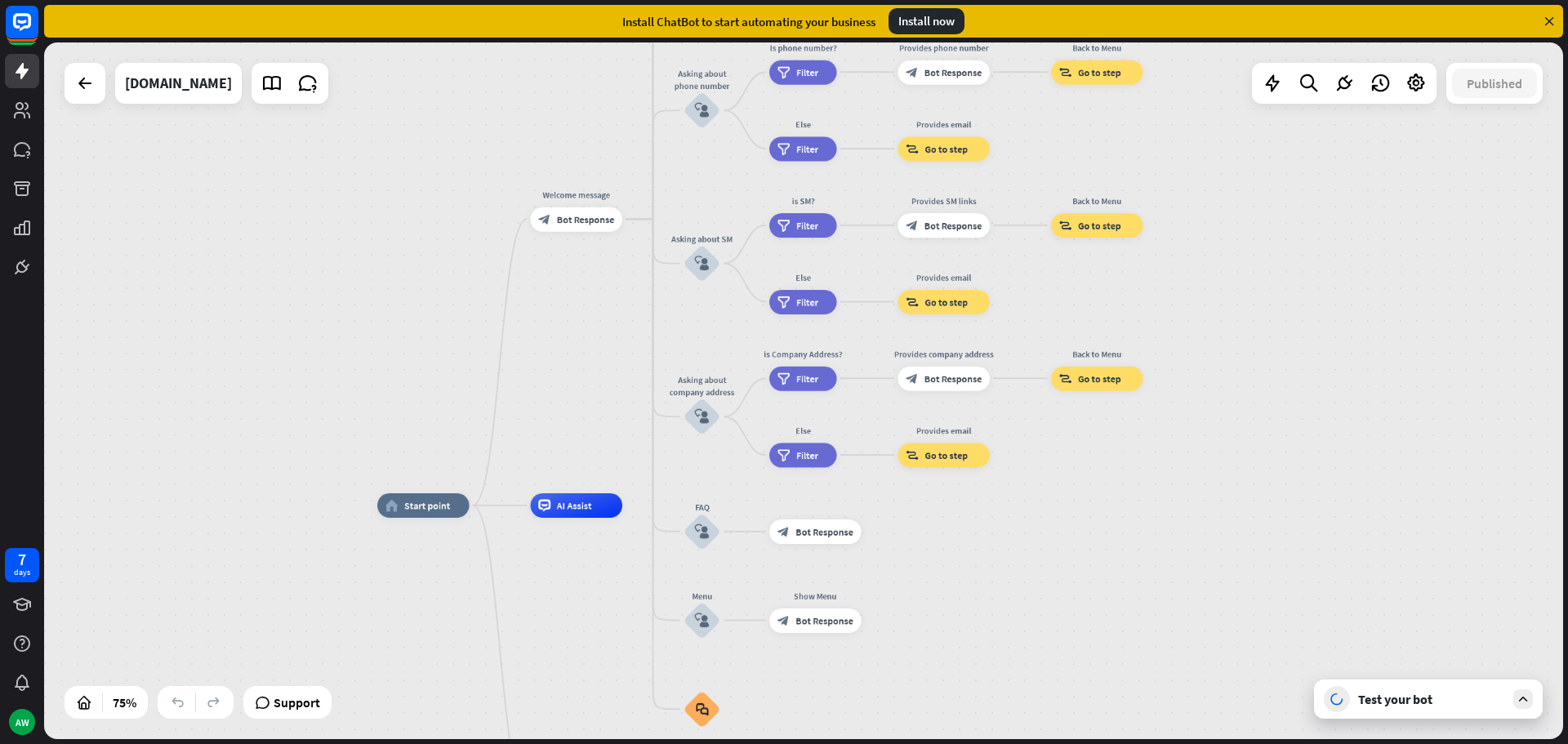
drag, startPoint x: 1102, startPoint y: 529, endPoint x: 998, endPoint y: 630, distance: 145.0
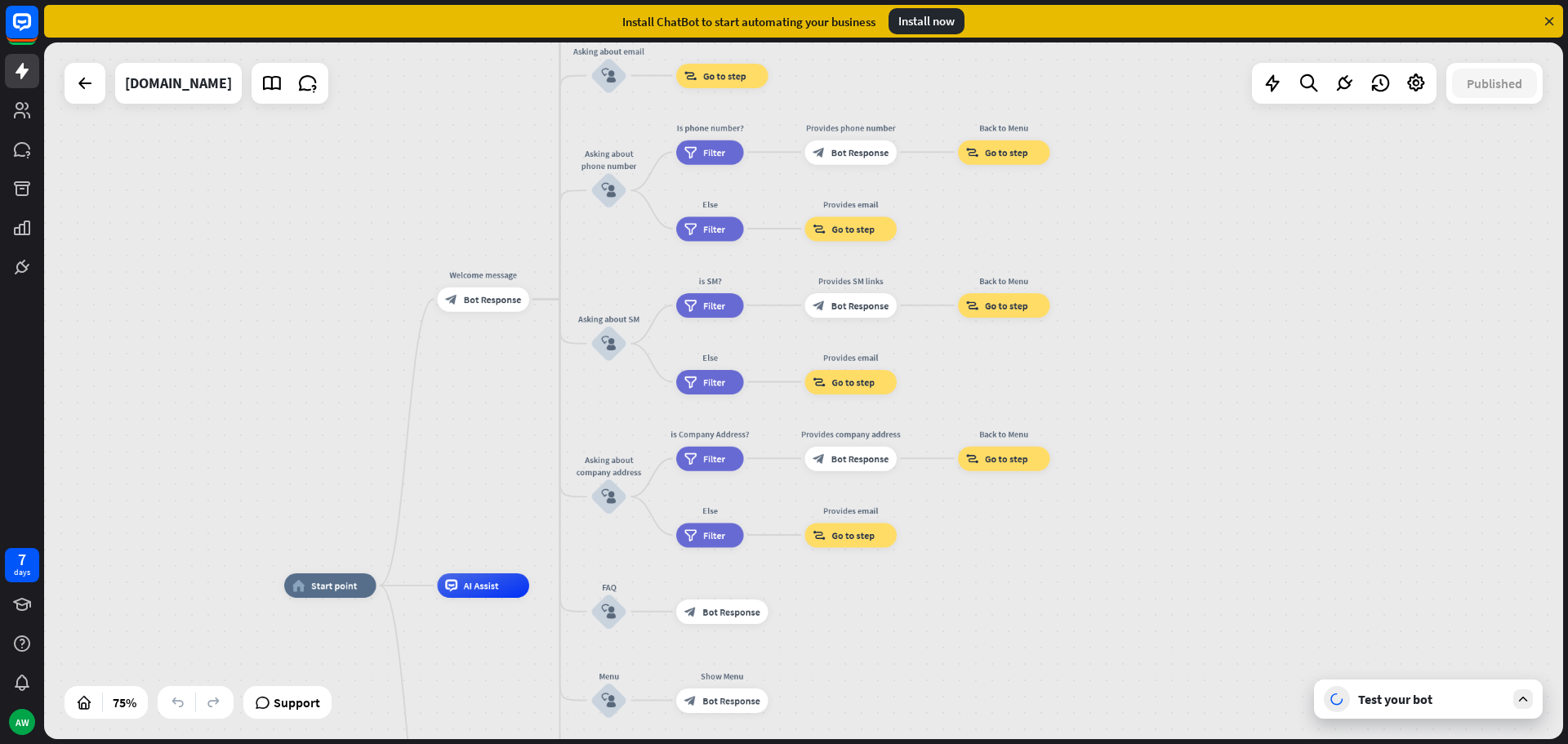
drag, startPoint x: 1121, startPoint y: 618, endPoint x: 1029, endPoint y: 687, distance: 115.0
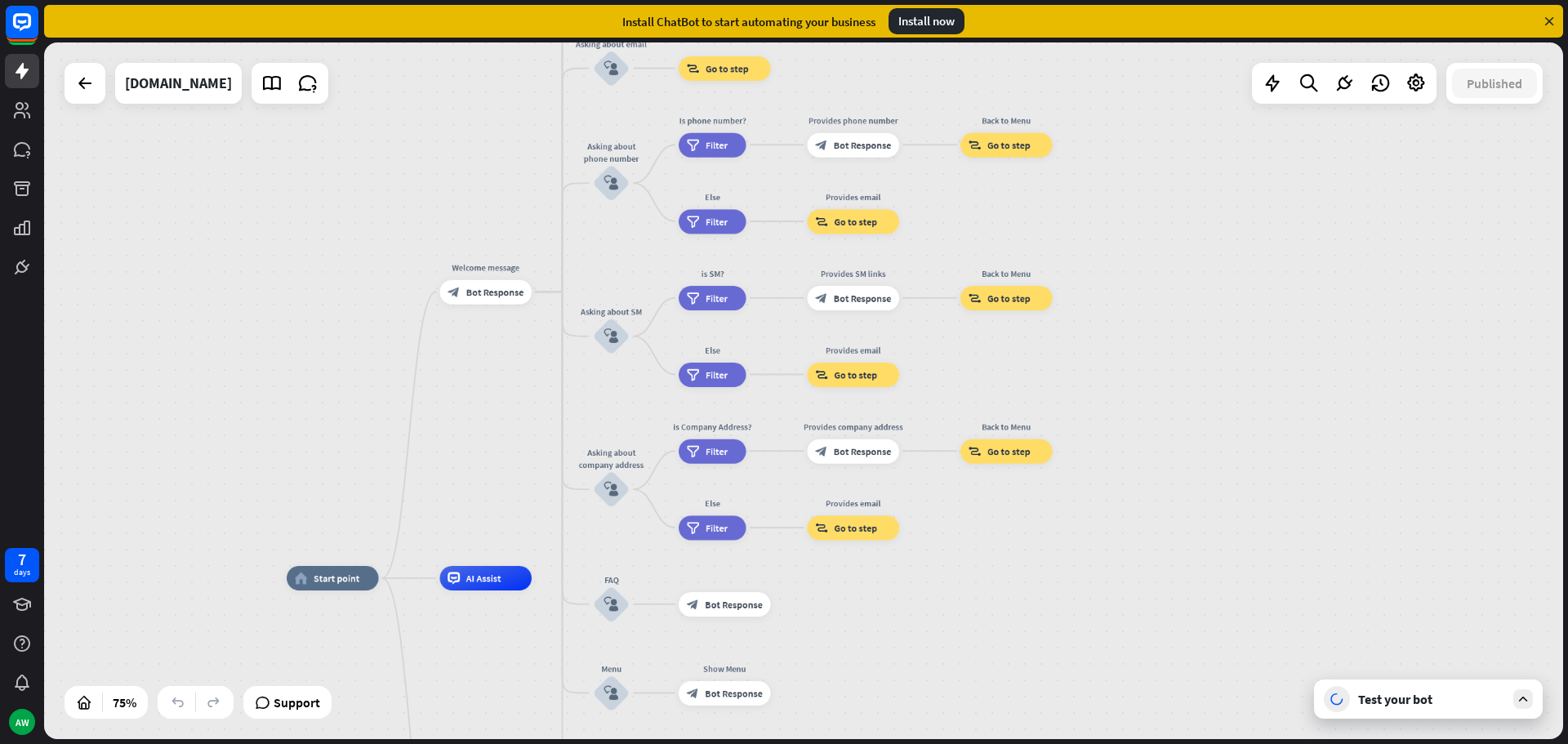
click at [1391, 703] on div "Test your bot" at bounding box center [1431, 698] width 147 height 17
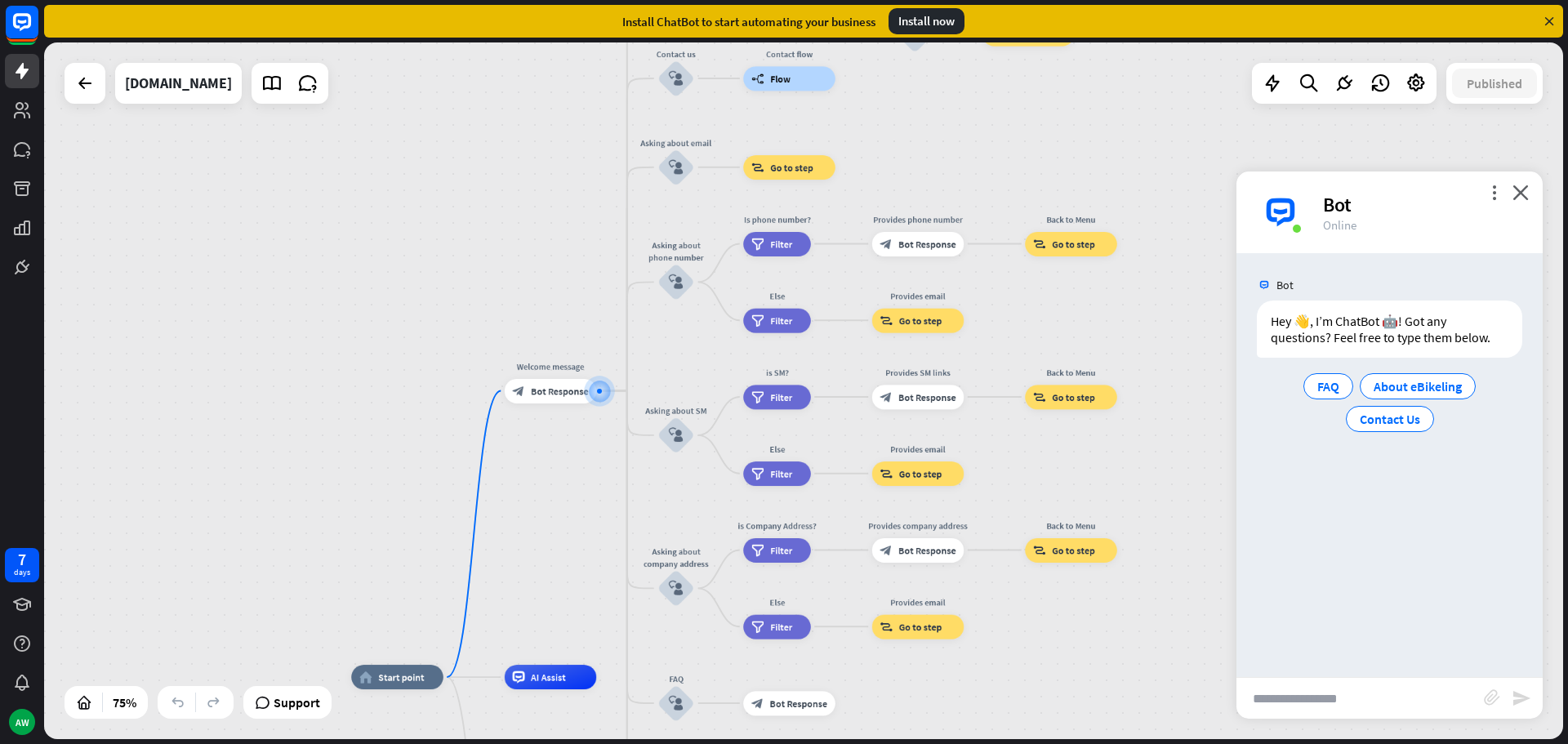
click at [1338, 697] on input "text" at bounding box center [1359, 698] width 248 height 41
type input "*****"
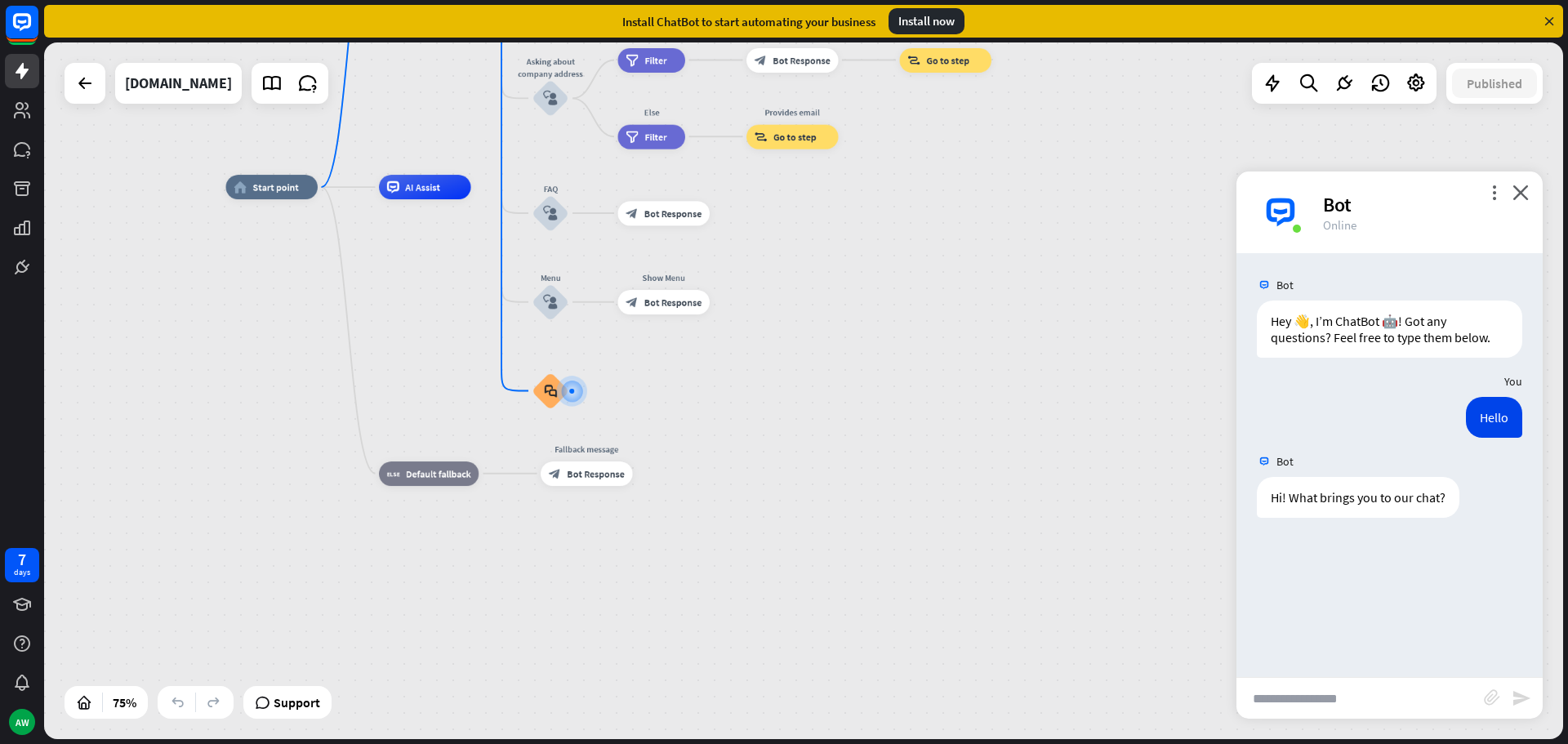
click at [1321, 700] on input "text" at bounding box center [1359, 698] width 248 height 41
type input "*"
click at [1330, 702] on input "**********" at bounding box center [1359, 698] width 248 height 41
paste input "**********"
type input "**********"
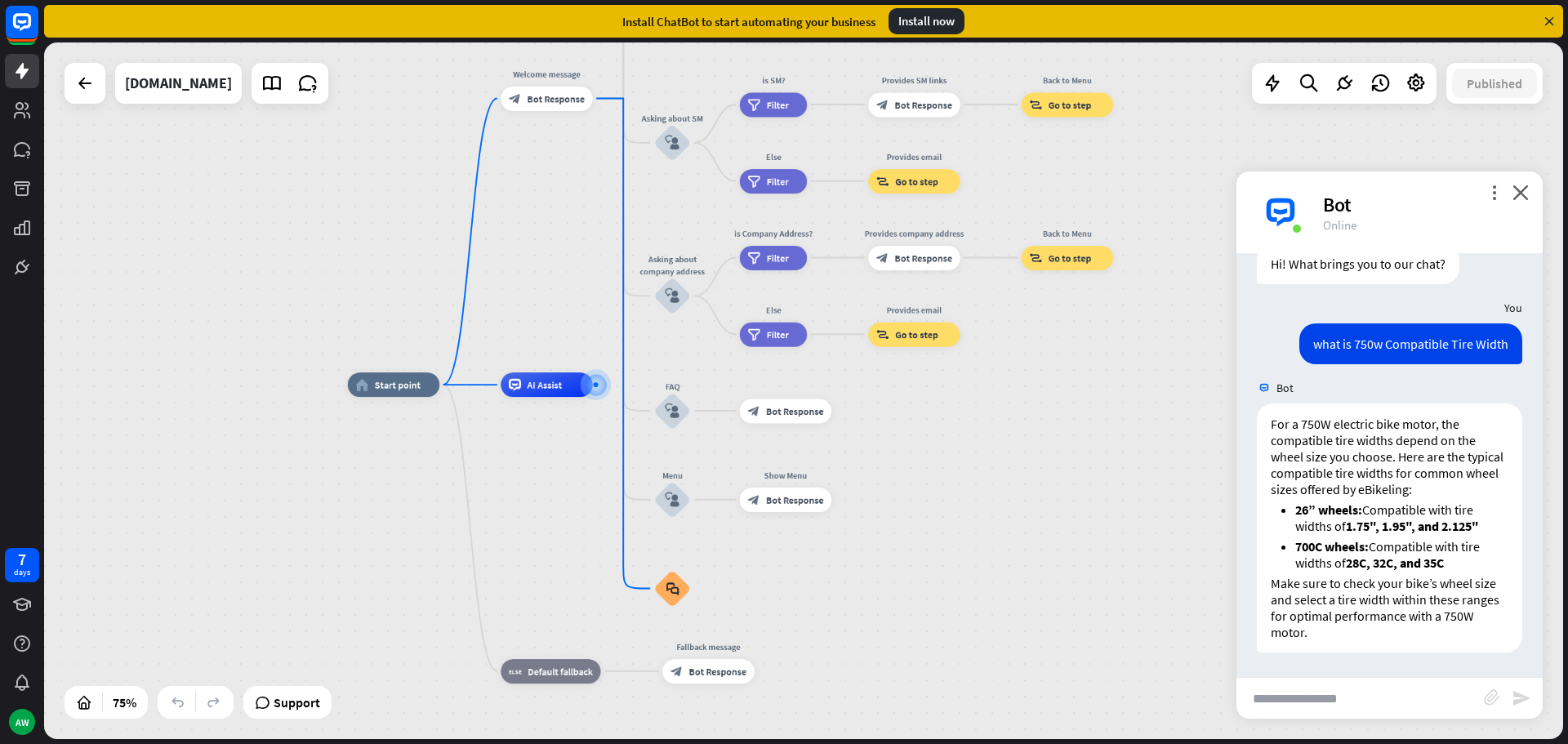
scroll to position [250, 0]
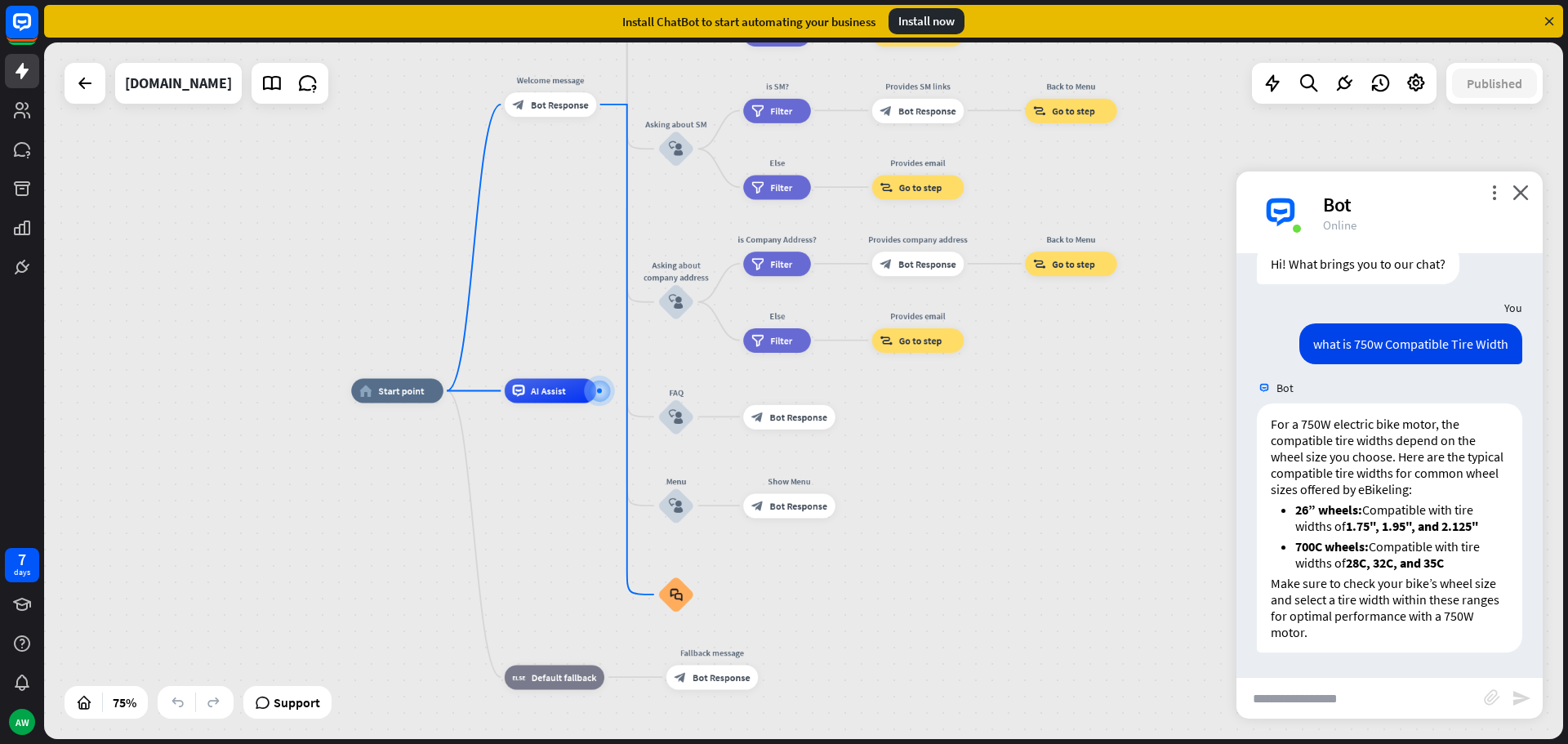
click at [1272, 698] on input "text" at bounding box center [1359, 698] width 248 height 41
paste input "**********"
type input "**********"
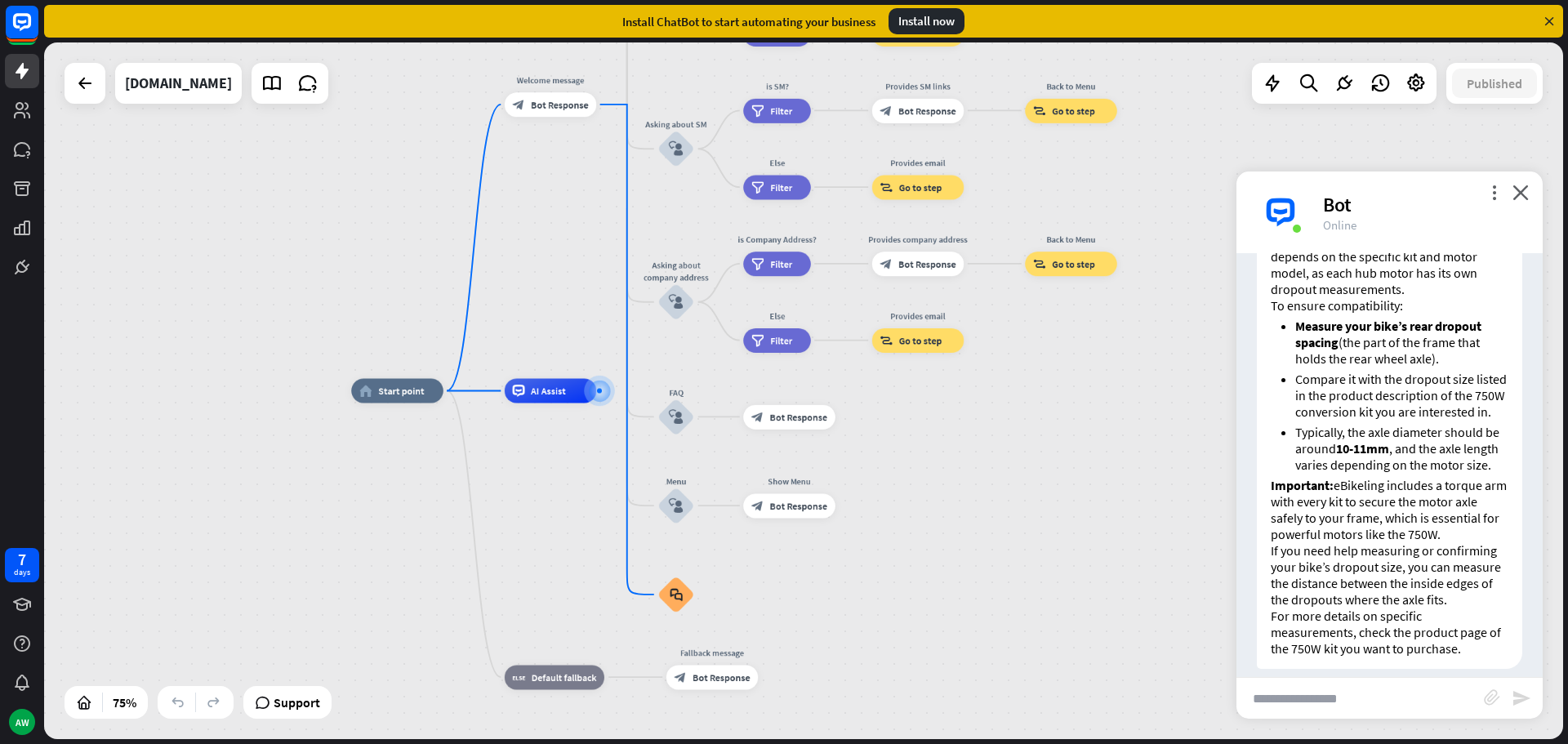
scroll to position [883, 0]
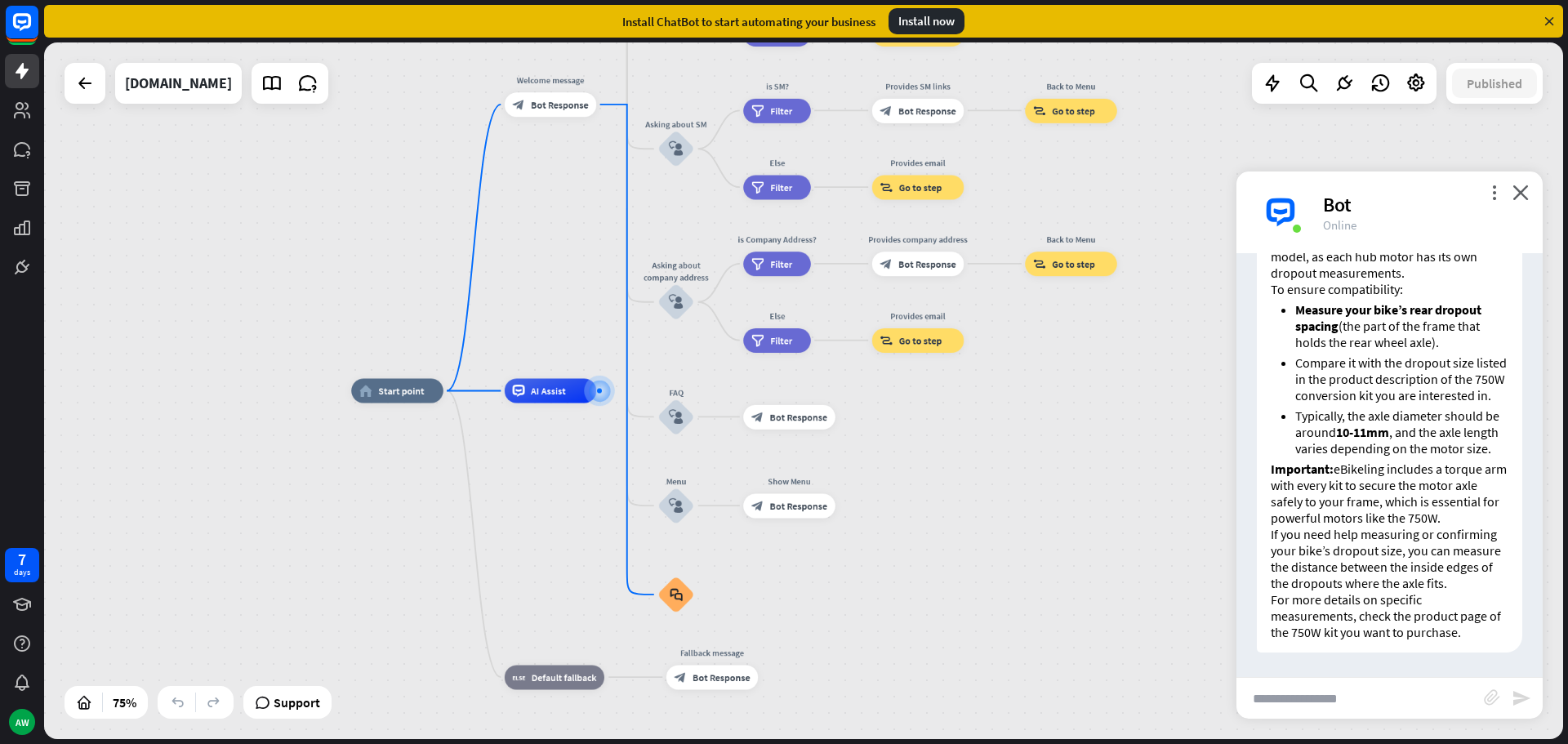
click at [1314, 694] on input "text" at bounding box center [1359, 698] width 248 height 41
paste input "**********"
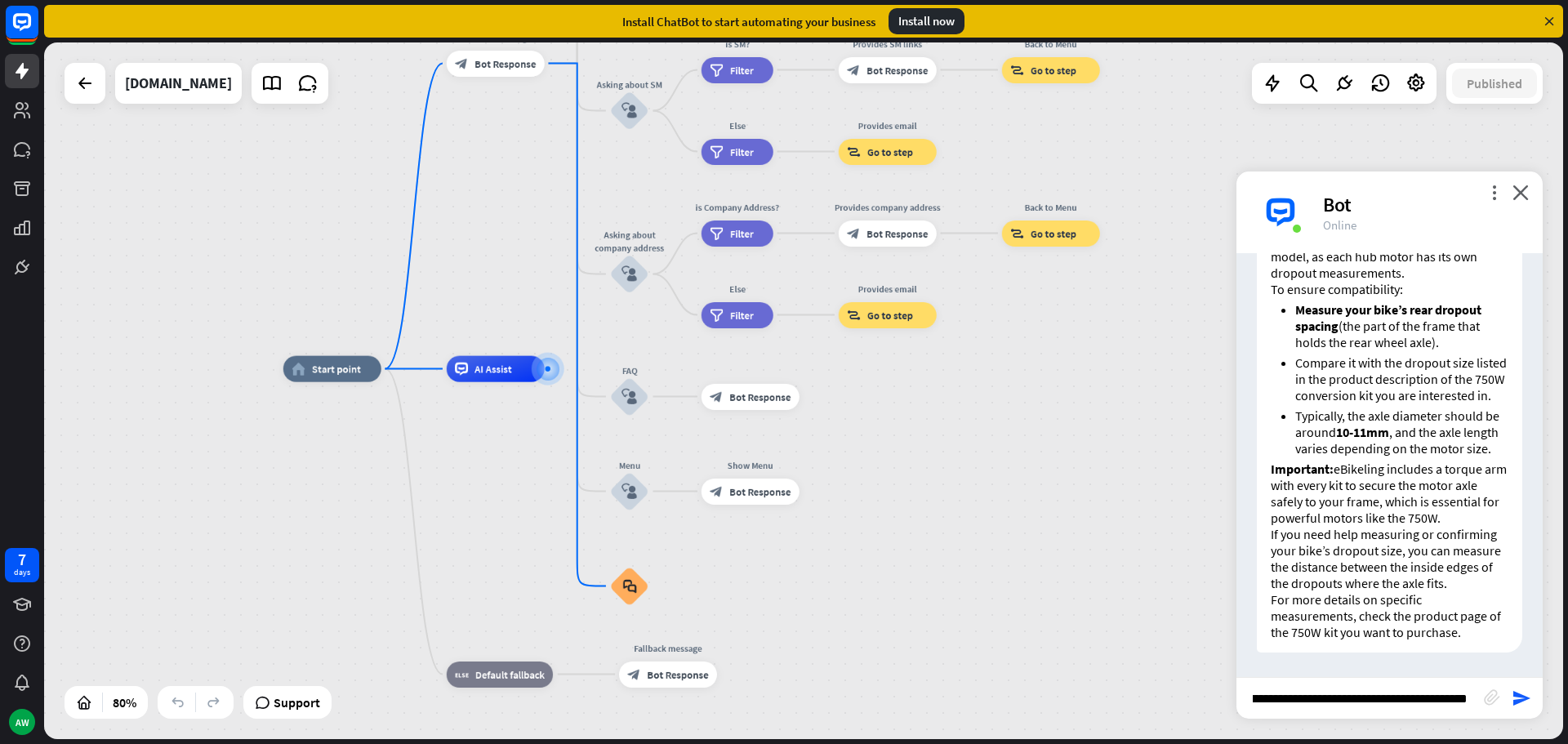
scroll to position [0, 145]
drag, startPoint x: 1360, startPoint y: 705, endPoint x: 1545, endPoint y: 708, distance: 185.0
click at [1545, 708] on div "home_2 Start point Welcome message block_bot_response Bot Response About us blo…" at bounding box center [803, 390] width 1519 height 696
click at [1364, 706] on input "**********" at bounding box center [1359, 698] width 248 height 41
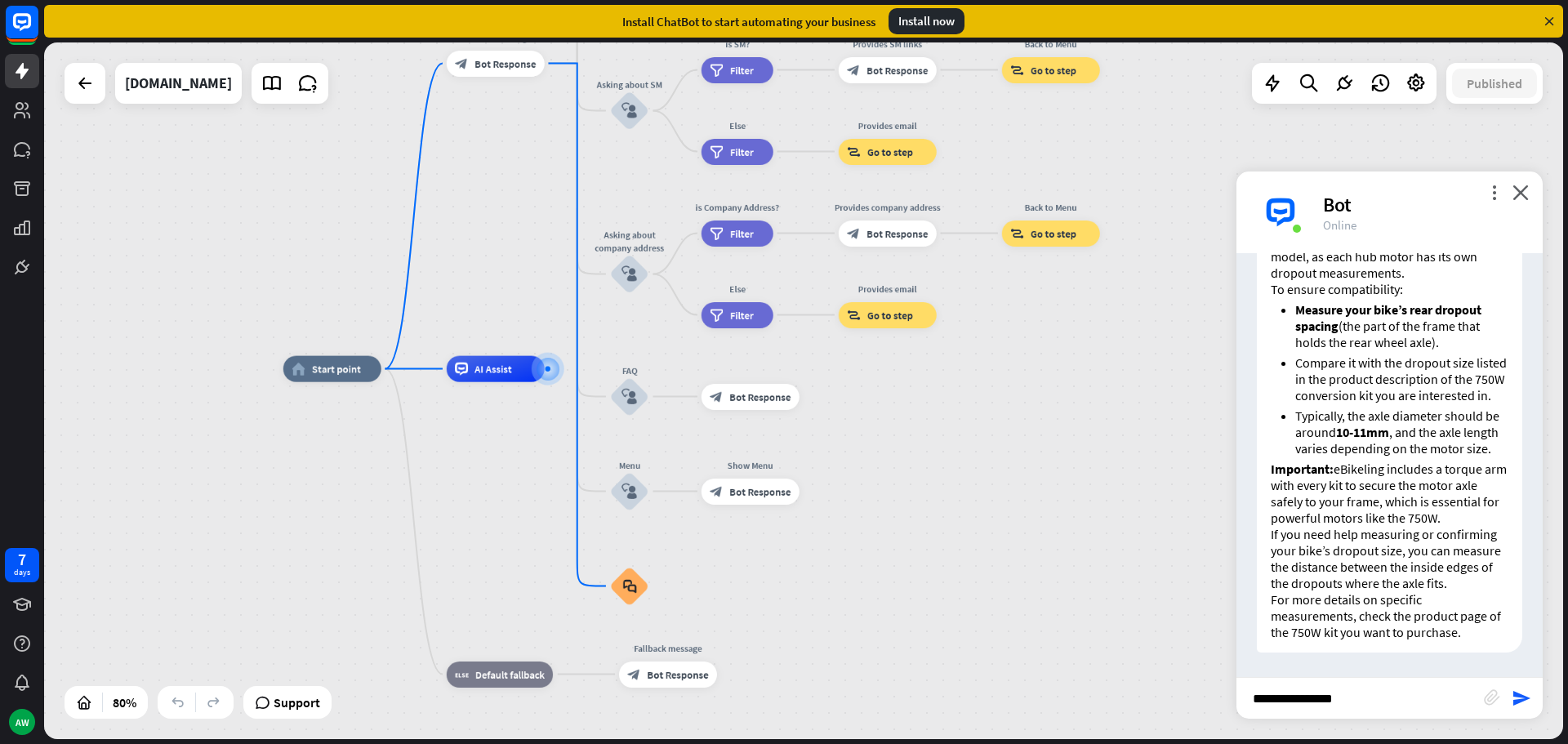
paste input "**********"
type input "**********"
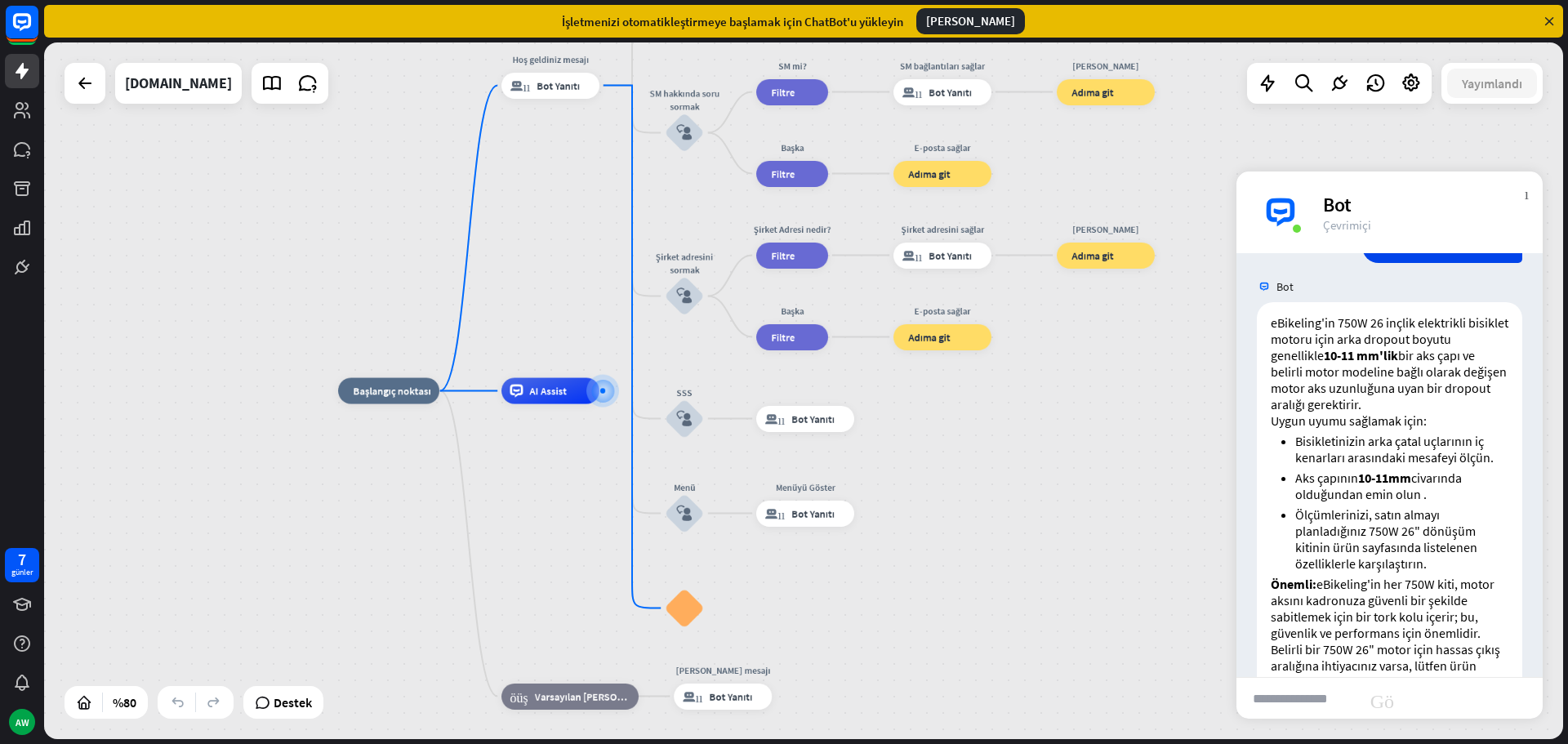
scroll to position [1402, 0]
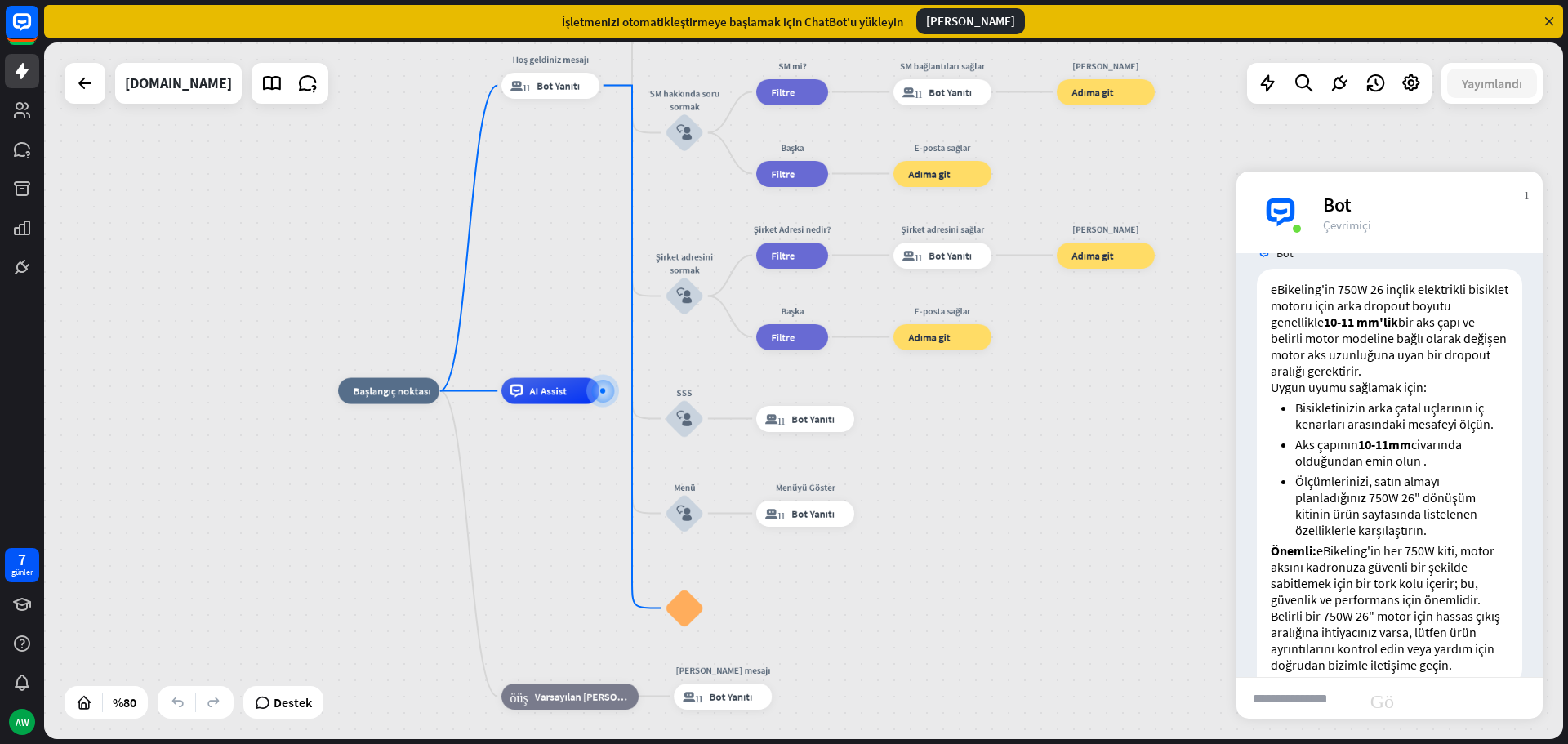
click at [1320, 693] on input "text" at bounding box center [1297, 698] width 123 height 41
paste input "**********"
type input "**********"
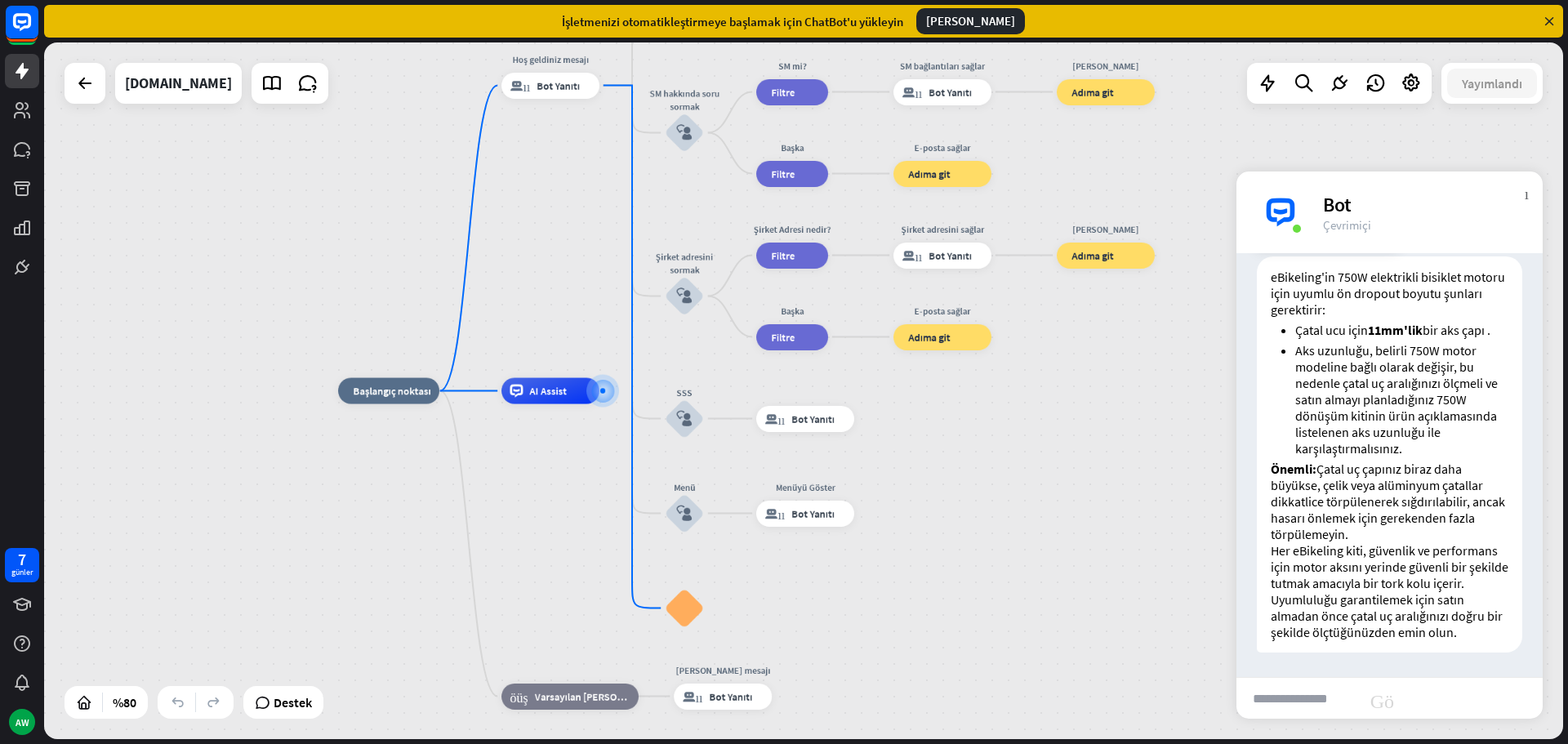
scroll to position [2015, 0]
click at [731, 705] on div "blok_bot_yanıtı Bot Yanıtı" at bounding box center [723, 697] width 98 height 26
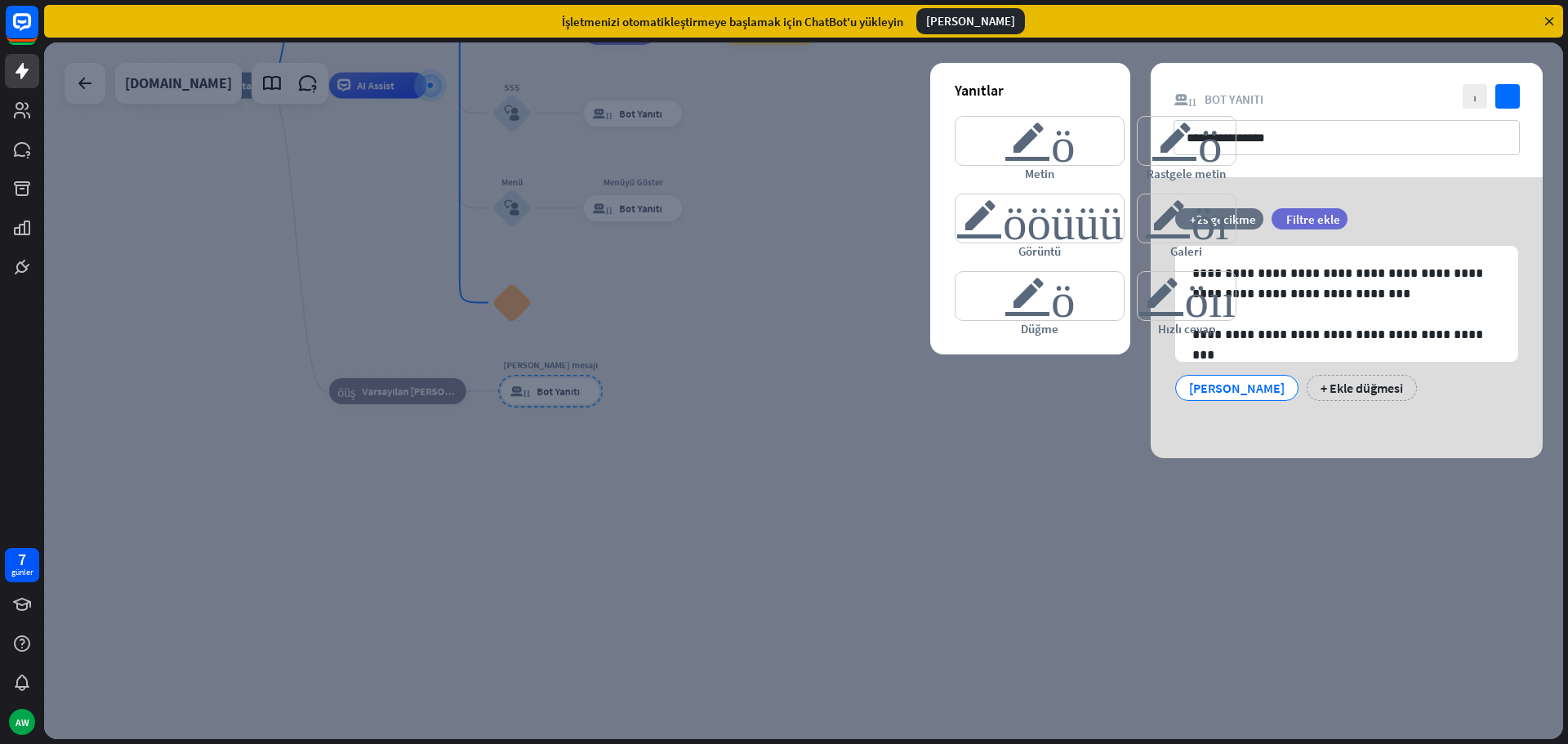
click at [1001, 482] on div at bounding box center [803, 390] width 1519 height 696
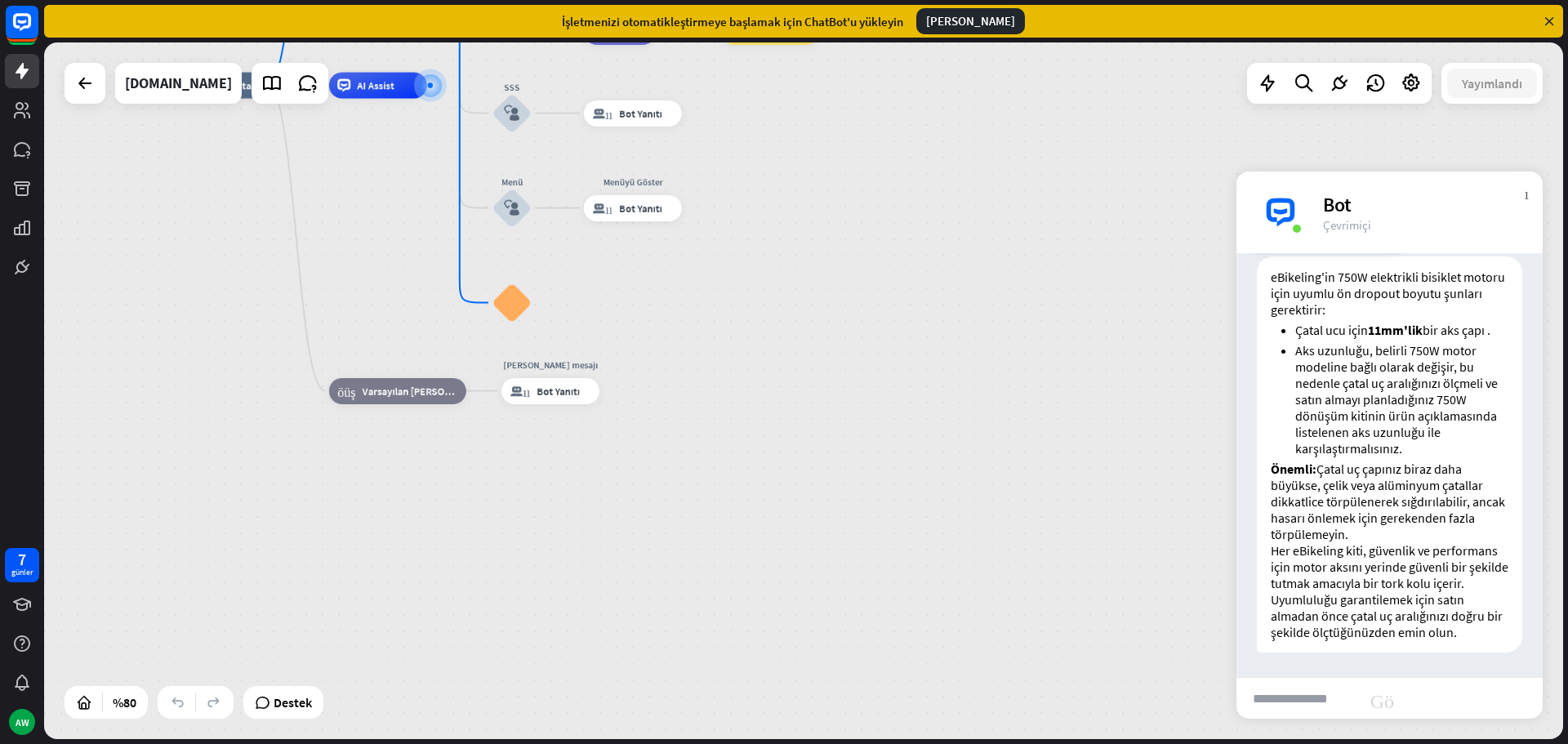
click at [1336, 368] on font "Aks uzunluğu, belirli 750W motor modeline bağlı olarak değişir, bu nedenle çata…" at bounding box center [1396, 399] width 203 height 114
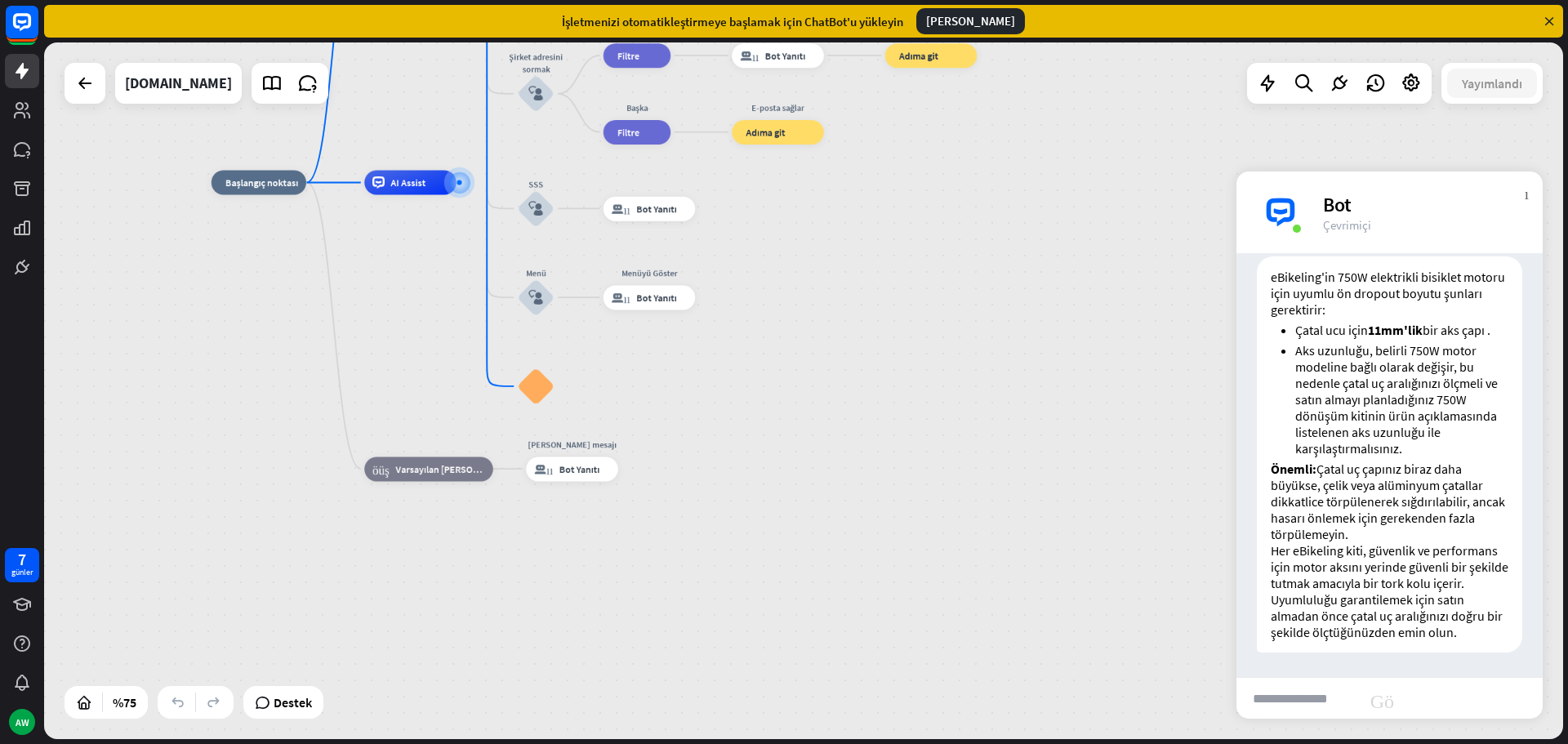
drag, startPoint x: 878, startPoint y: 377, endPoint x: 954, endPoint y: 561, distance: 199.1
click at [954, 568] on div "ev_2 Başlangıç noktası Hoş geldiniz mesajı blok_bot_yanıtı Bot Yanıtı Hakkımızd…" at bounding box center [781, 443] width 1139 height 522
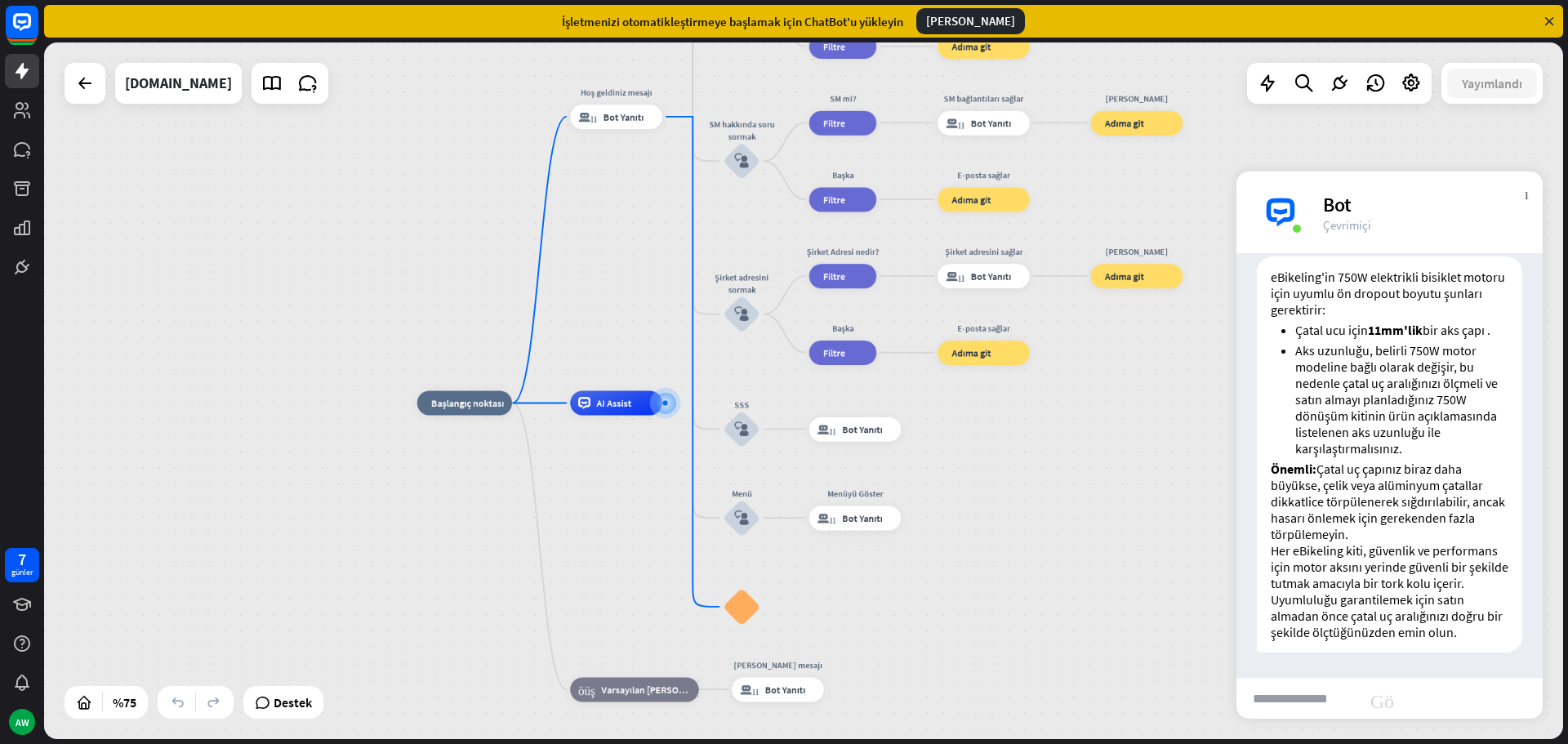
drag, startPoint x: 936, startPoint y: 493, endPoint x: 1042, endPoint y: 567, distance: 129.3
click at [1042, 567] on div "ev_2 Başlangıç noktası Hoş geldiniz mesajı blok_bot_yanıtı Bot Yanıtı Hakkımızd…" at bounding box center [987, 663] width 1139 height 522
click at [616, 410] on div "AI Assist" at bounding box center [615, 402] width 92 height 25
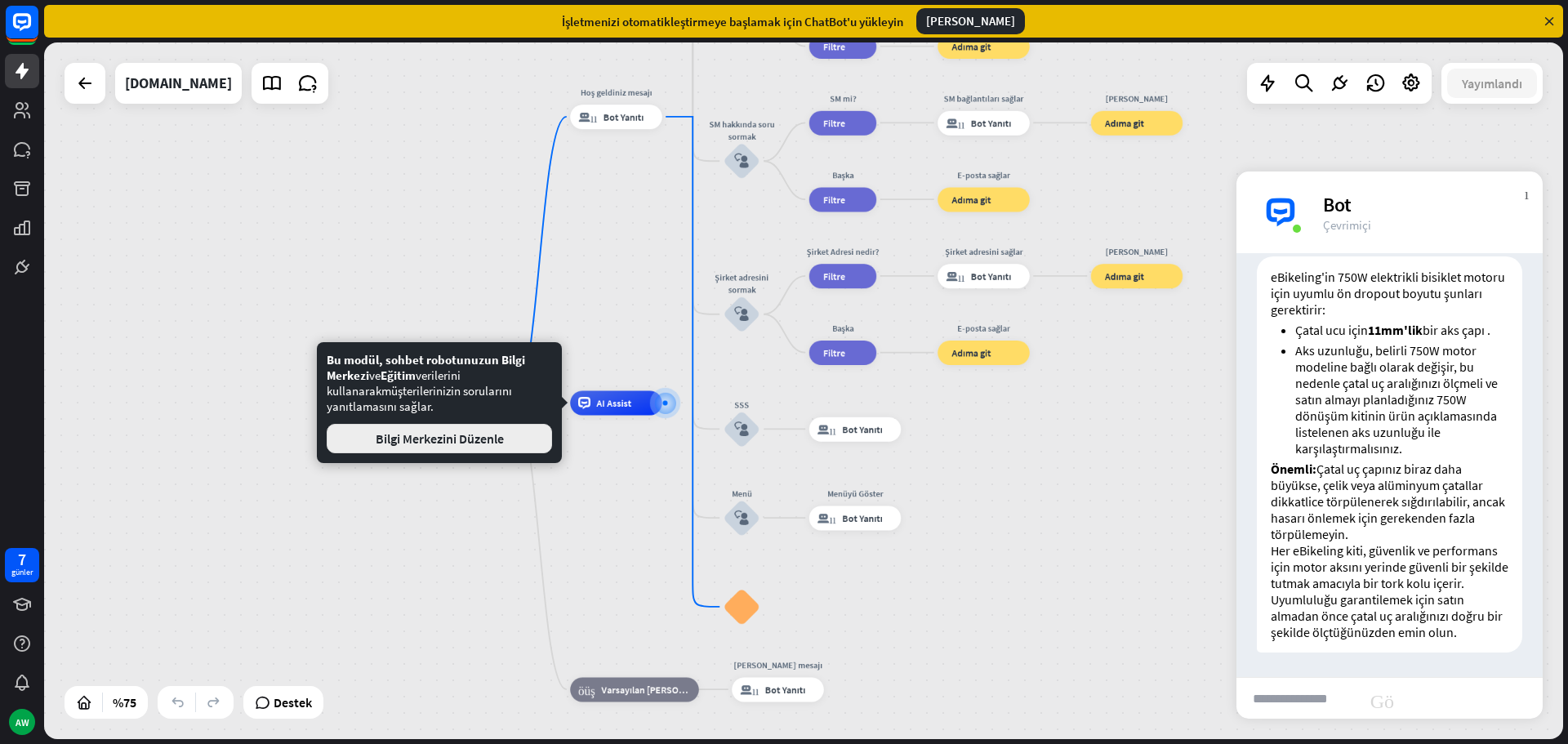
click at [507, 444] on button "Bilgi Merkezini Düzenle" at bounding box center [440, 439] width 225 height 30
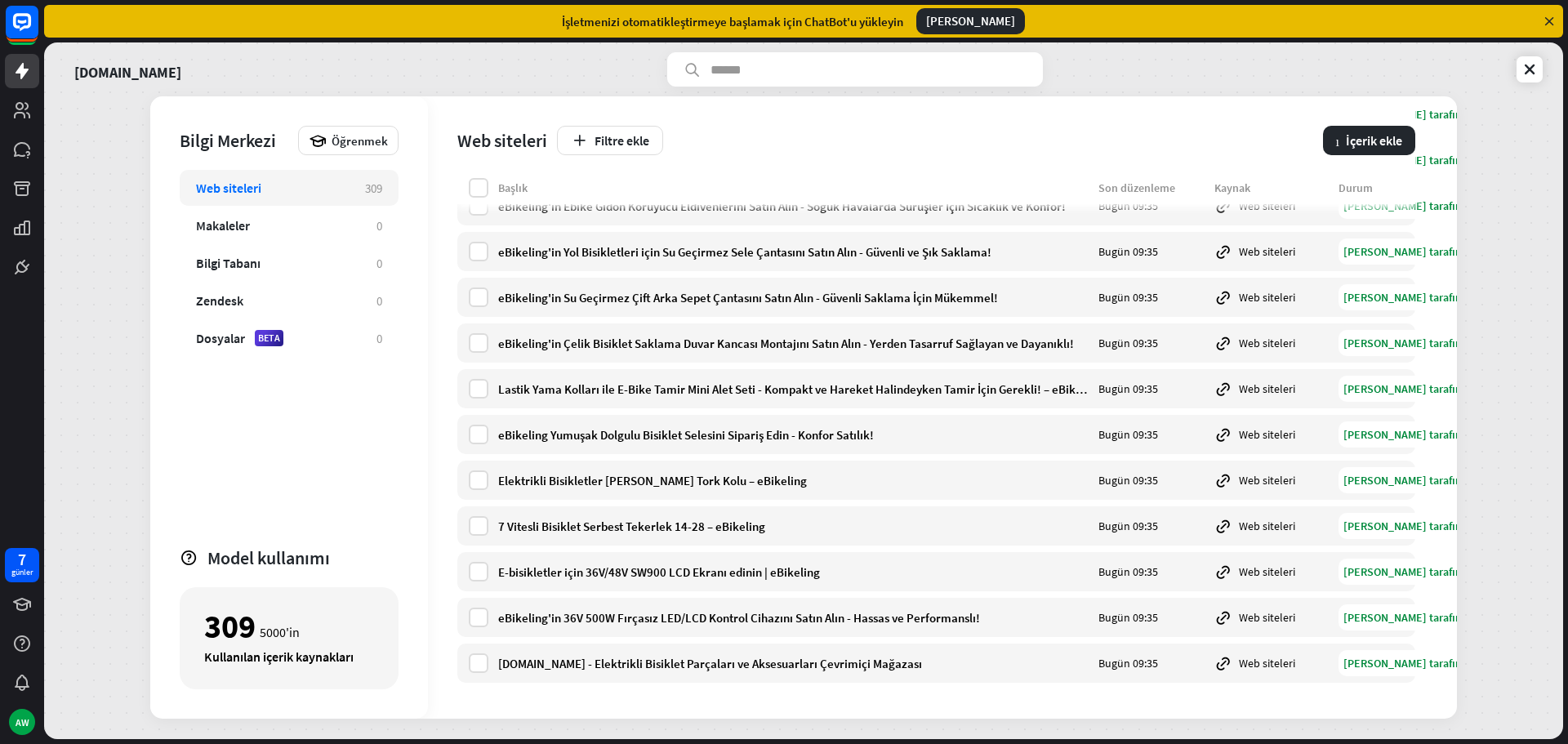
scroll to position [13658, 0]
click at [1364, 141] on font "İçerik ekle" at bounding box center [1373, 141] width 56 height 17
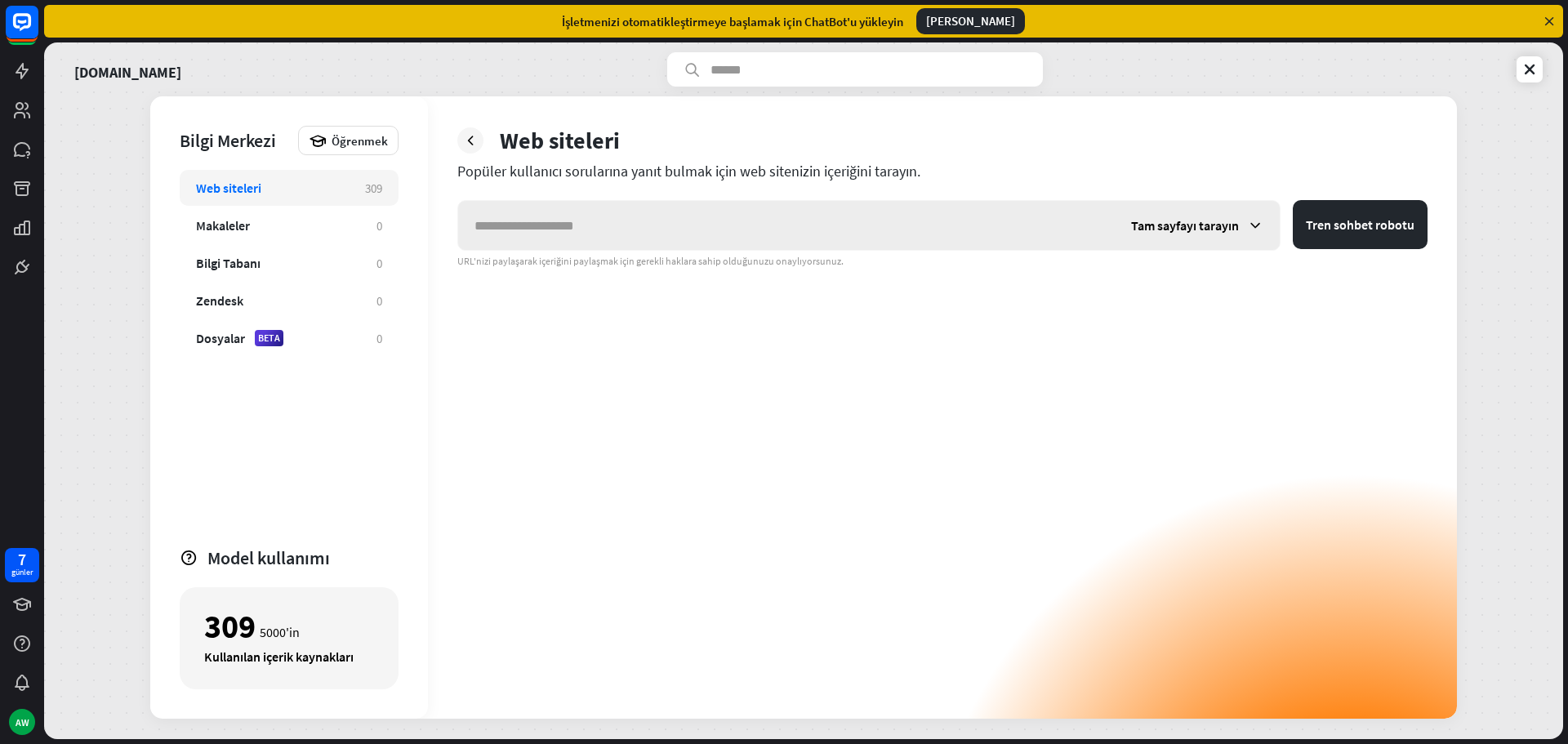
click at [777, 239] on input "text" at bounding box center [786, 225] width 657 height 49
click at [1174, 230] on font "Tam sayfayı tarayın" at bounding box center [1185, 225] width 108 height 17
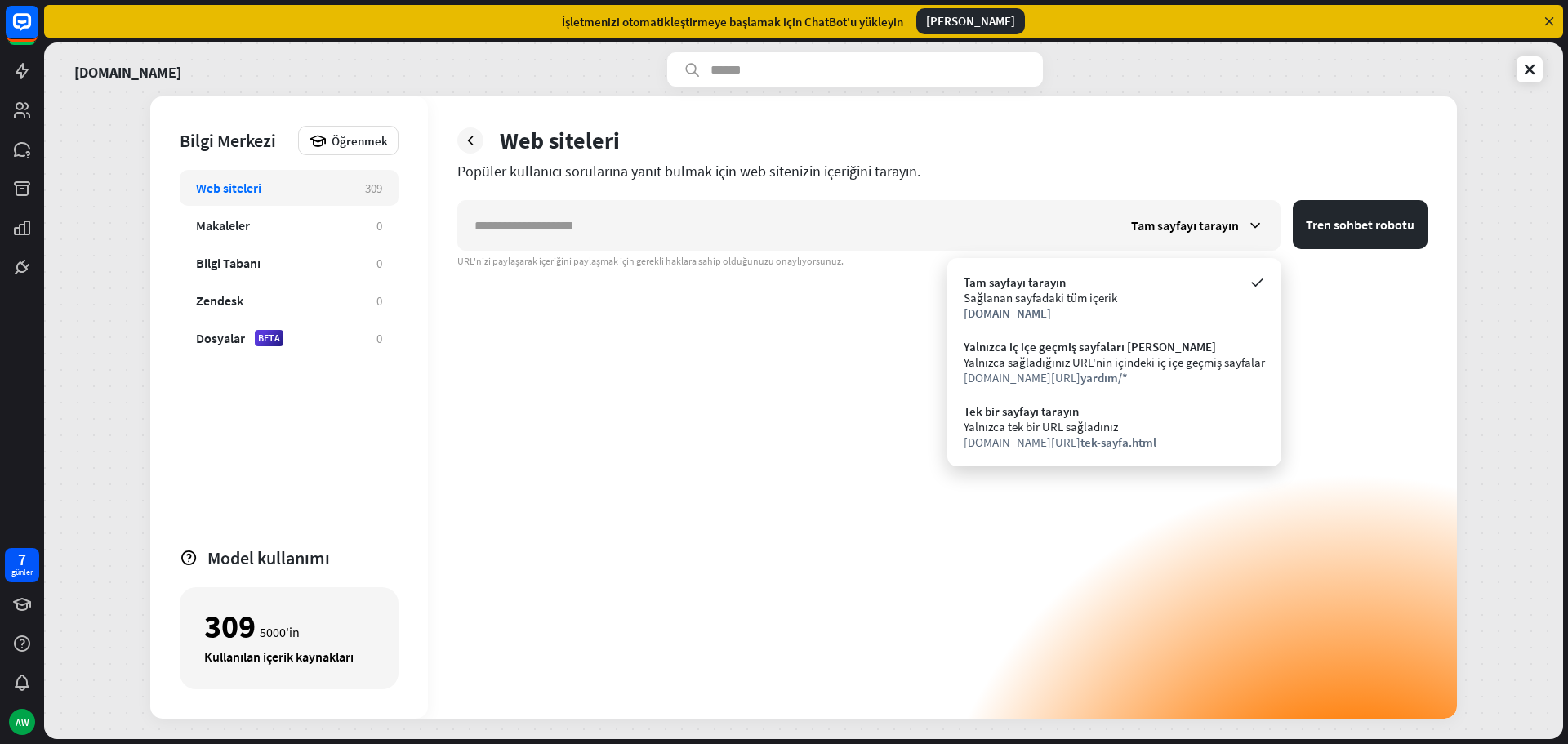
click at [1238, 118] on div "Web siteleri Popüler kullanıcı sorularına yanıt bulmak için web sitenizin içeri…" at bounding box center [942, 407] width 1029 height 622
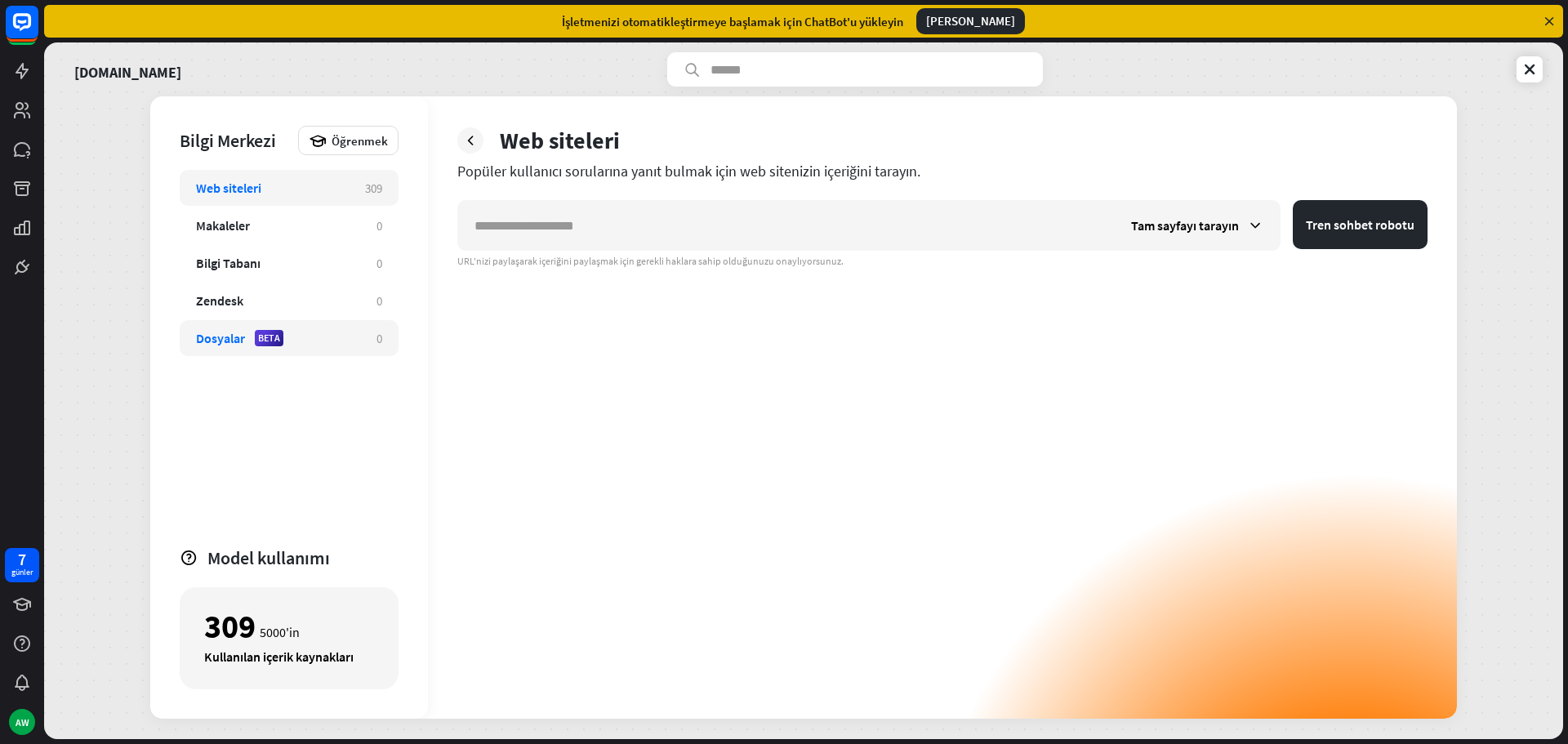
click at [219, 343] on font "Dosyalar" at bounding box center [220, 338] width 49 height 17
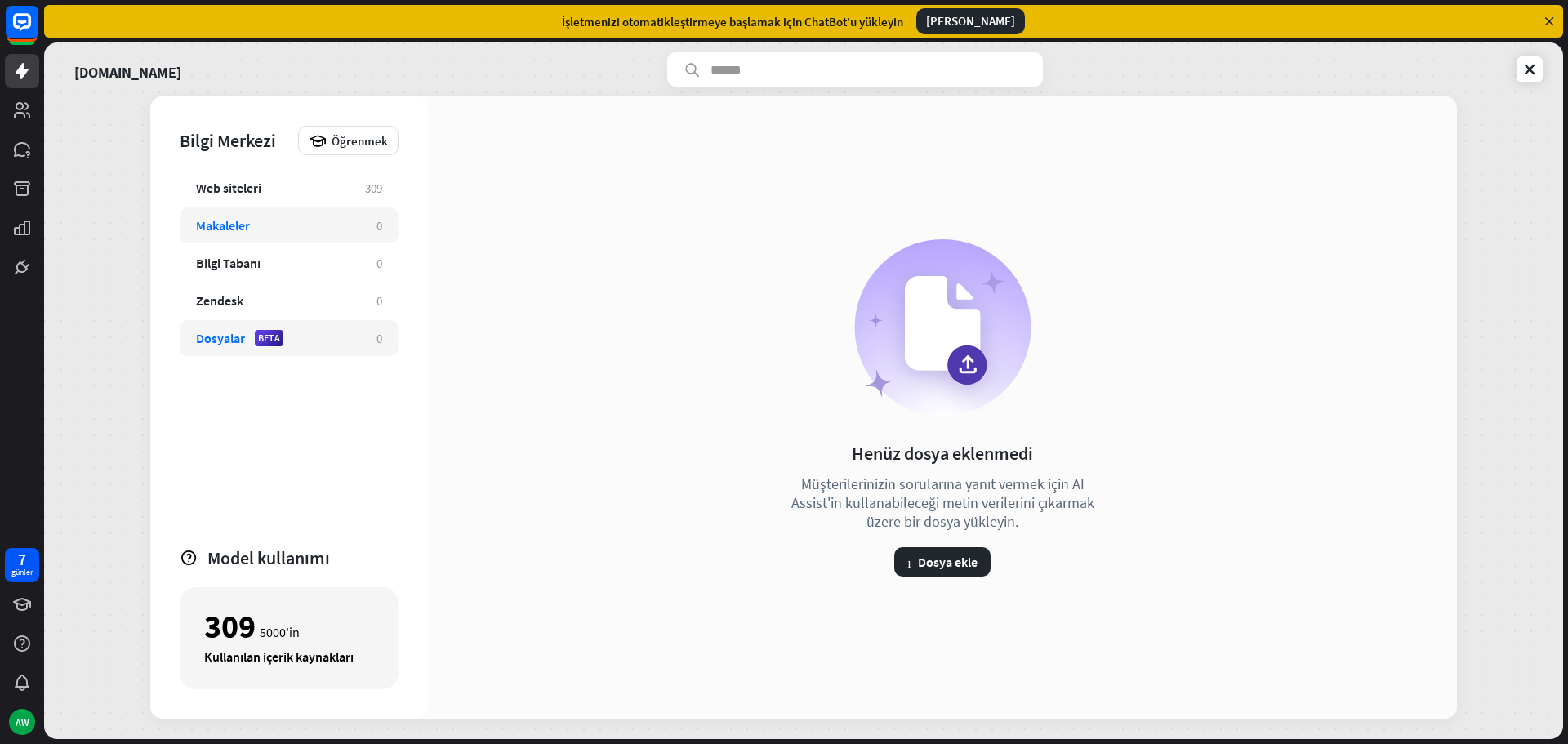
click at [220, 233] on div "Makaleler 0" at bounding box center [289, 225] width 219 height 36
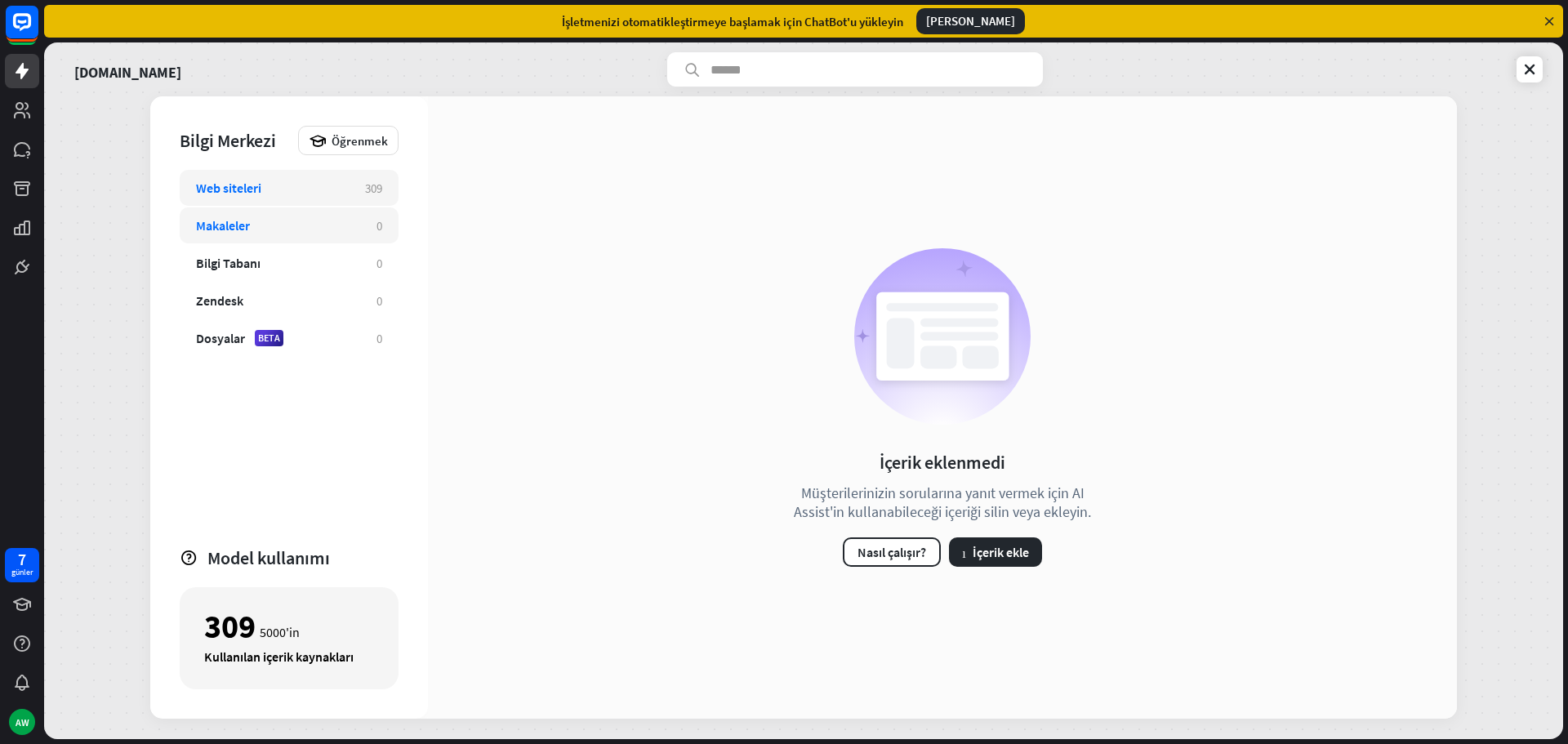
click at [235, 200] on div "Web siteleri 309" at bounding box center [289, 187] width 219 height 36
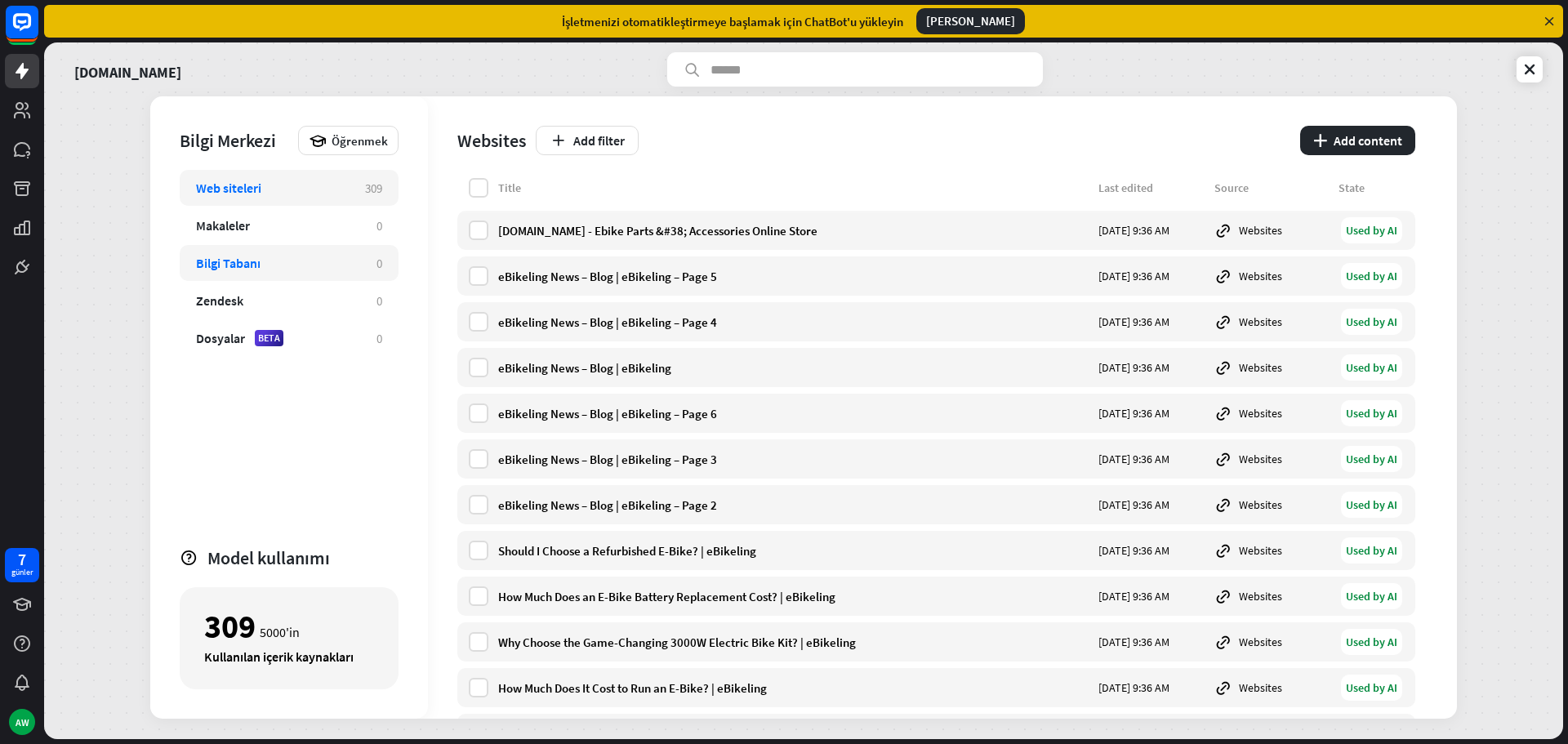
click at [238, 258] on font "Bilgi Tabanı" at bounding box center [228, 263] width 65 height 17
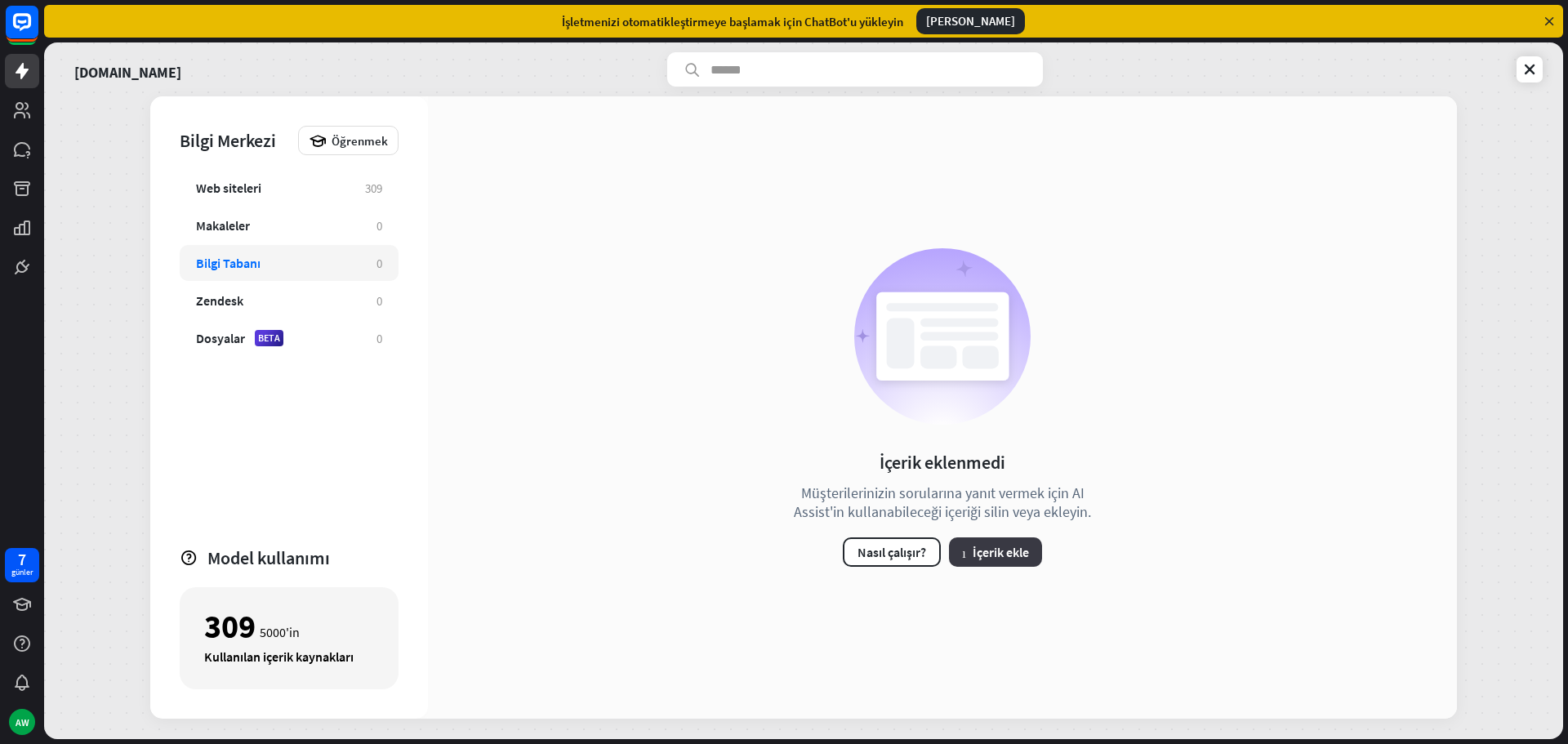
click at [980, 555] on font "İçerik ekle" at bounding box center [1001, 552] width 56 height 17
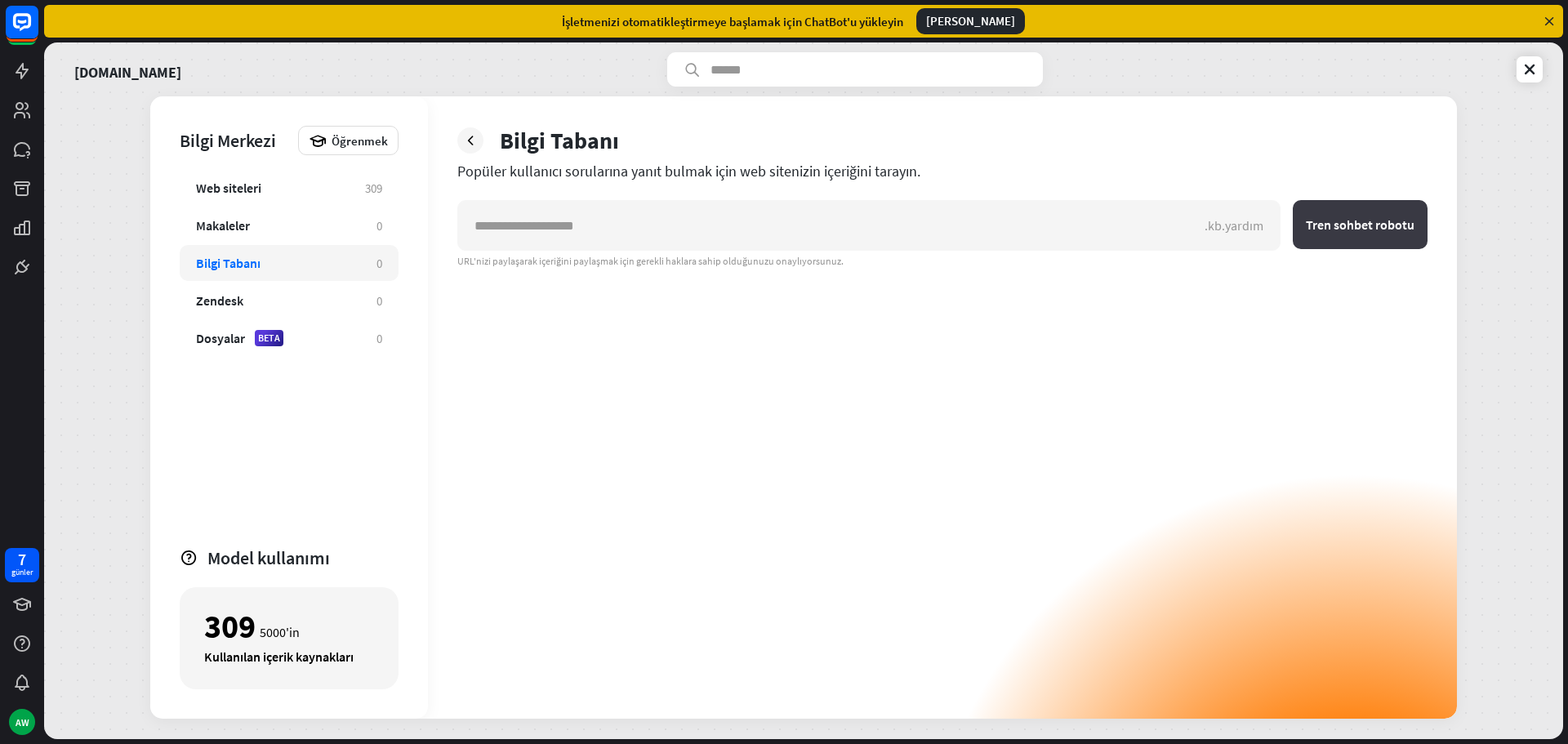
click at [1338, 237] on button "Tren sohbet robotu" at bounding box center [1359, 224] width 135 height 49
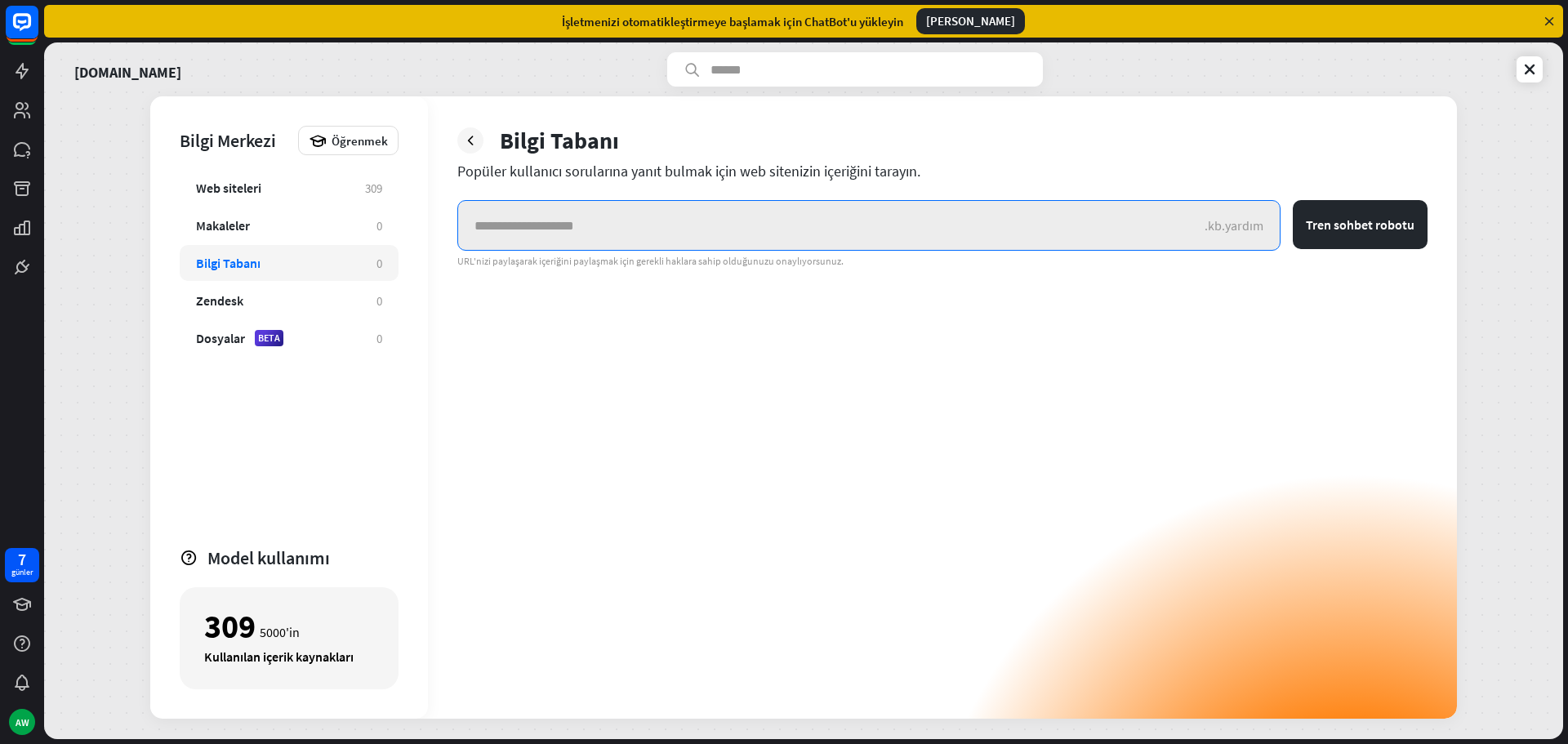
click at [714, 247] on input "text" at bounding box center [830, 225] width 746 height 49
click at [714, 244] on input "text" at bounding box center [830, 225] width 746 height 49
click at [713, 242] on input "text" at bounding box center [830, 225] width 746 height 49
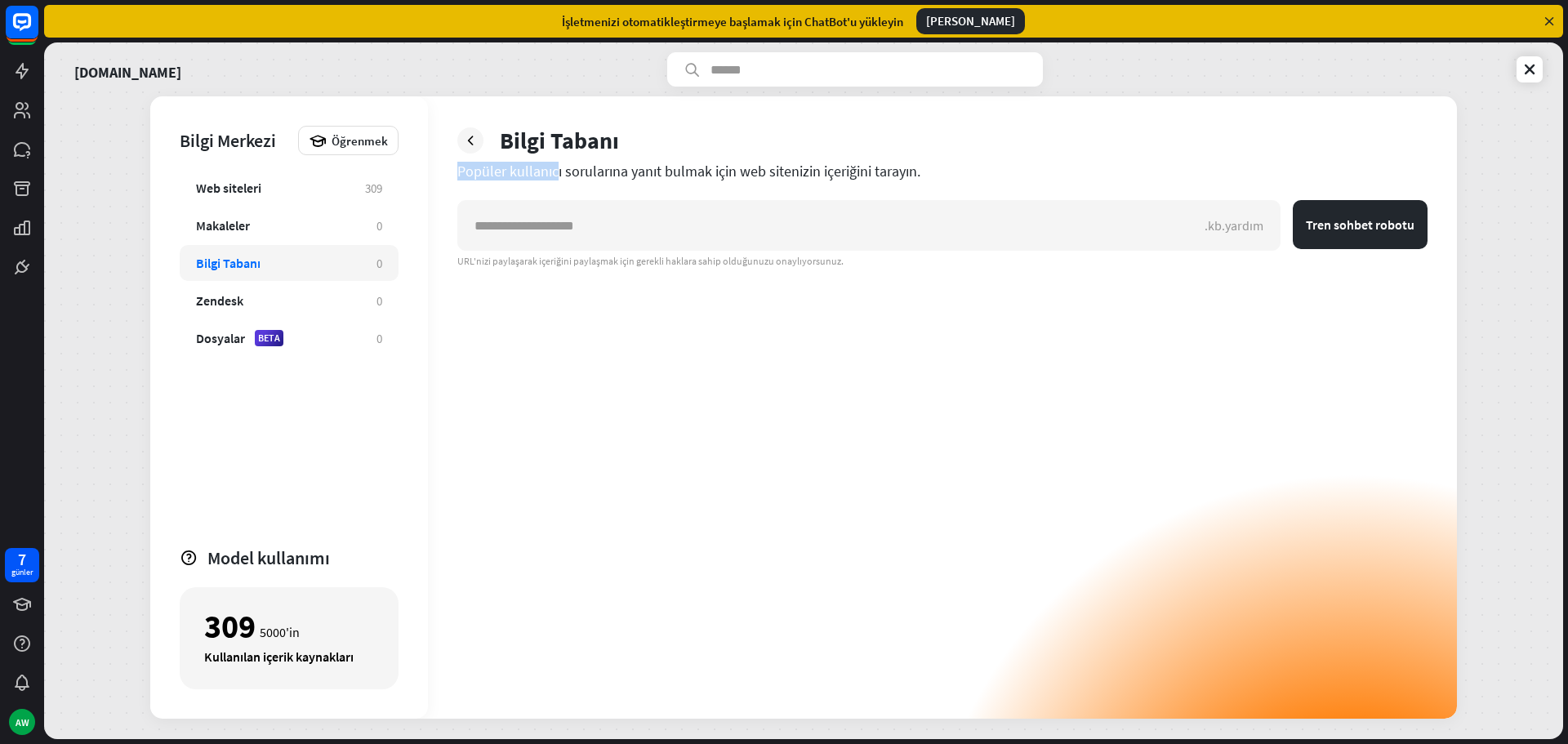
drag, startPoint x: 507, startPoint y: 174, endPoint x: 818, endPoint y: 156, distance: 311.5
click at [818, 156] on div "Bilgi Tabanı Popüler kullanıcı sorularına yanıt bulmak için web sitenizin içeri…" at bounding box center [942, 407] width 1029 height 622
click at [860, 166] on font "Popüler kullanıcı sorularına yanıt bulmak için web sitenizin içeriğini tarayın." at bounding box center [688, 170] width 463 height 19
click at [263, 201] on div "Web siteleri 309" at bounding box center [289, 187] width 219 height 36
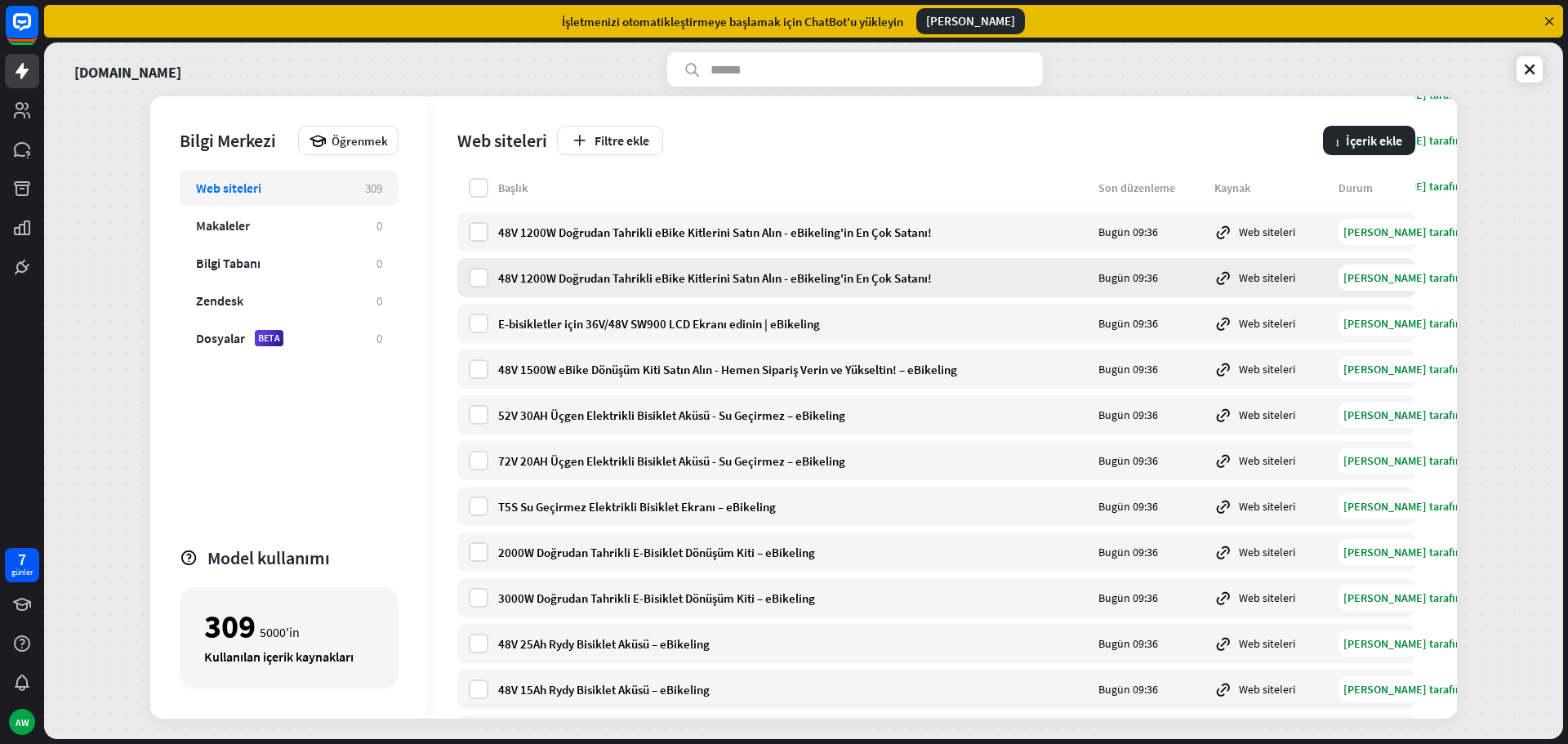
scroll to position [8162, 0]
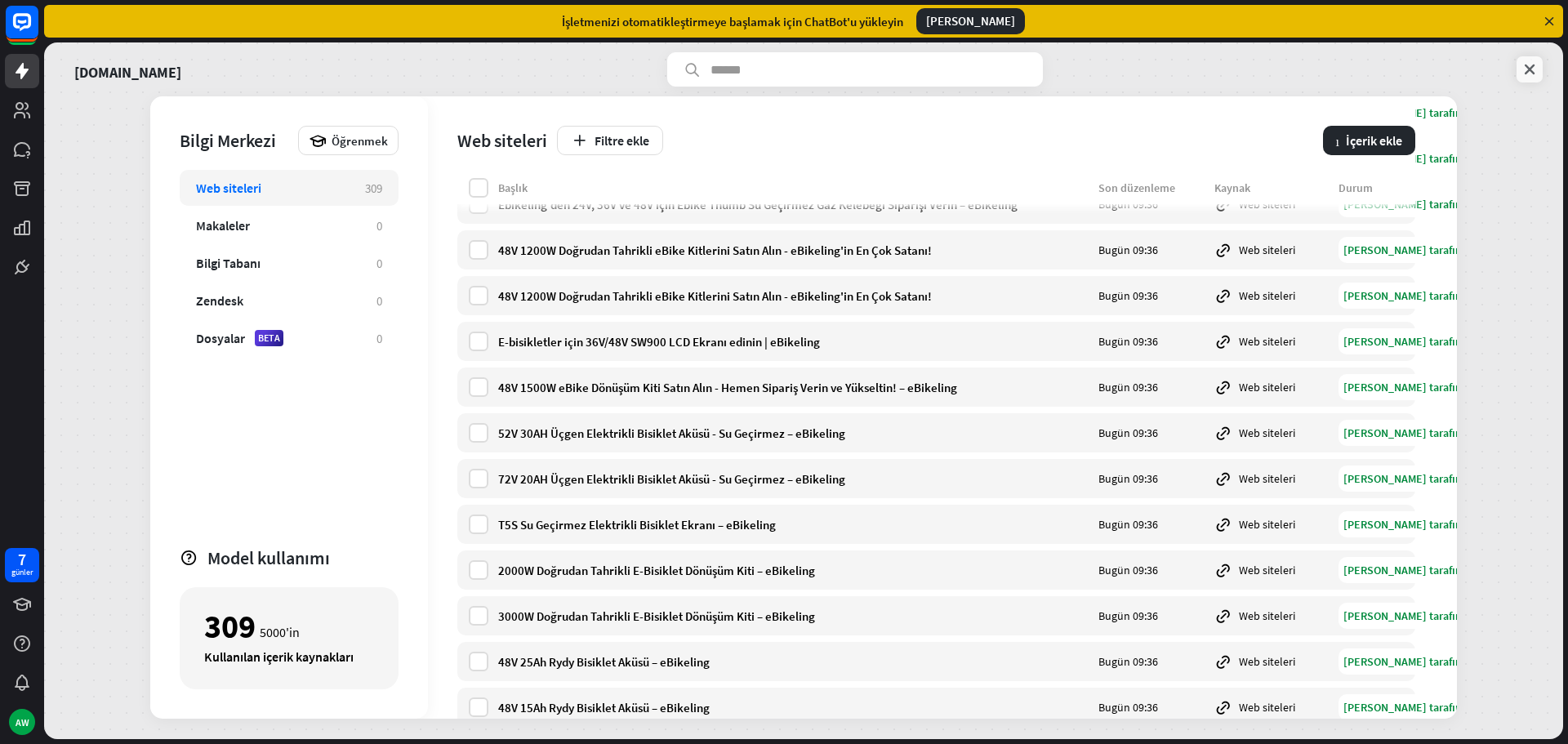
click at [1521, 68] on link at bounding box center [1530, 70] width 26 height 26
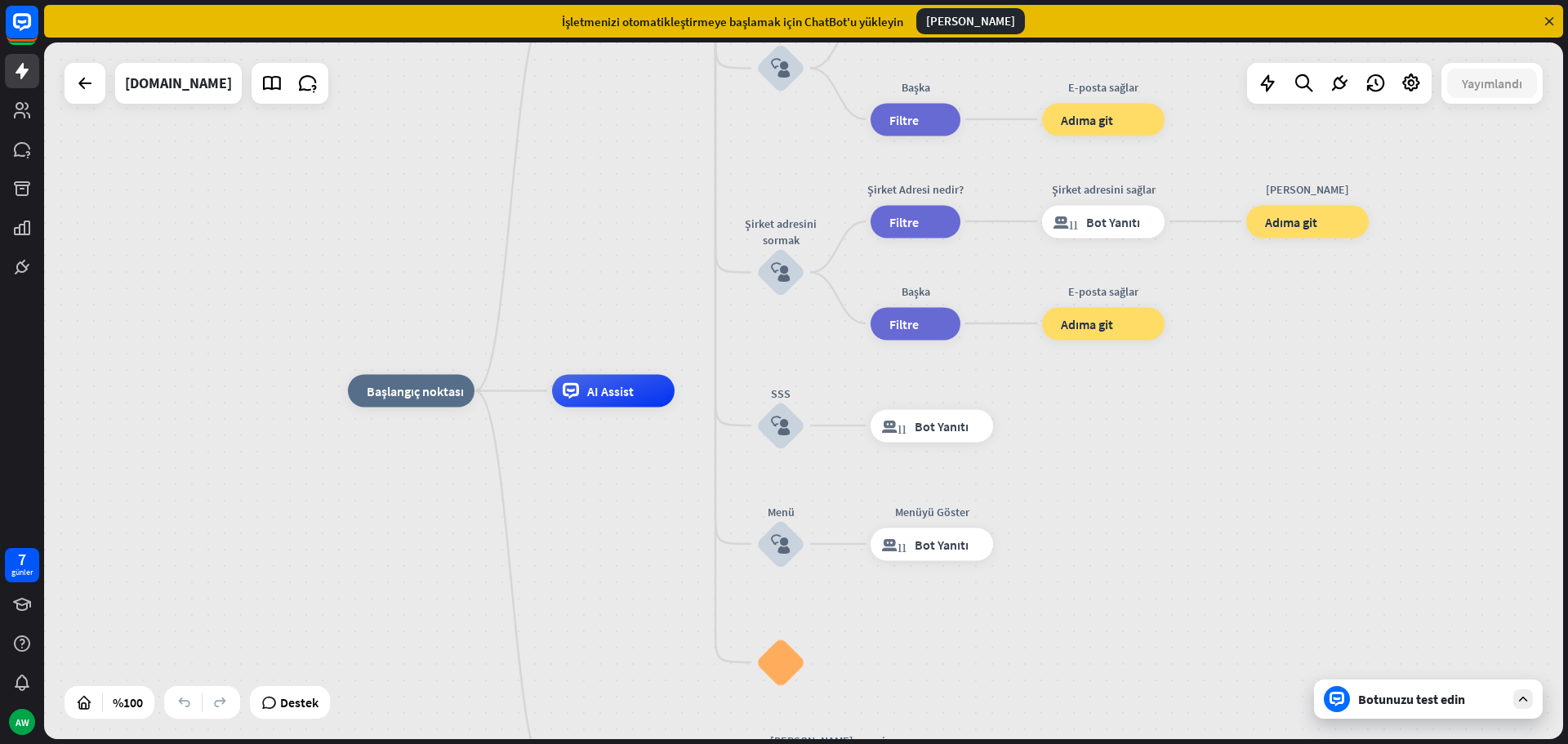
click at [1375, 695] on font "Botunuzu test edin" at bounding box center [1411, 698] width 107 height 17
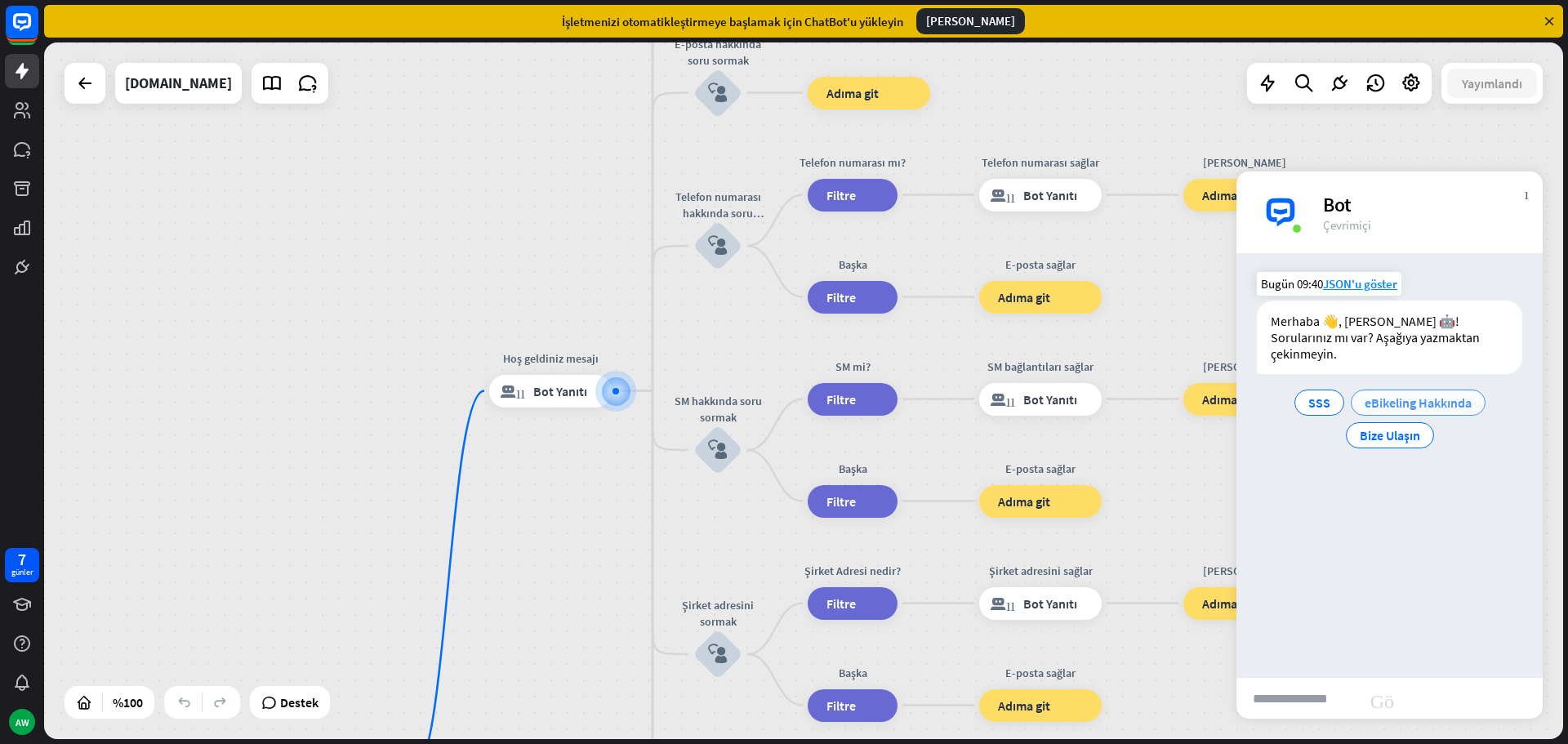
click at [1380, 394] on font "eBikeling Hakkında" at bounding box center [1417, 402] width 107 height 17
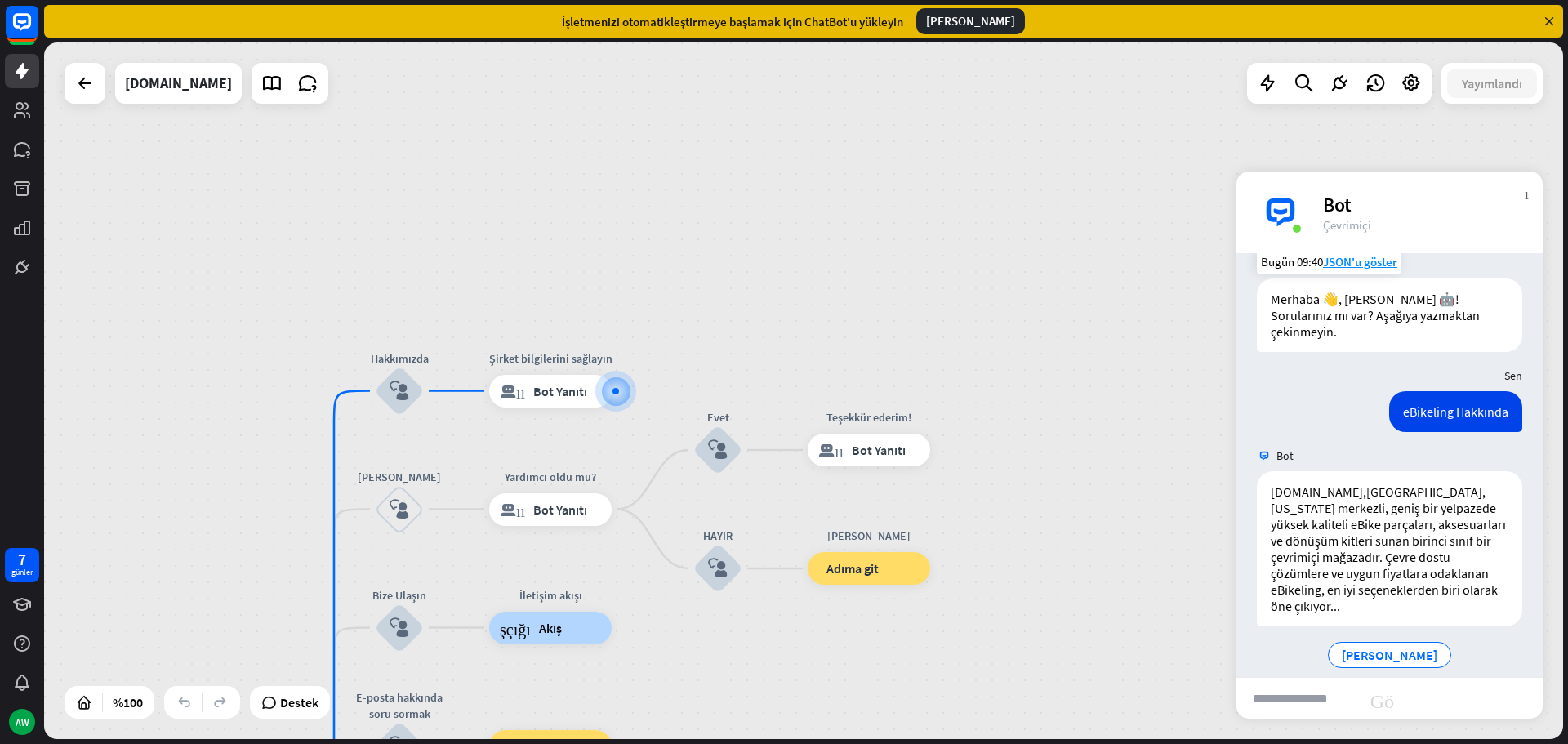
scroll to position [25, 0]
click at [614, 396] on div at bounding box center [615, 391] width 41 height 41
click at [564, 382] on div "blok_bot_yanıtı Bot Yanıtı" at bounding box center [551, 391] width 123 height 32
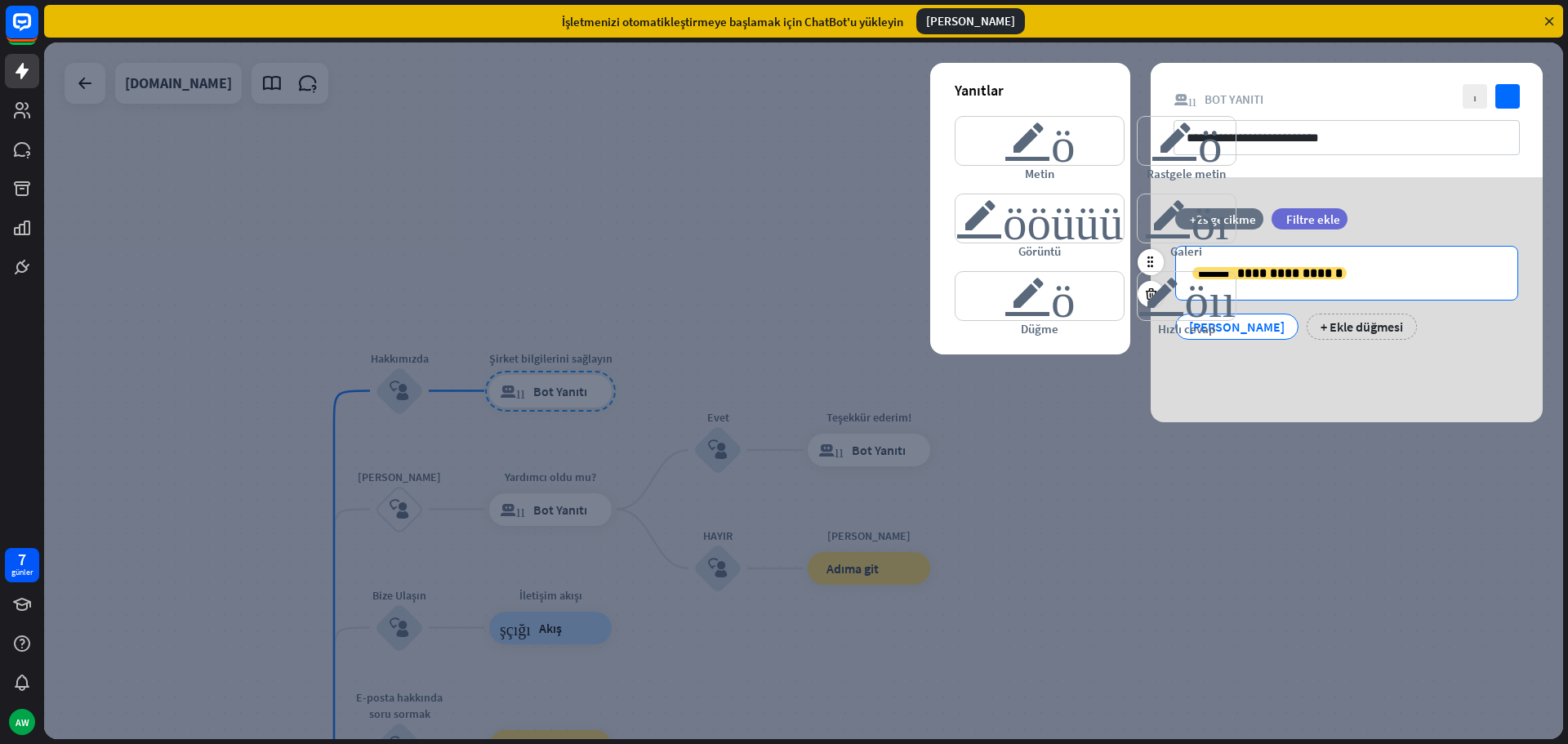
click at [1371, 271] on p "**********" at bounding box center [1346, 273] width 309 height 21
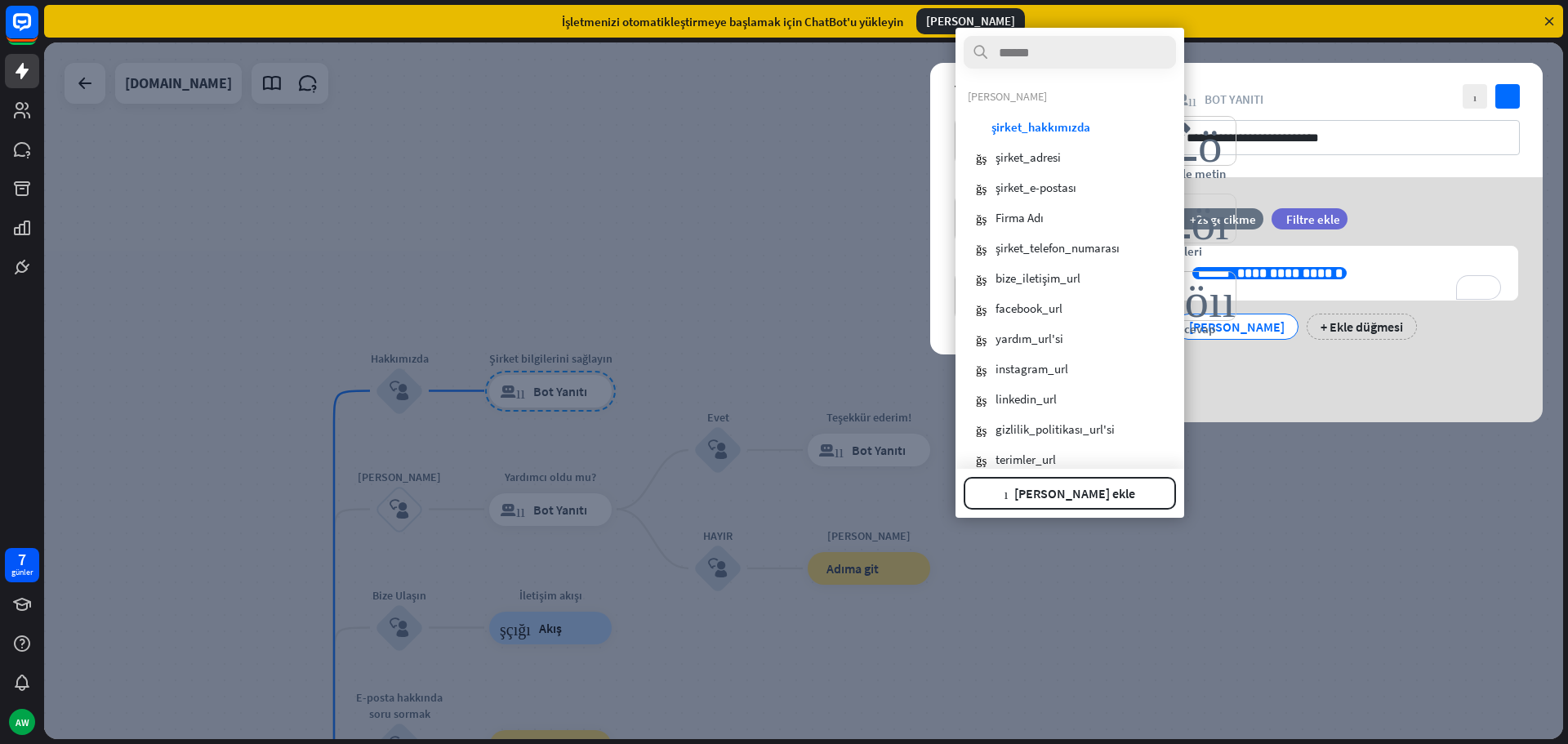
click at [1546, 20] on icon at bounding box center [1549, 22] width 15 height 15
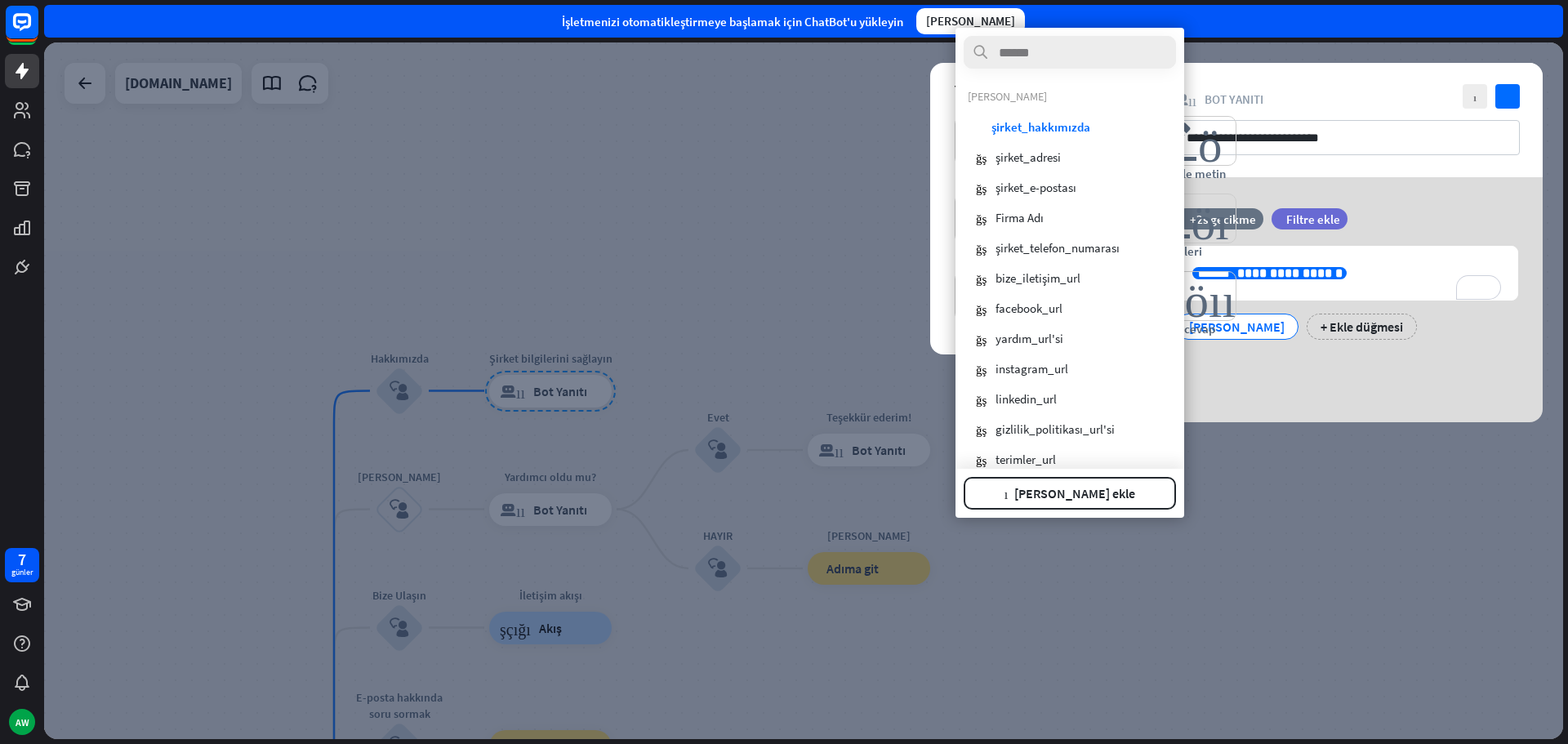
click at [755, 167] on div at bounding box center [803, 390] width 1519 height 696
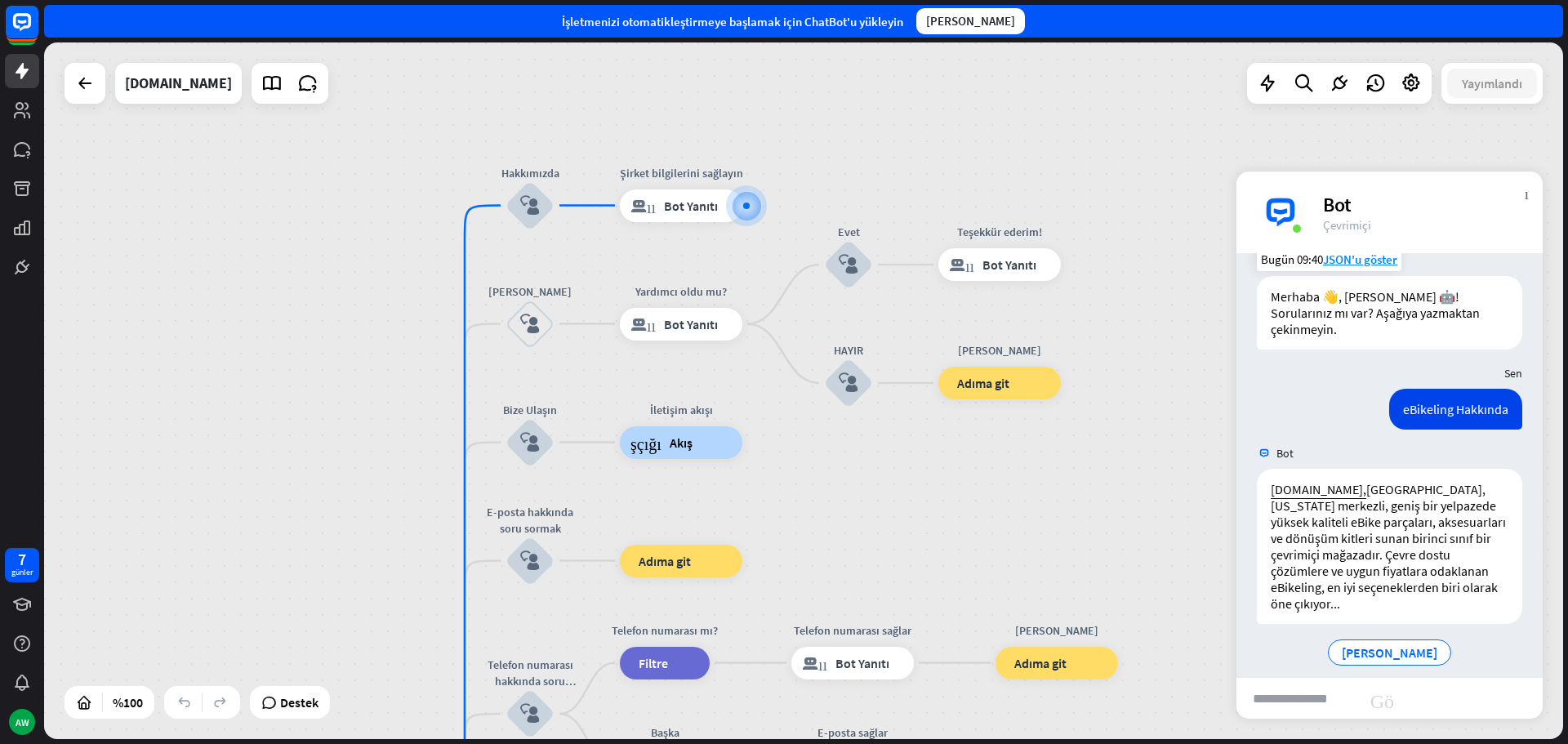
drag, startPoint x: 238, startPoint y: 406, endPoint x: 368, endPoint y: 221, distance: 226.1
click at [368, 221] on div "ev_2 Başlangıç noktası Hoş geldiniz mesajı blok_bot_yanıtı Bot Yanıtı Hakkımızd…" at bounding box center [803, 390] width 1519 height 696
click at [302, 85] on icon at bounding box center [308, 84] width 22 height 22
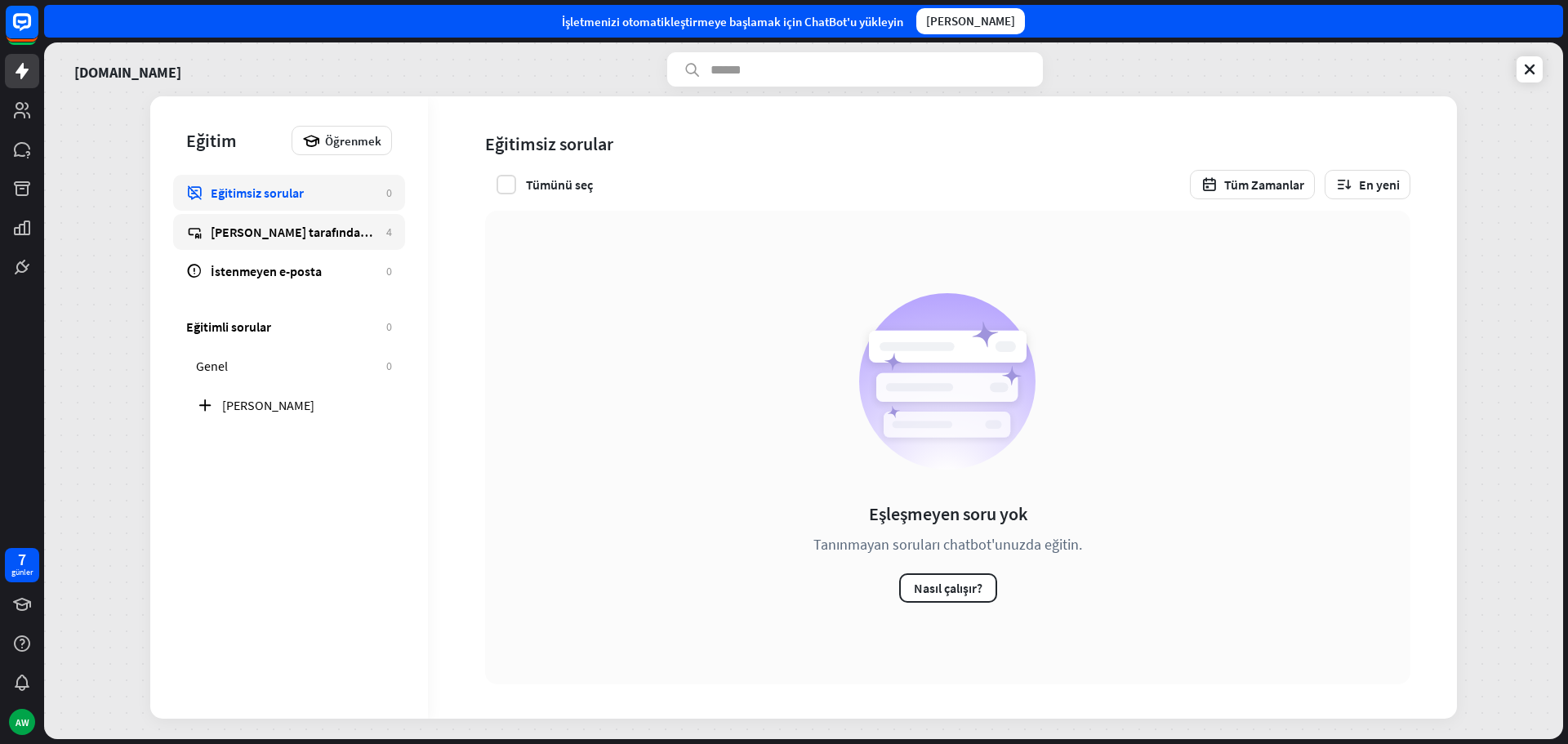
click at [306, 244] on link "[PERSON_NAME] tarafından yanıtlandı 4" at bounding box center [289, 231] width 232 height 36
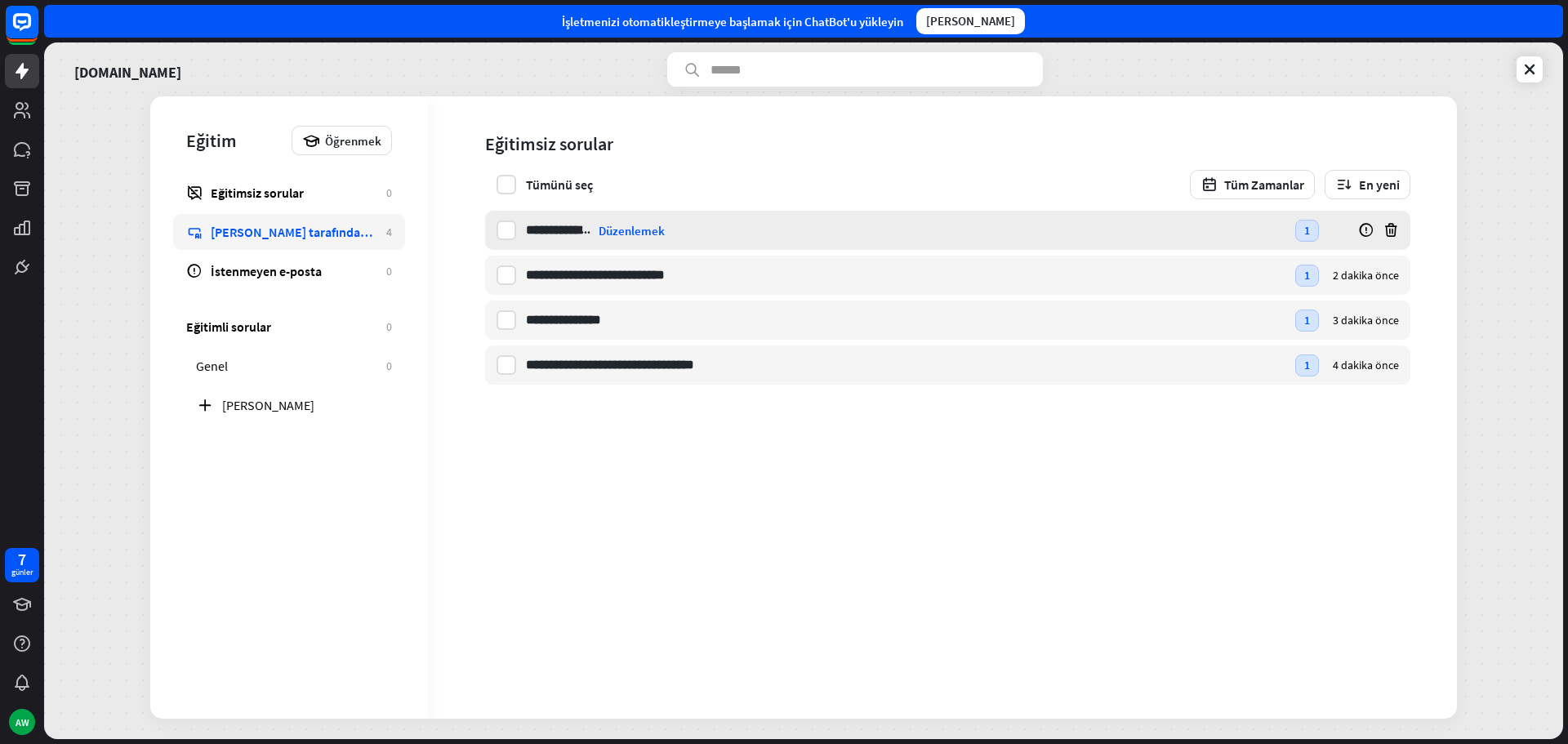
click at [926, 228] on div "**********" at bounding box center [905, 229] width 759 height 39
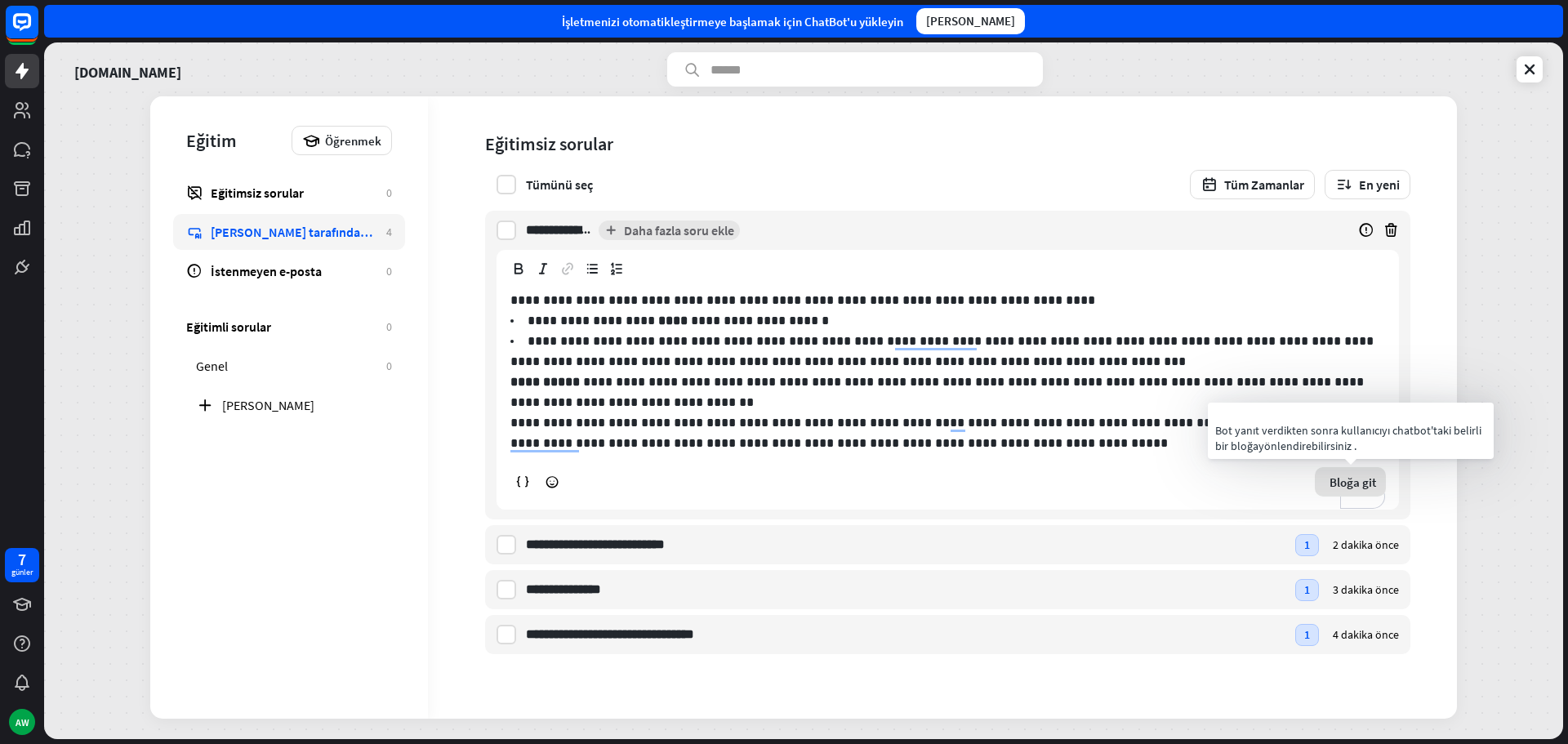
click at [1344, 476] on font "Bloğa git" at bounding box center [1353, 482] width 46 height 16
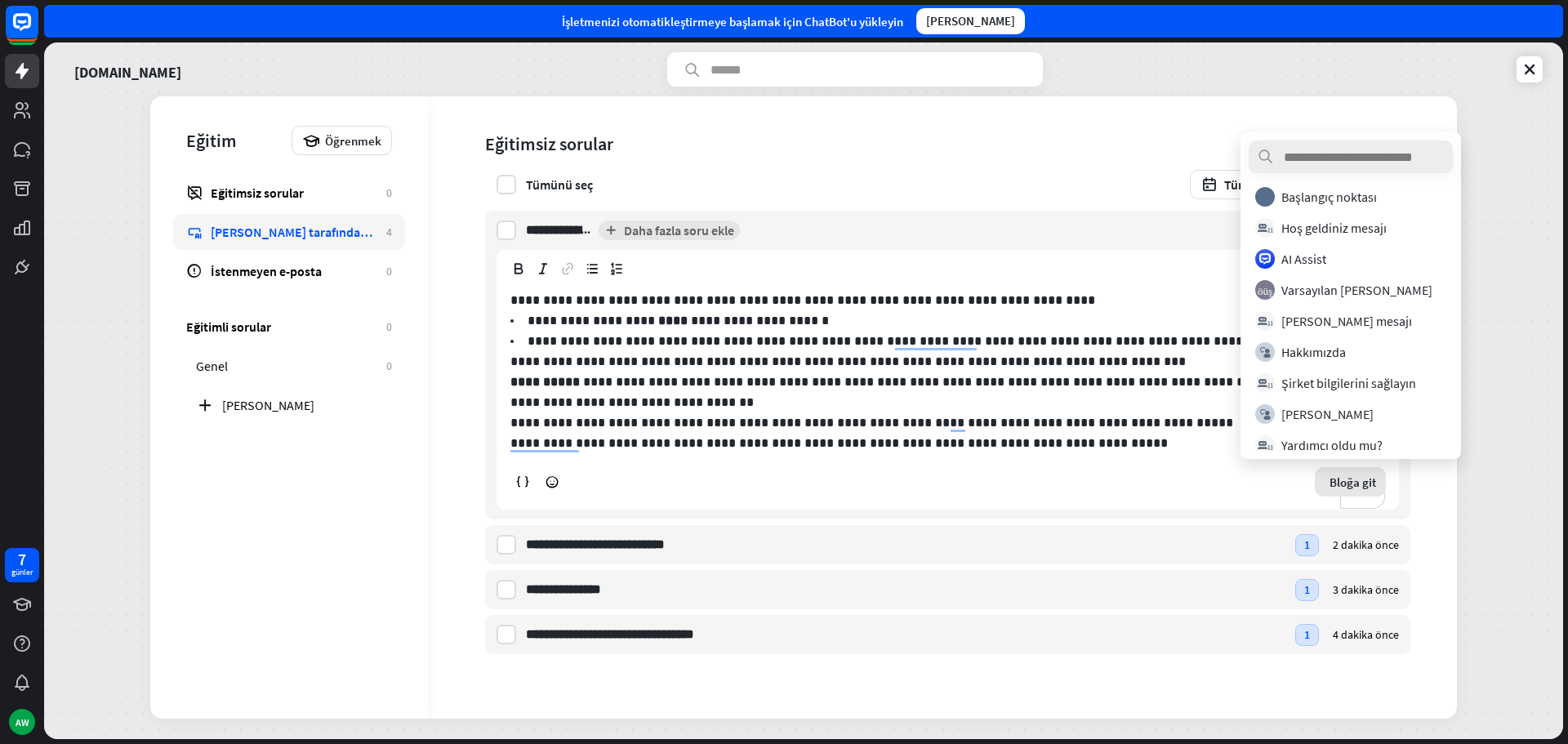
click at [1118, 380] on p "**********" at bounding box center [947, 391] width 874 height 41
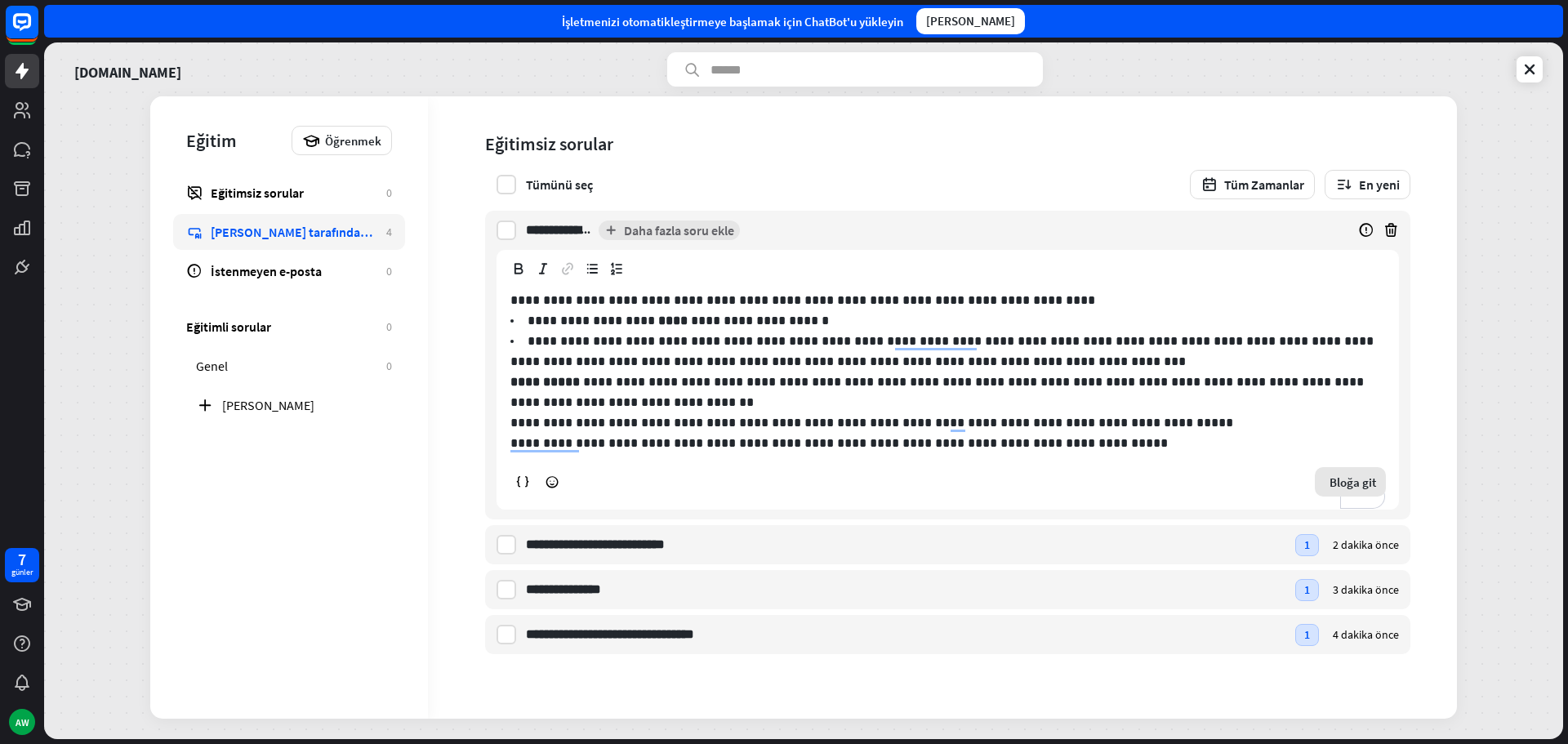
click at [1358, 492] on div "blok_git Bloğa git" at bounding box center [1350, 482] width 71 height 30
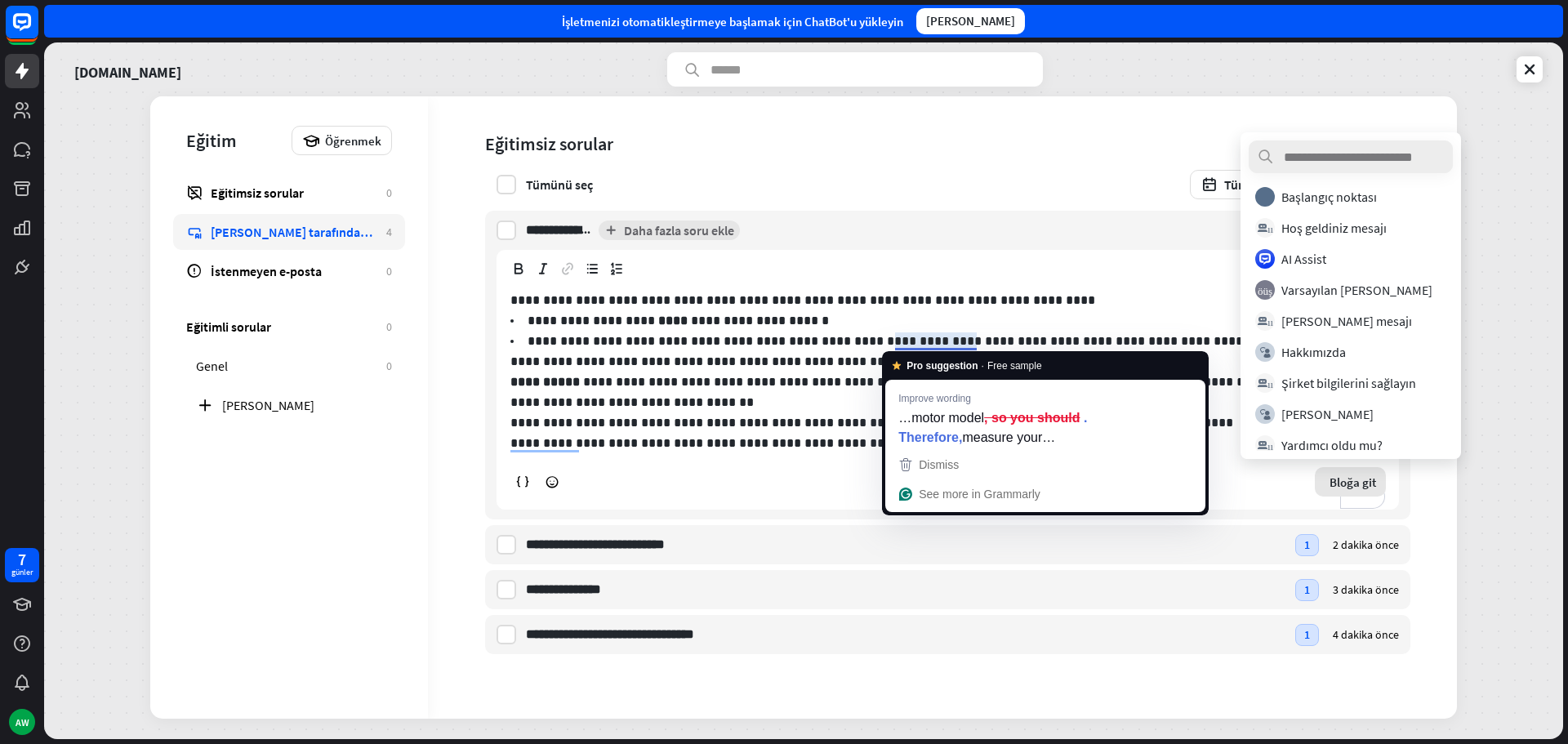
click at [586, 371] on li "**********" at bounding box center [947, 350] width 874 height 41
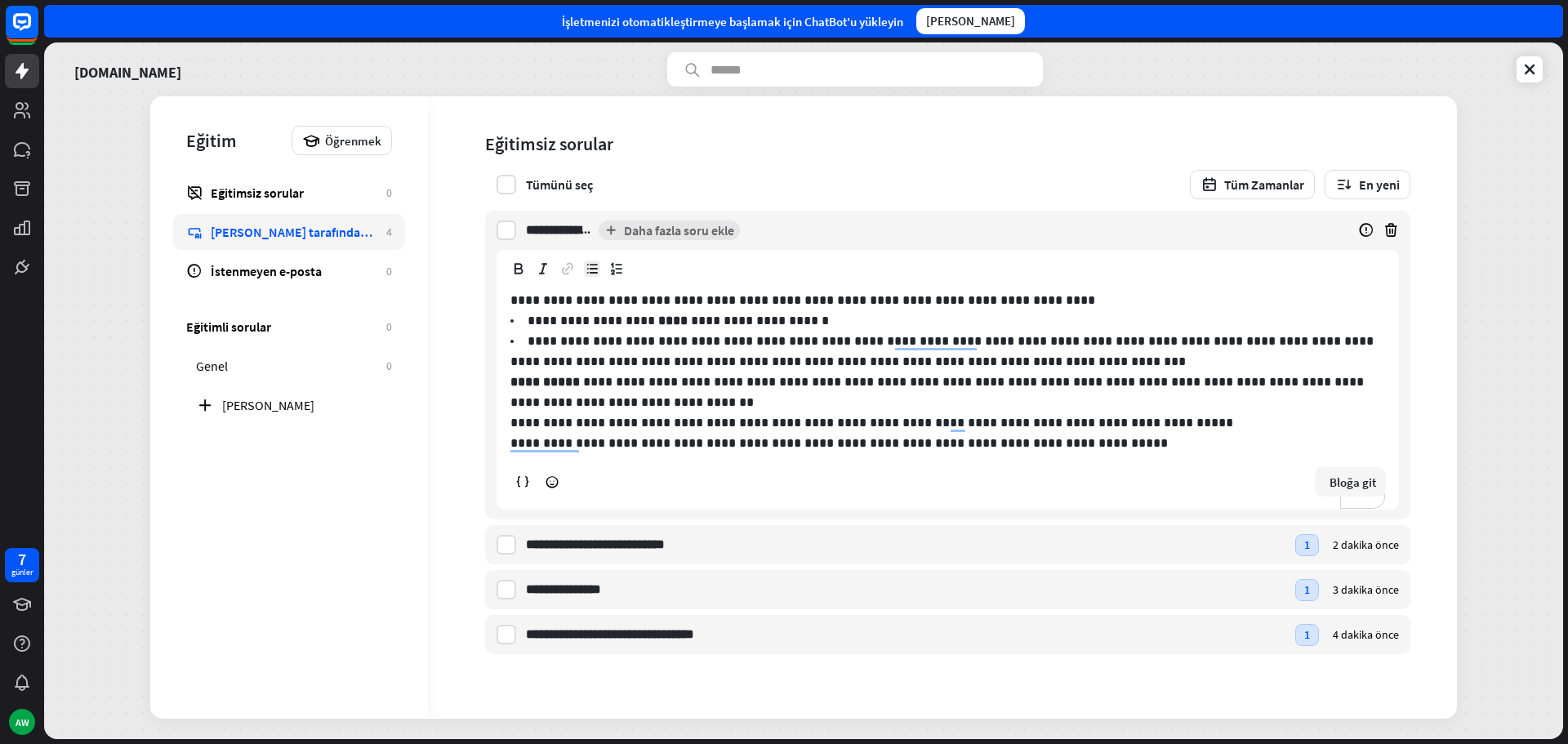
click at [658, 315] on strong "****" at bounding box center [673, 320] width 30 height 12
drag, startPoint x: 635, startPoint y: 315, endPoint x: 654, endPoint y: 321, distance: 19.9
click at [658, 315] on strong "****" at bounding box center [673, 320] width 30 height 12
click at [757, 480] on div "blok_git Bloğa git" at bounding box center [947, 482] width 876 height 30
click at [619, 552] on input "**********" at bounding box center [602, 544] width 152 height 39
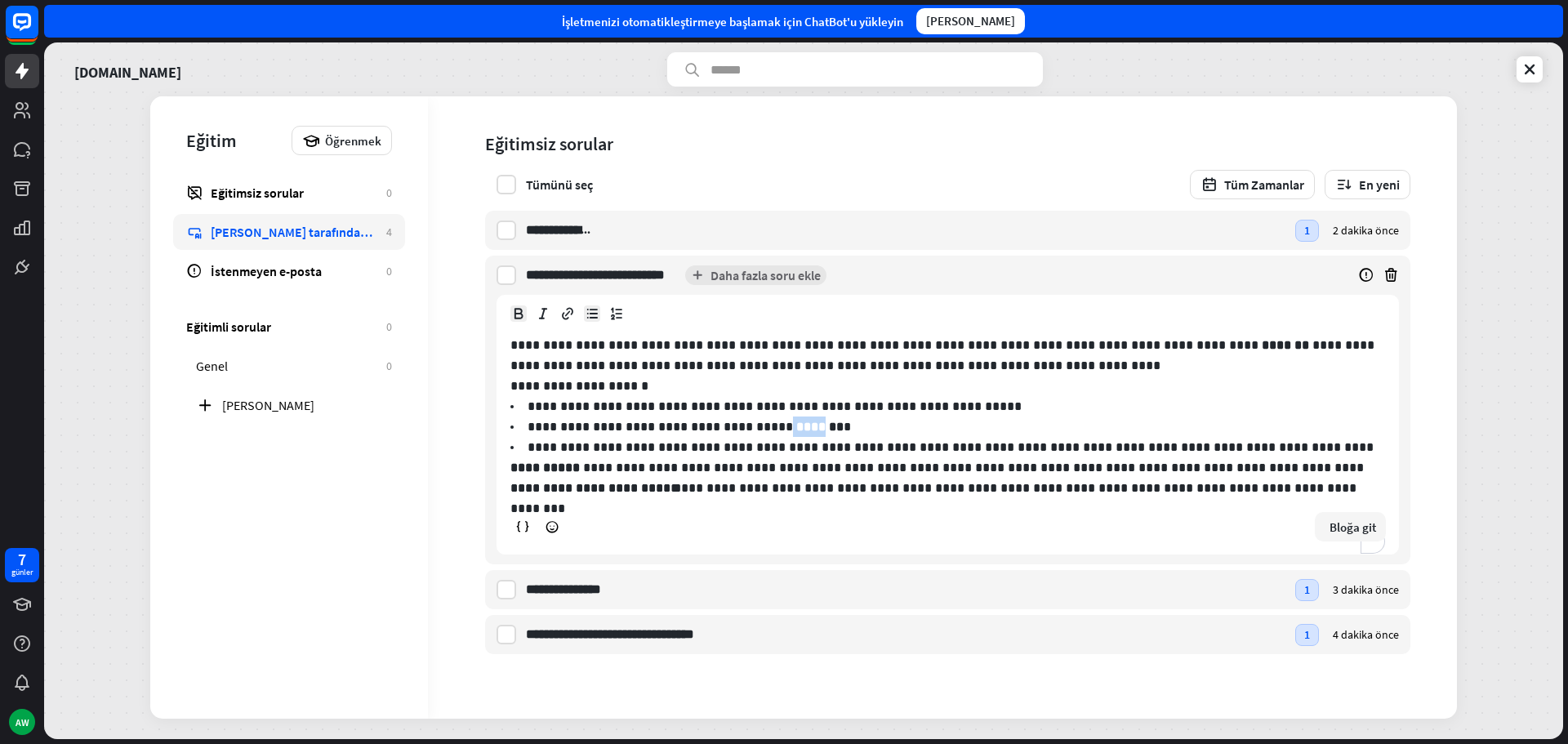
drag, startPoint x: 779, startPoint y: 427, endPoint x: 747, endPoint y: 430, distance: 32.1
click at [747, 430] on p "**********" at bounding box center [689, 426] width 324 height 12
click at [628, 242] on div "**********" at bounding box center [905, 229] width 759 height 39
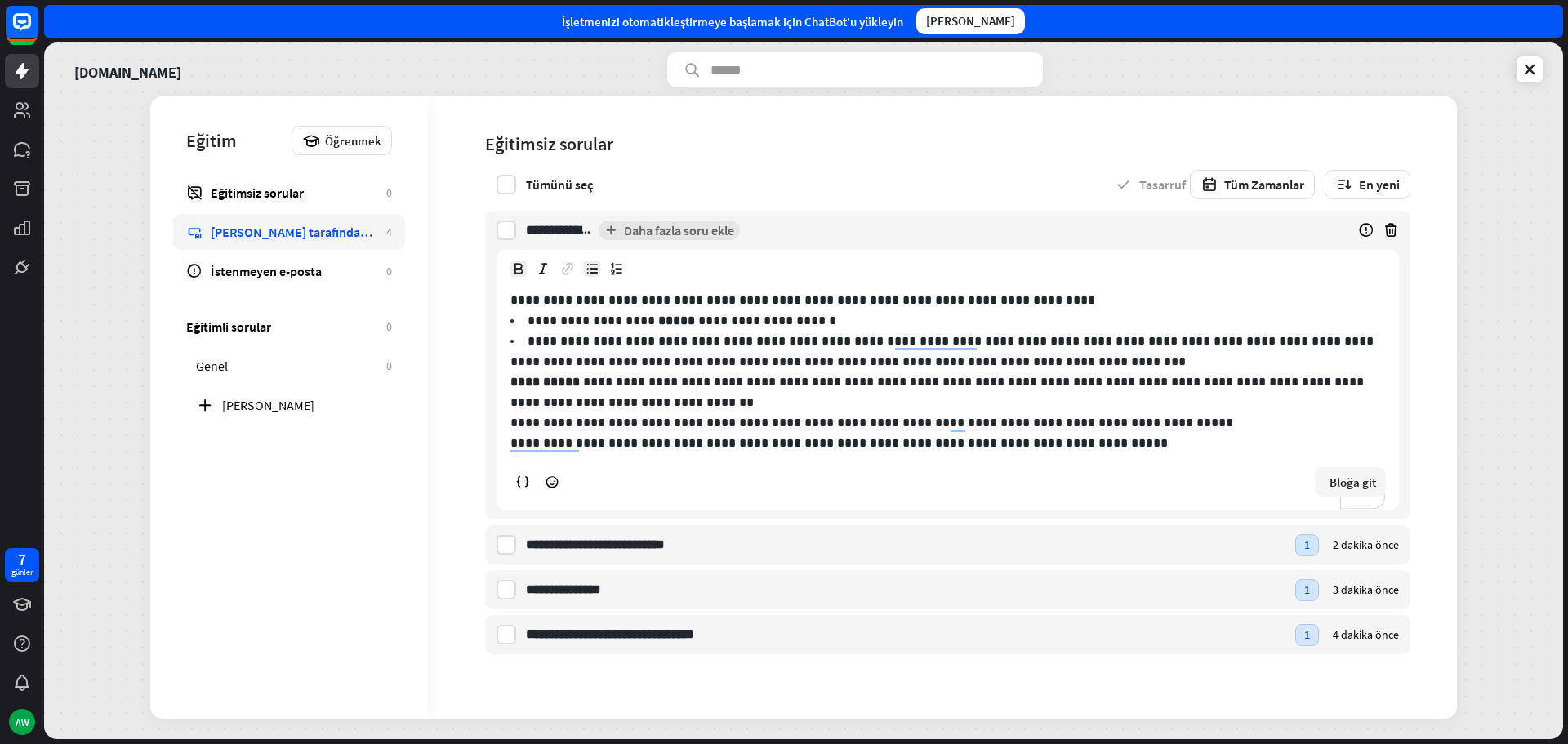
click at [658, 315] on strong "*****" at bounding box center [676, 320] width 36 height 12
click at [1085, 175] on div "Tümünü seç Tüm Zamanlar En yeni" at bounding box center [947, 185] width 925 height 30
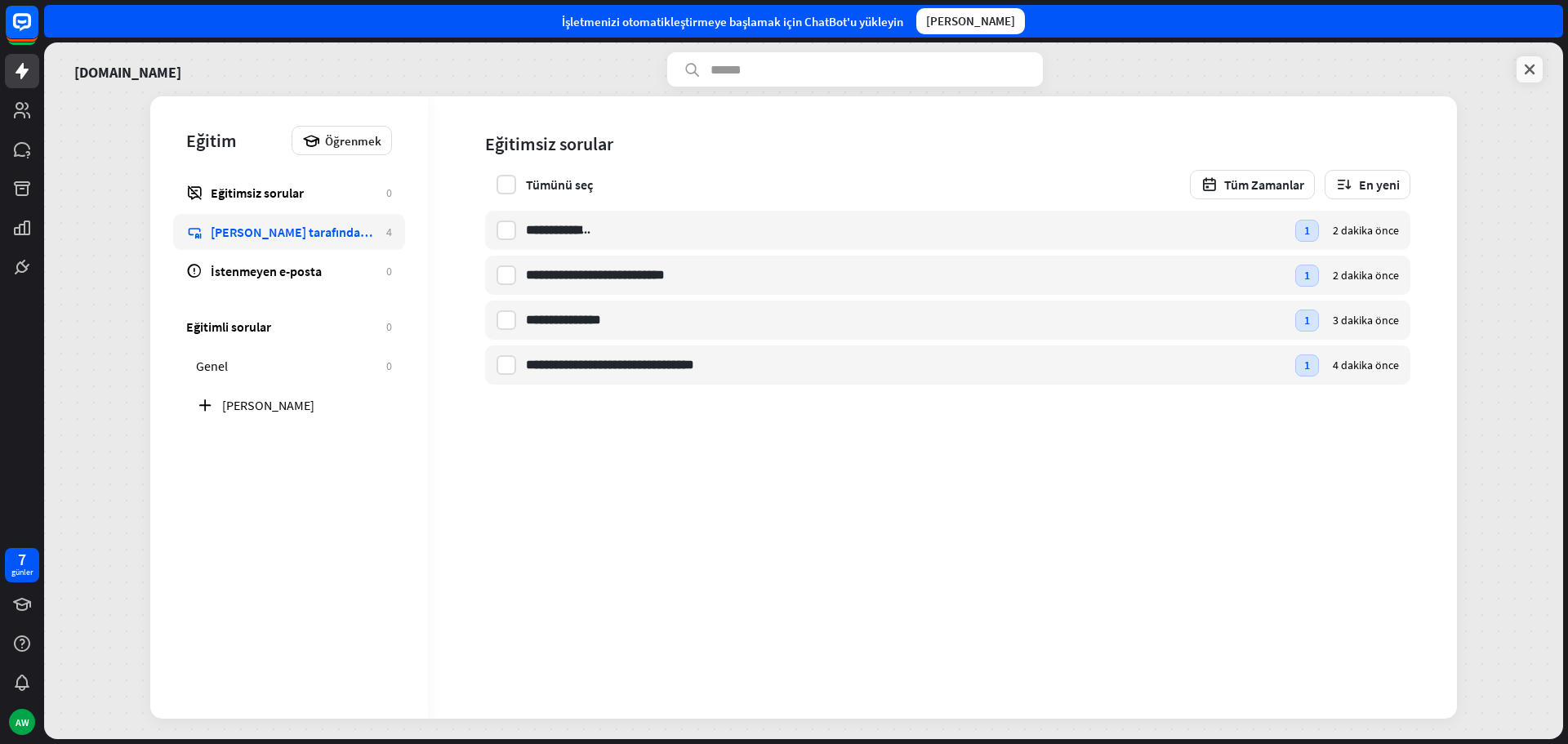
click at [1532, 75] on icon at bounding box center [1530, 70] width 17 height 17
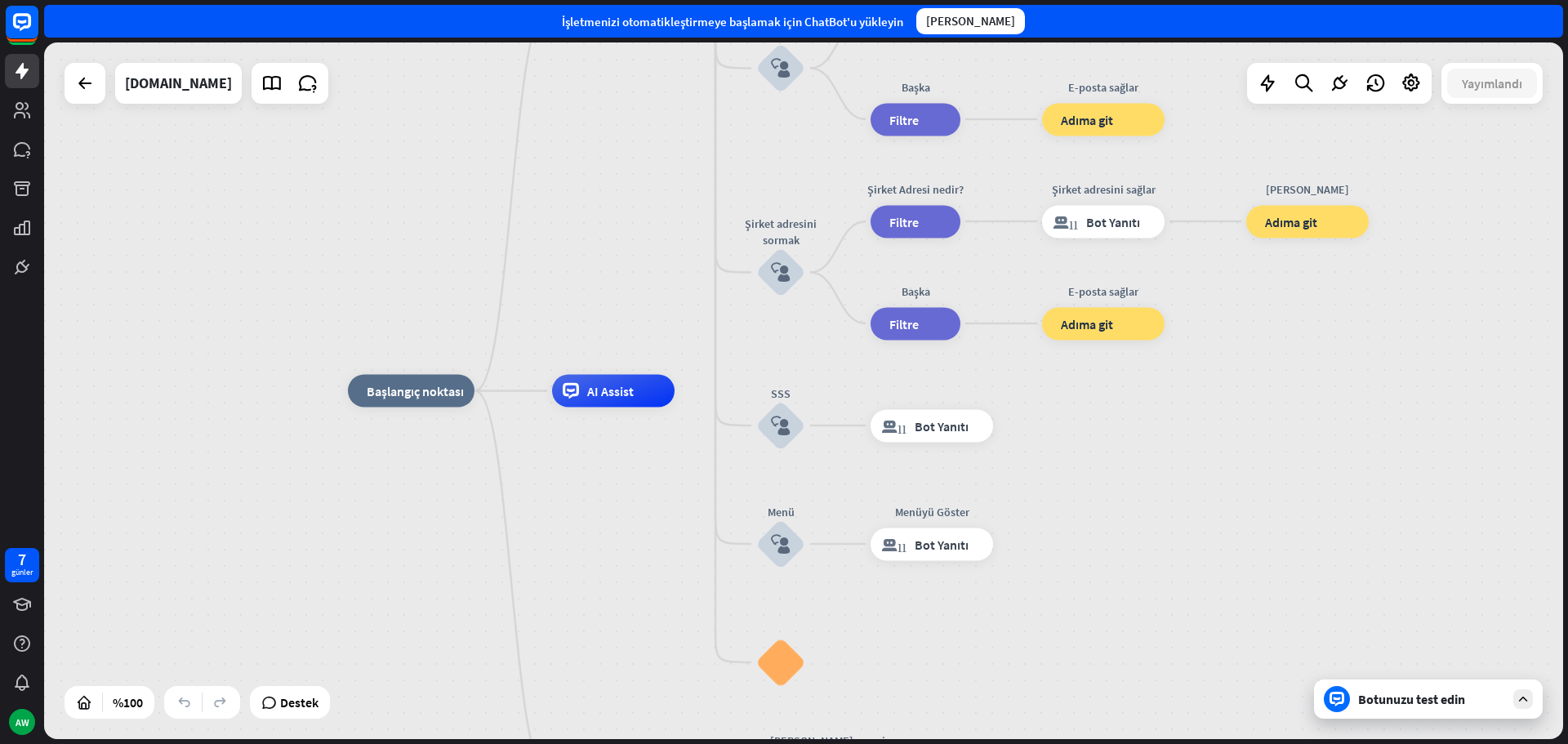
click at [1437, 701] on font "Botunuzu test edin" at bounding box center [1411, 698] width 107 height 17
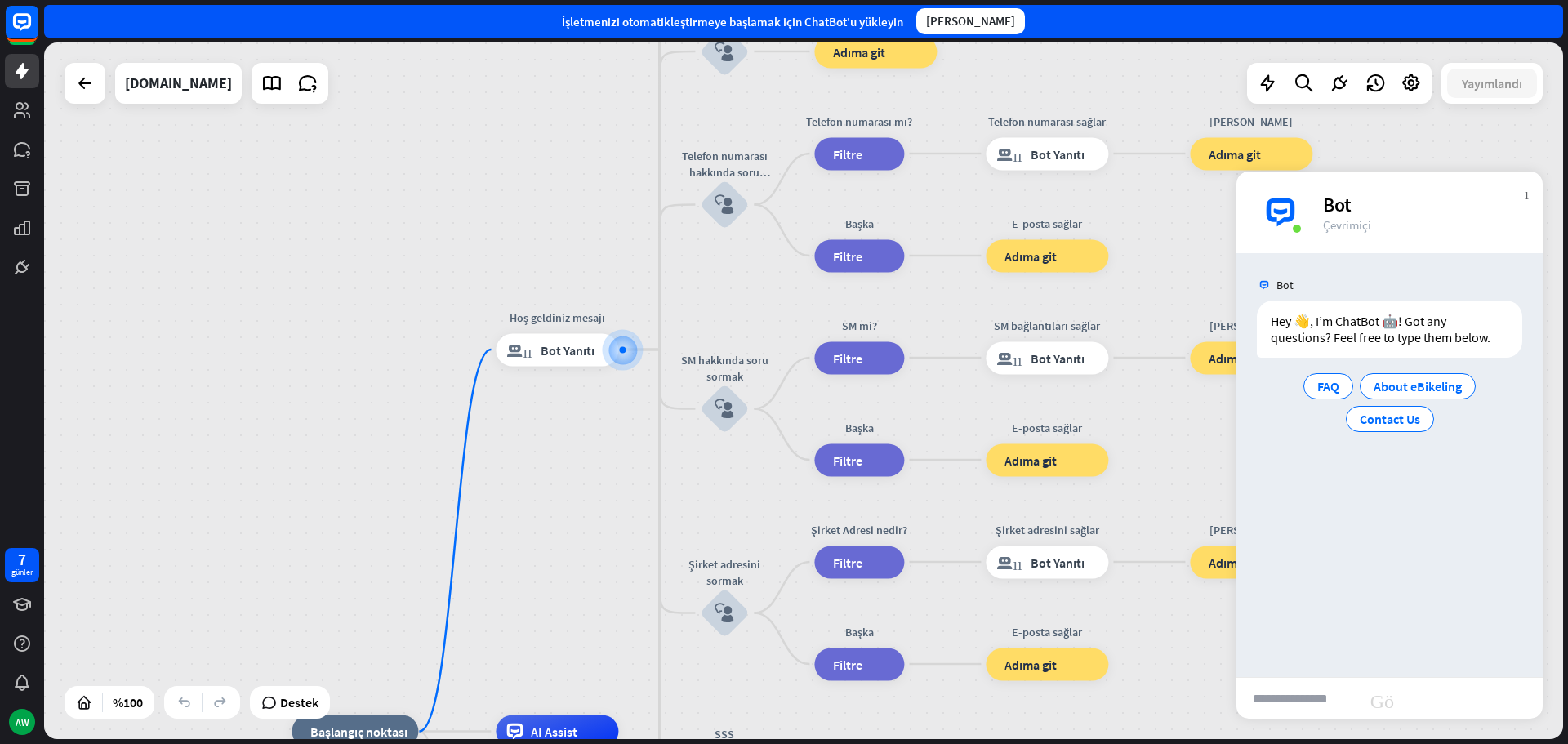
click at [1325, 698] on input "text" at bounding box center [1297, 698] width 123 height 41
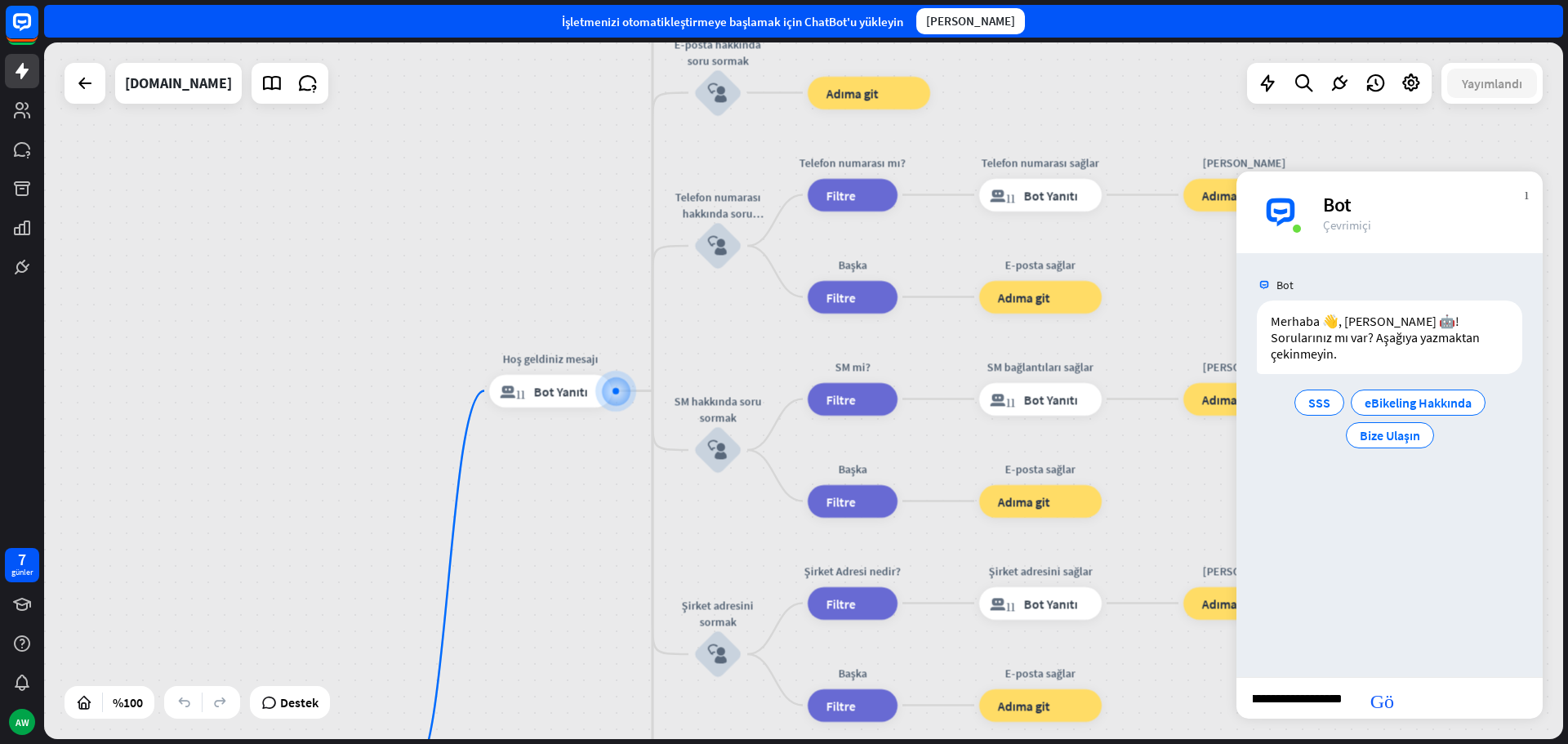
scroll to position [0, 20]
type input "**********"
